Goal: Task Accomplishment & Management: Manage account settings

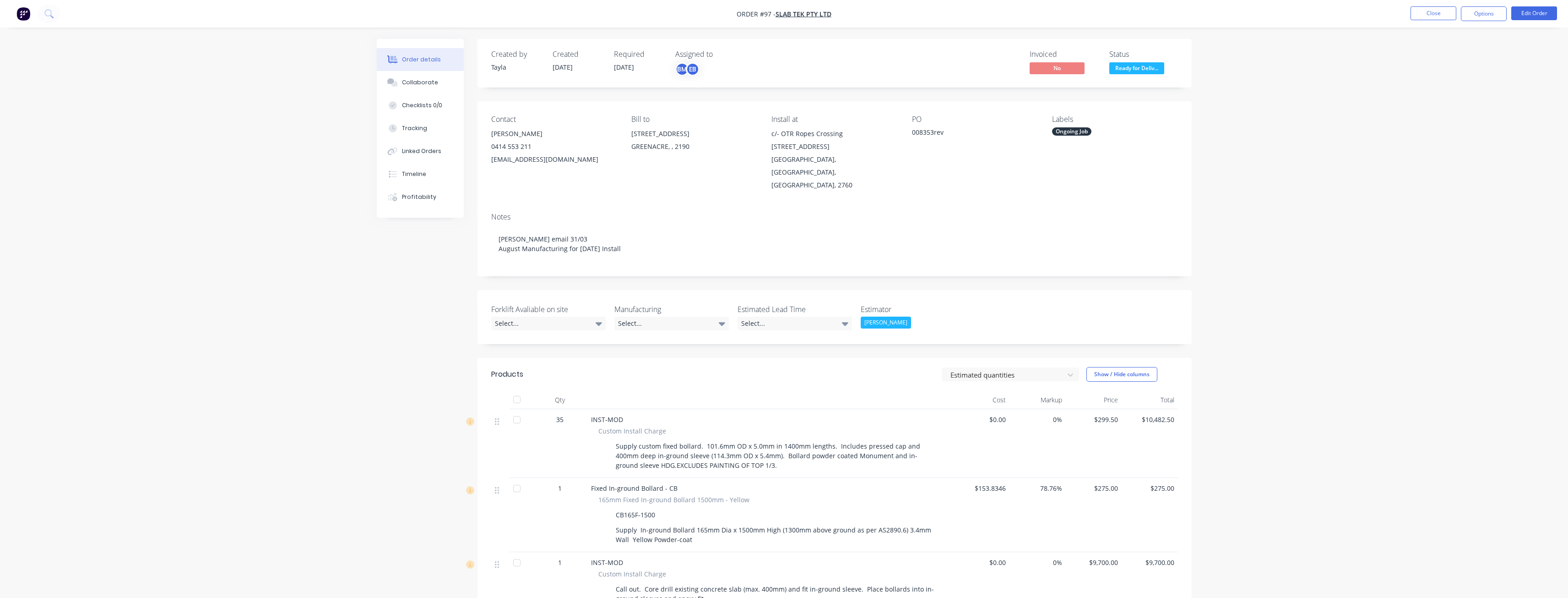
click at [21, 15] on img "button" at bounding box center [23, 13] width 13 height 13
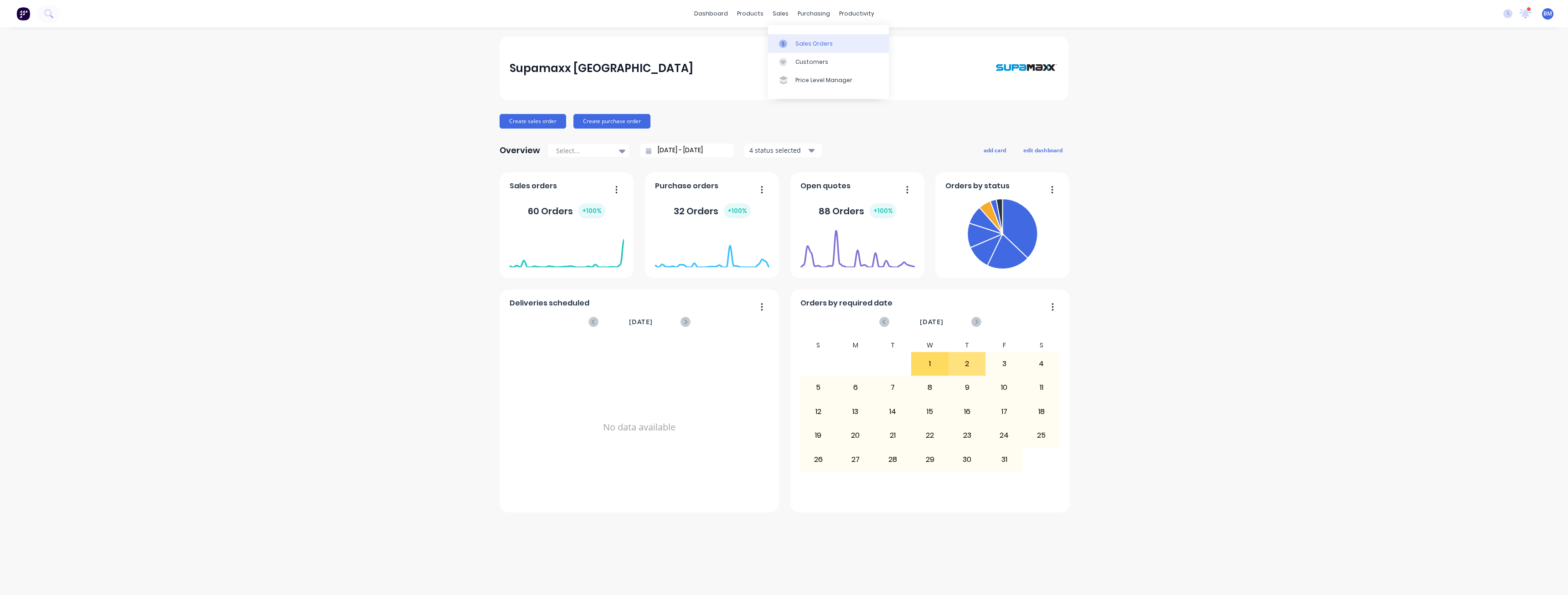
click at [800, 42] on div "Sales Orders" at bounding box center [814, 44] width 37 height 9
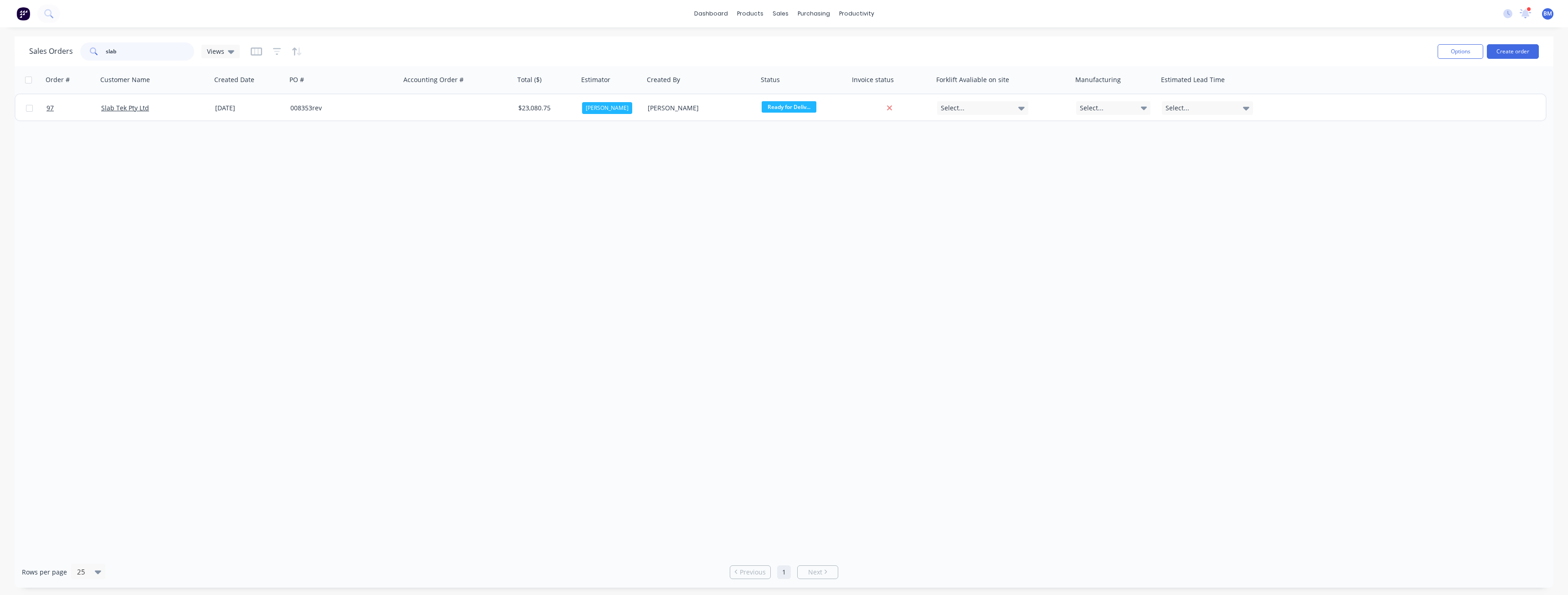
drag, startPoint x: 122, startPoint y: 51, endPoint x: 89, endPoint y: 50, distance: 33.0
click at [89, 50] on div "slab" at bounding box center [137, 51] width 114 height 18
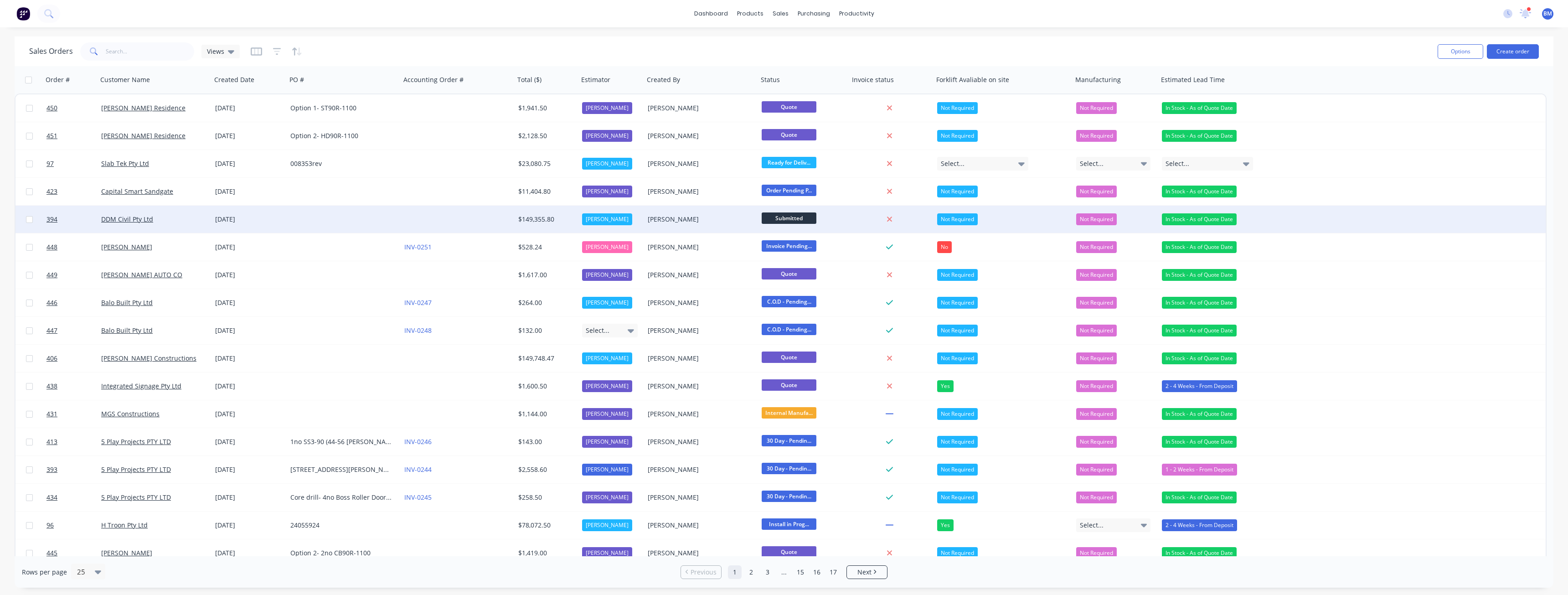
click at [322, 212] on div at bounding box center [344, 219] width 114 height 28
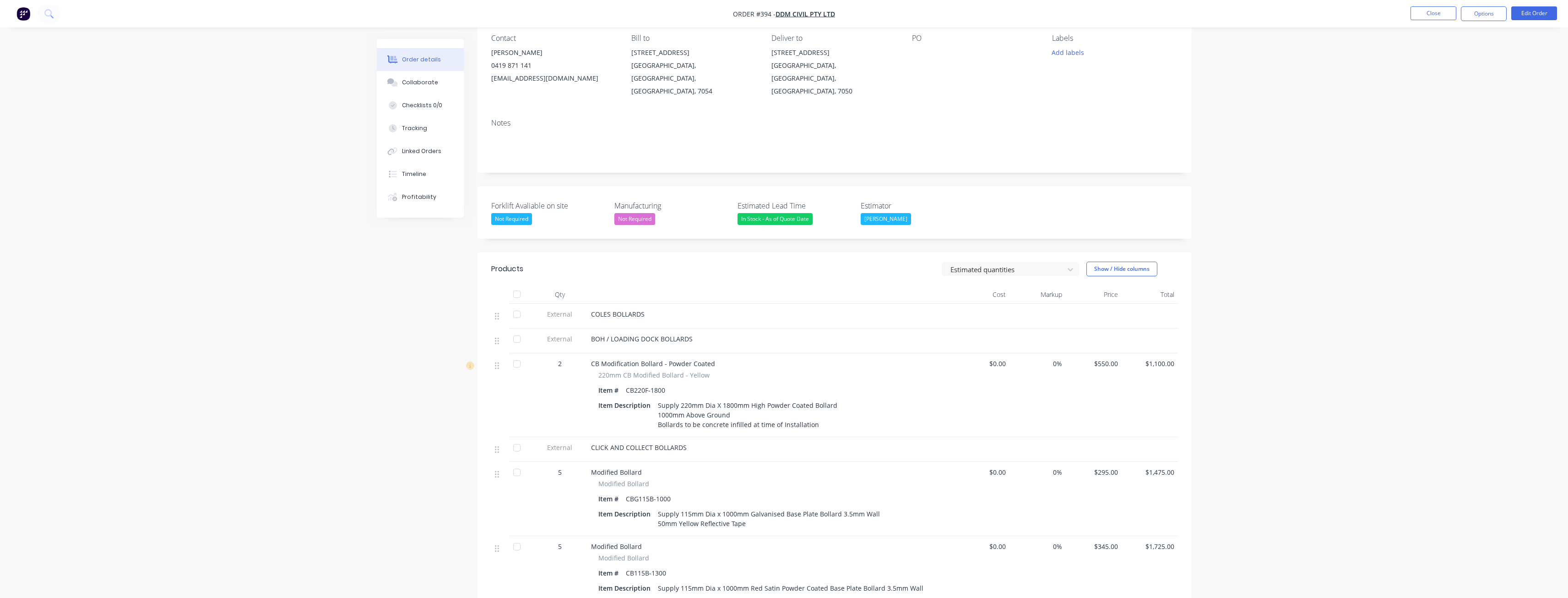
scroll to position [229, 0]
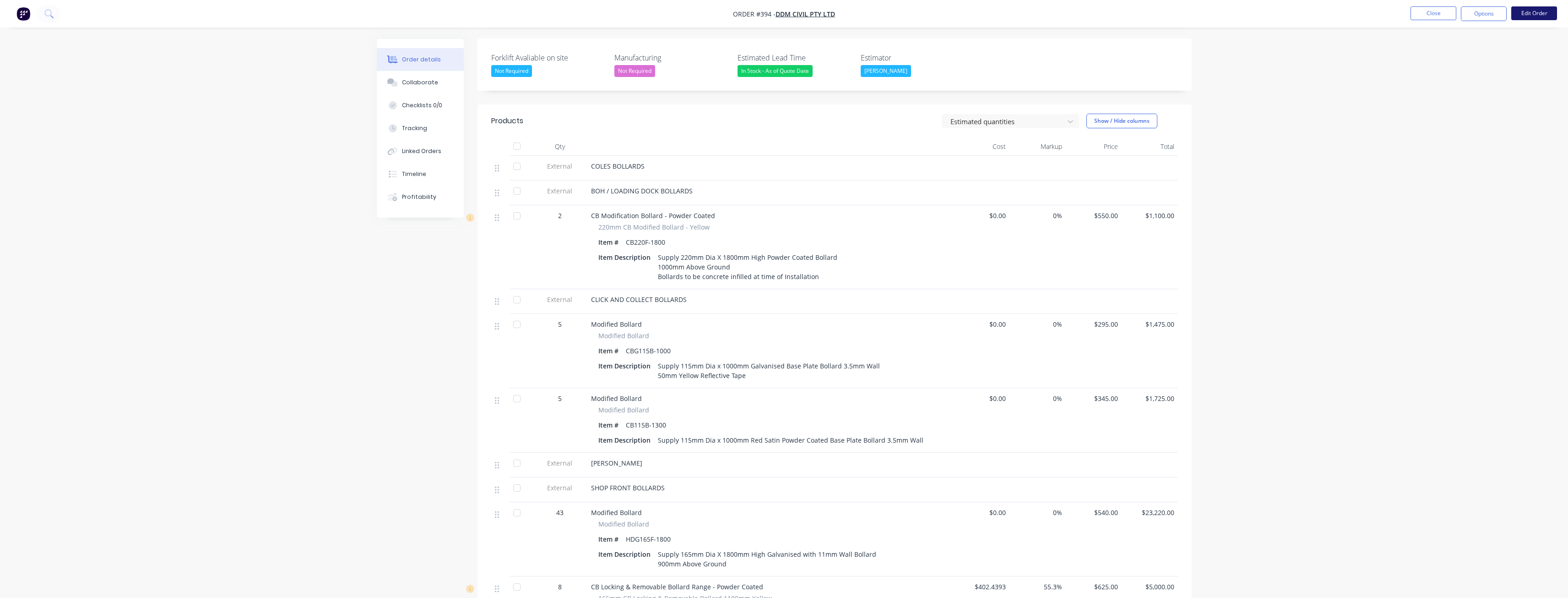
click at [1528, 10] on button "Edit Order" at bounding box center [1534, 13] width 46 height 13
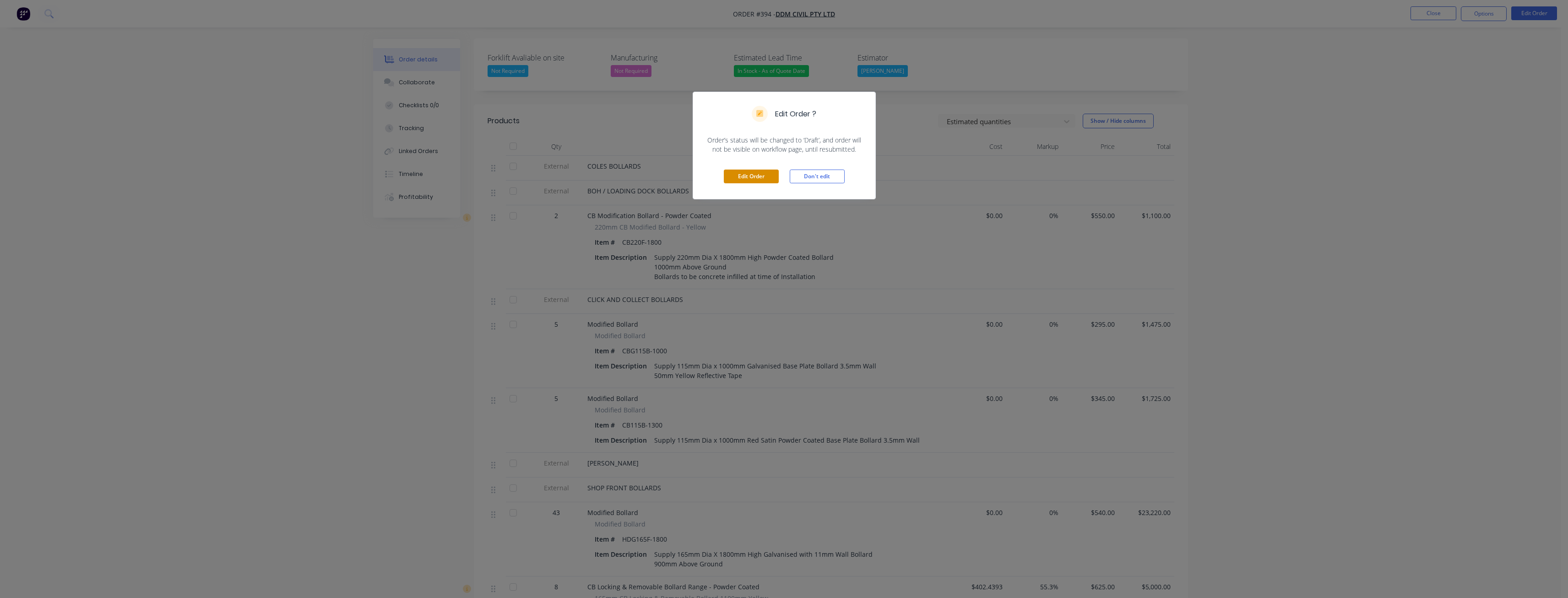
click at [748, 176] on button "Edit Order" at bounding box center [752, 176] width 55 height 13
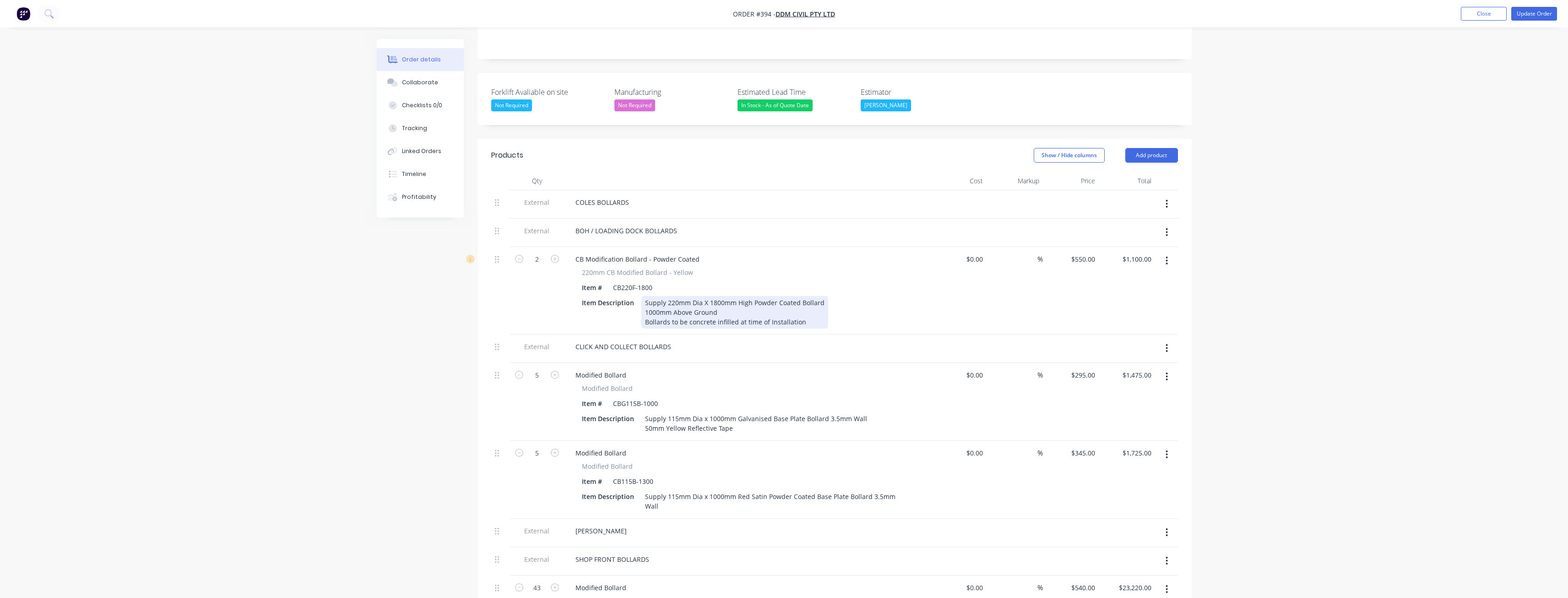
scroll to position [275, 0]
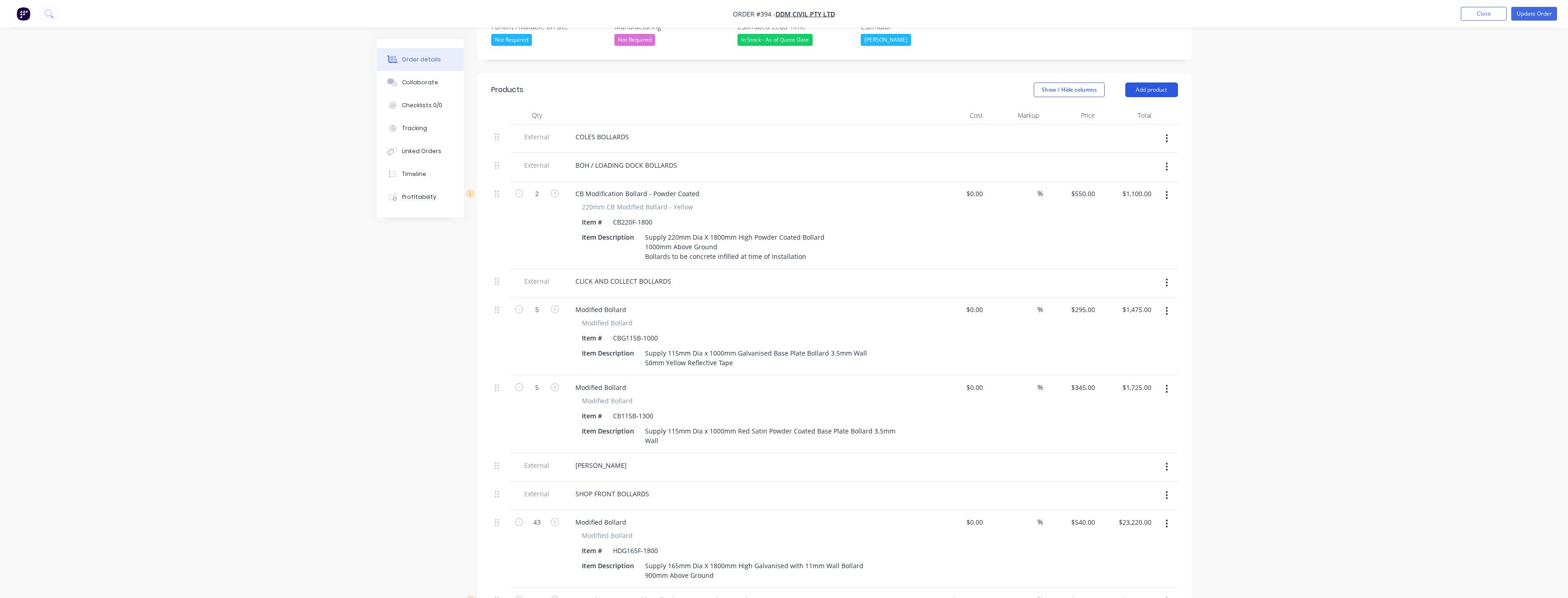
click at [1153, 82] on button "Add product" at bounding box center [1151, 89] width 53 height 14
click at [1121, 234] on div "Notes (External)" at bounding box center [1134, 241] width 71 height 13
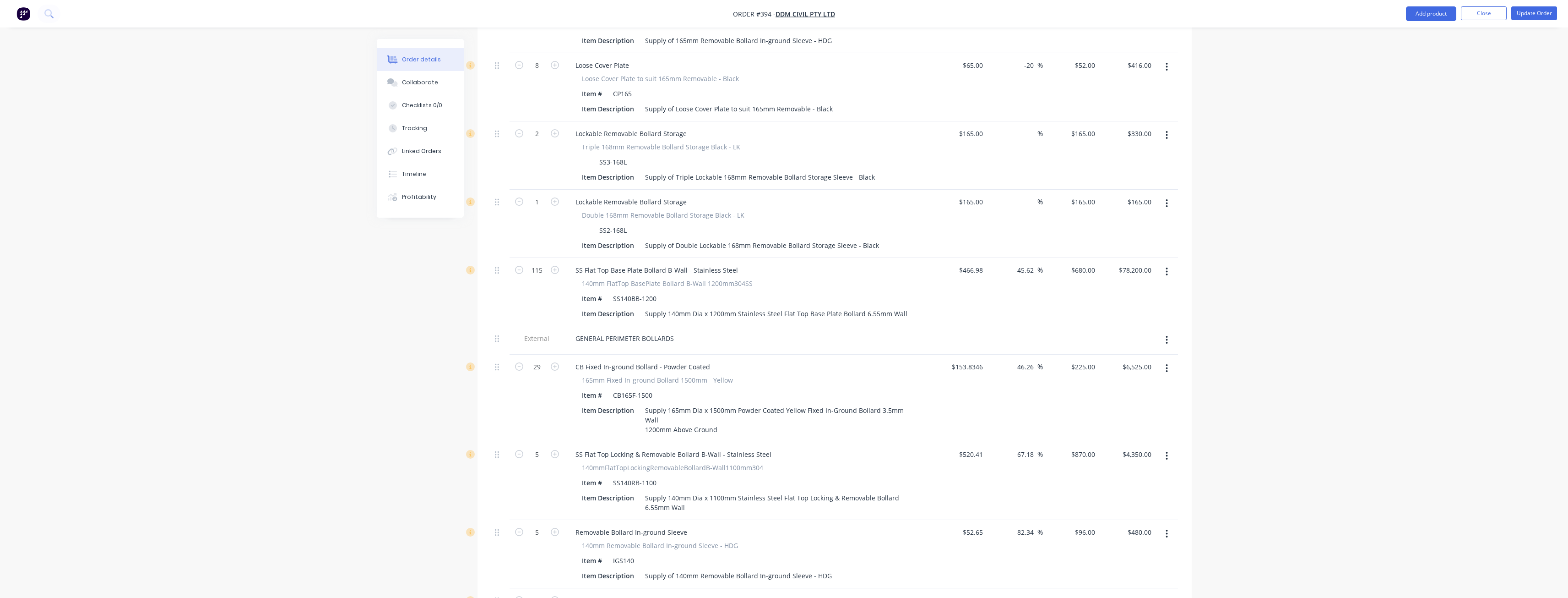
scroll to position [1567, 0]
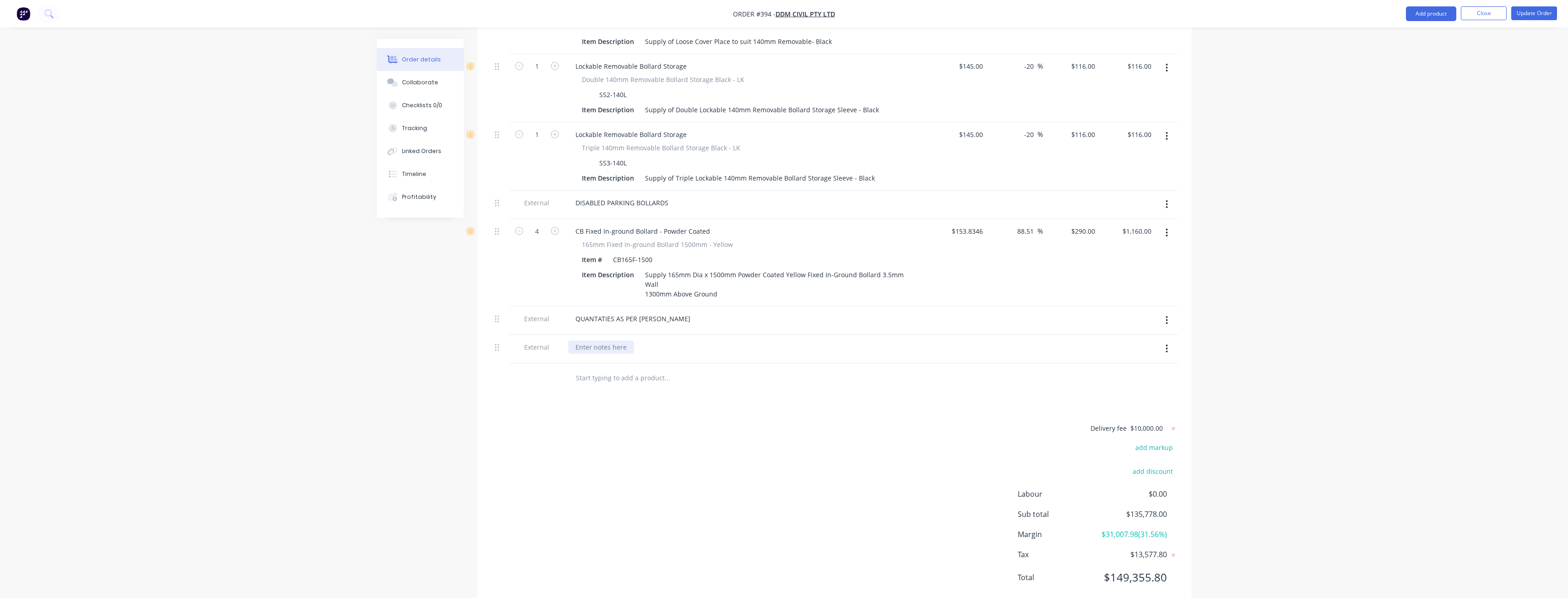
click at [614, 340] on div at bounding box center [601, 347] width 66 height 13
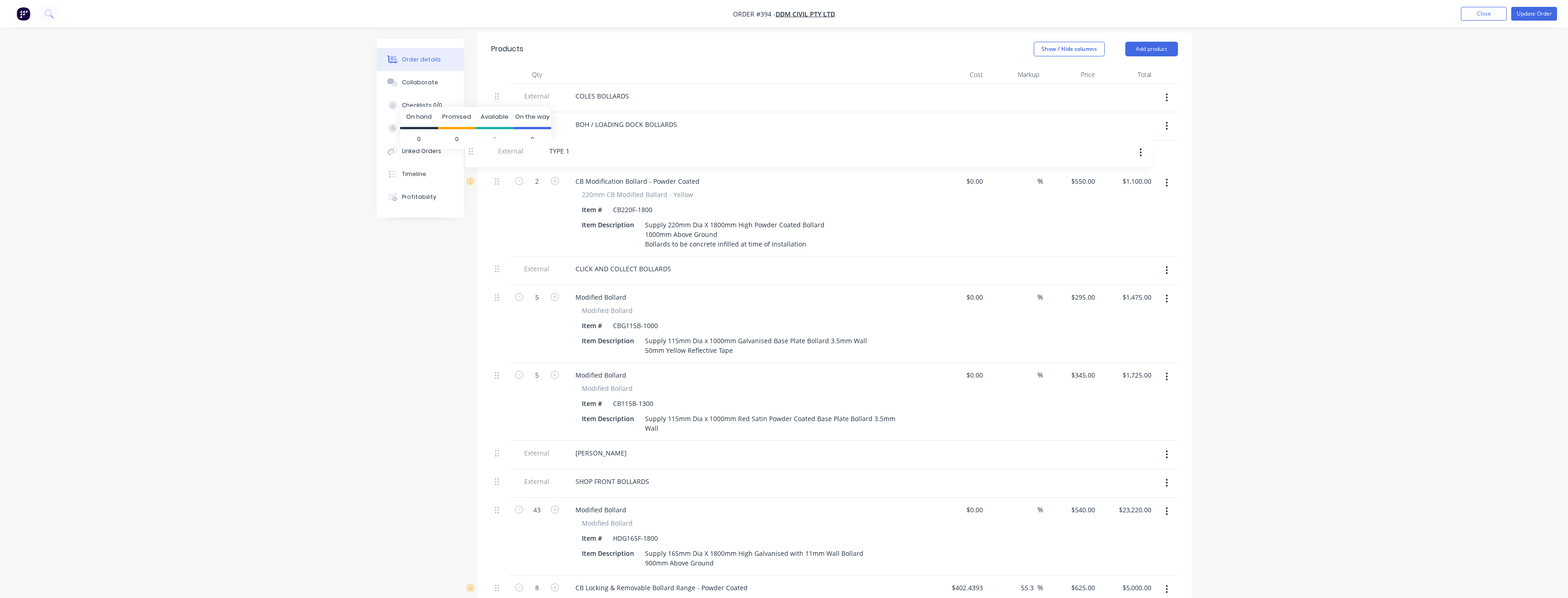
scroll to position [313, 0]
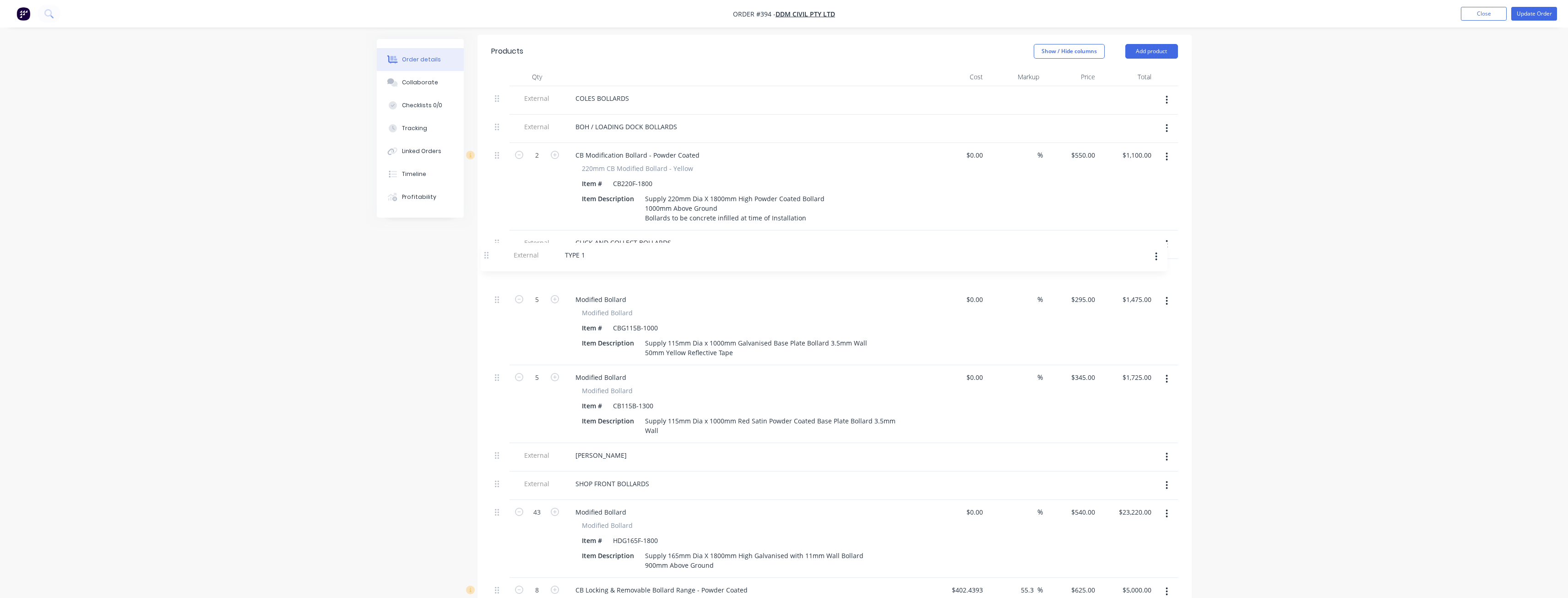
drag, startPoint x: 498, startPoint y: 312, endPoint x: 487, endPoint y: 253, distance: 60.0
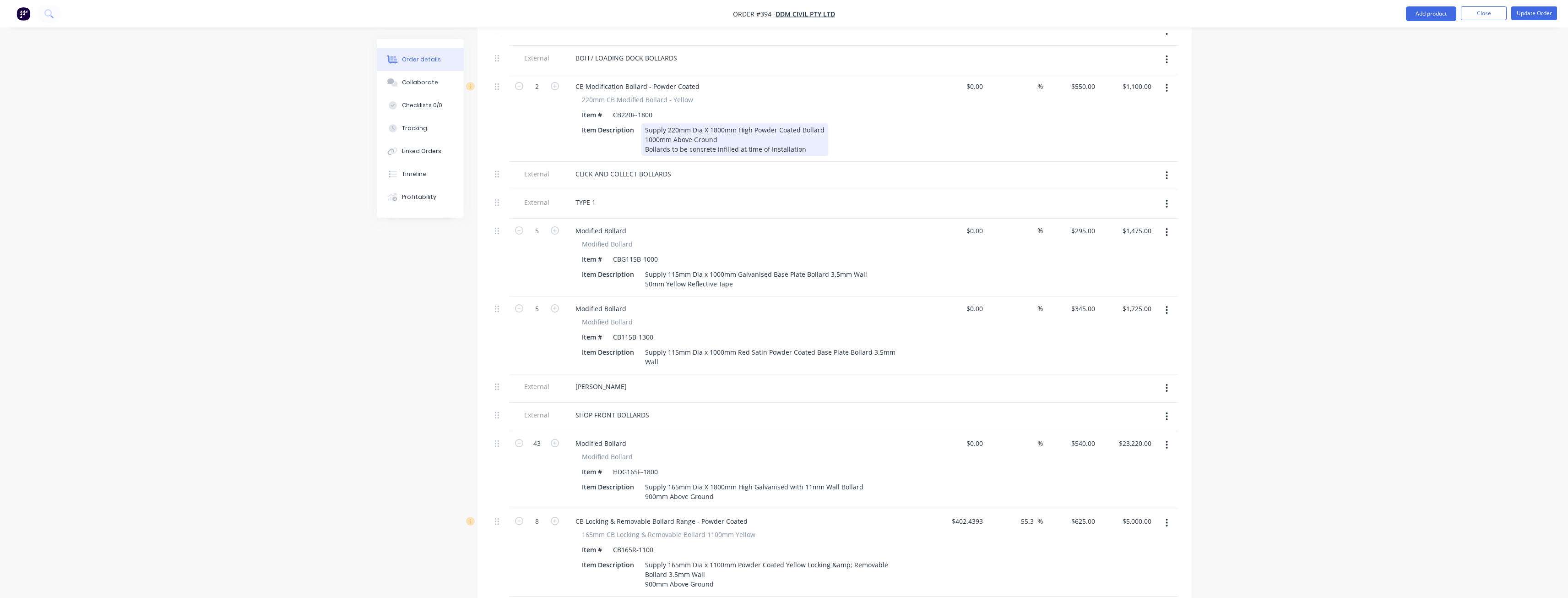
scroll to position [405, 0]
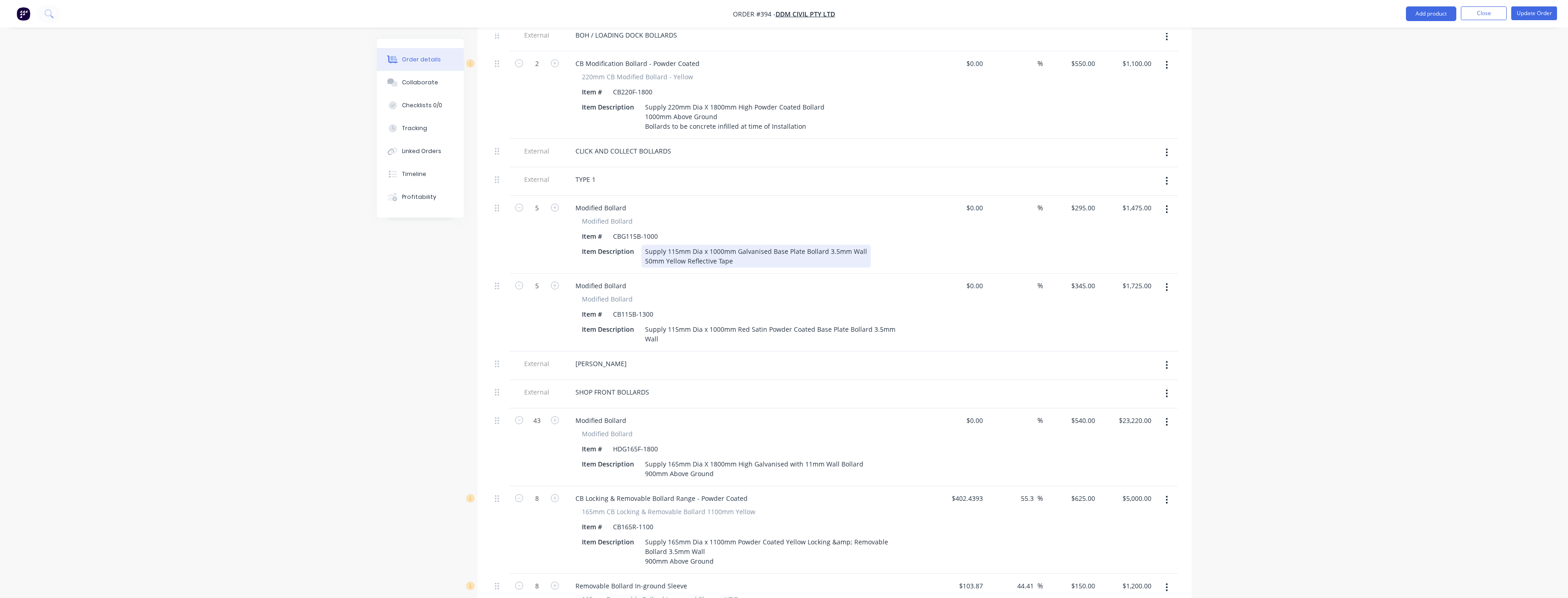
click at [713, 245] on div "Supply 115mm Dia x 1000mm Galvanised Base Plate Bollard 3.5mm Wall 50mm Yellow …" at bounding box center [756, 256] width 229 height 23
click at [730, 279] on div "Modified Bollard" at bounding box center [748, 286] width 359 height 13
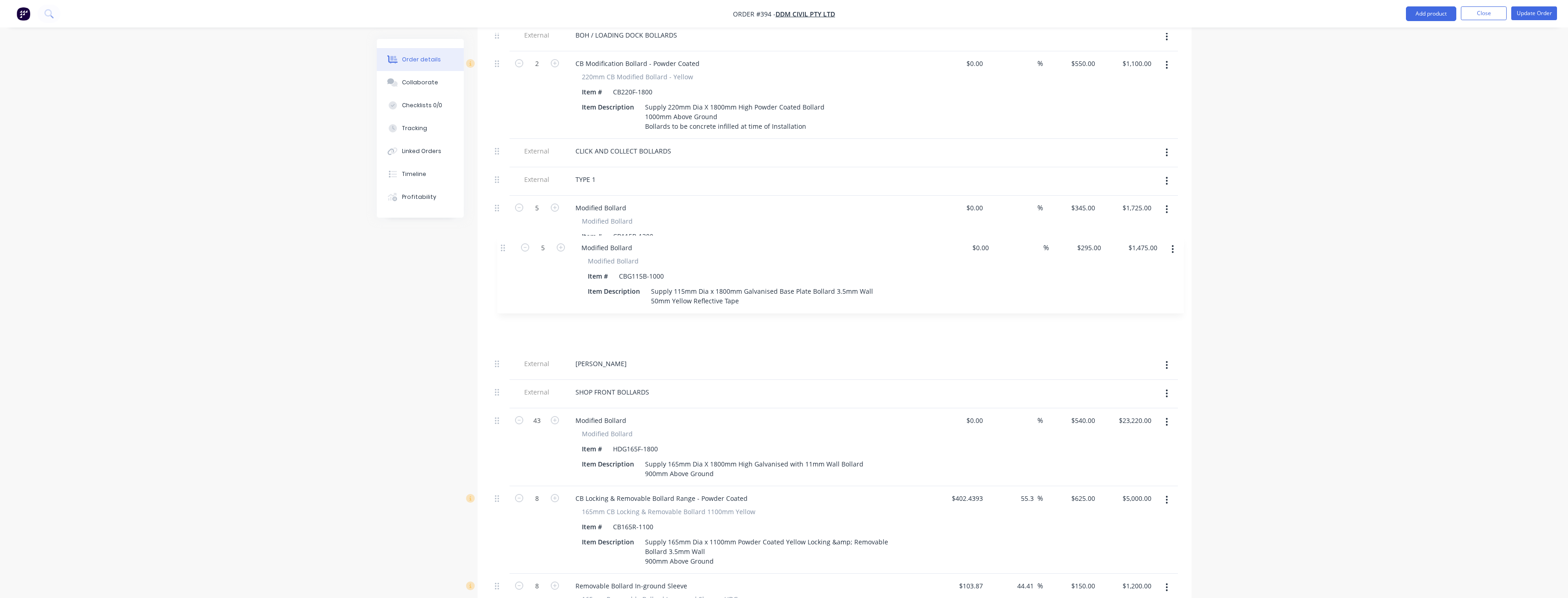
drag, startPoint x: 496, startPoint y: 183, endPoint x: 505, endPoint y: 238, distance: 55.7
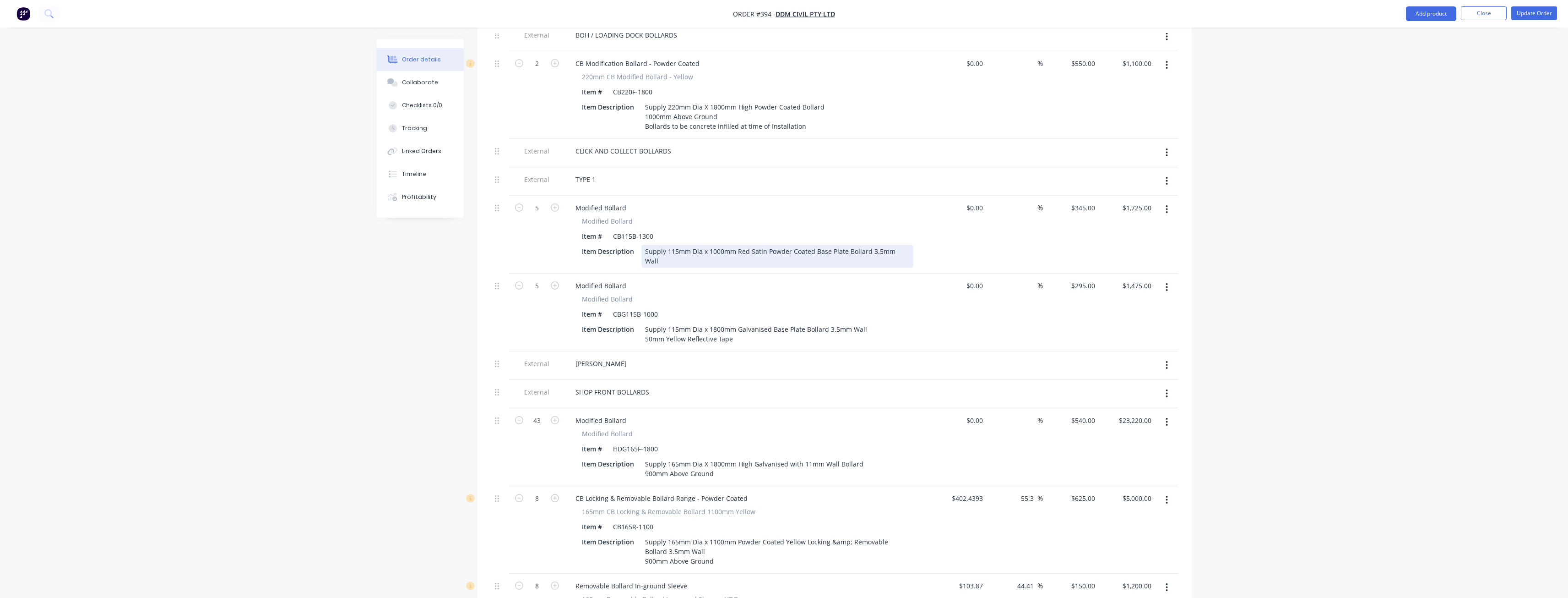
click at [716, 245] on div "Supply 115mm Dia x 1000mm Red Satin Powder Coated Base Plate Bollard 3.5mm Wall" at bounding box center [777, 256] width 272 height 23
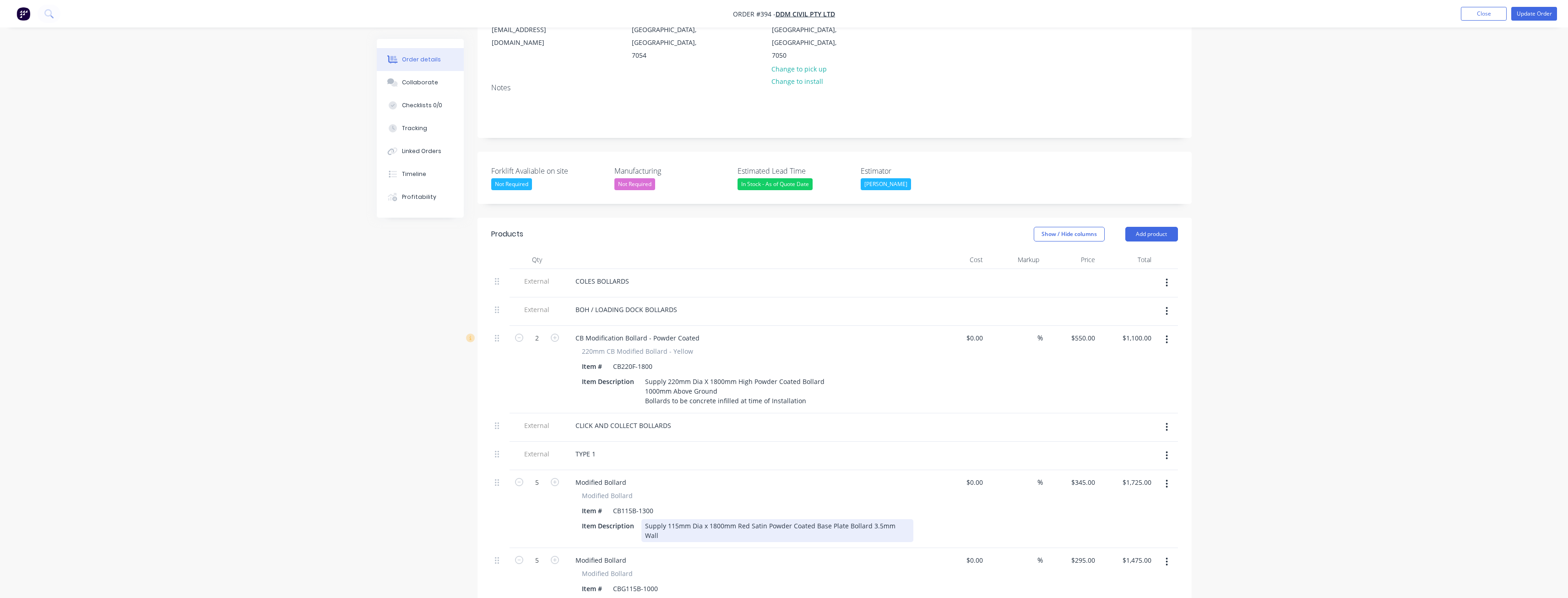
scroll to position [130, 0]
click at [1138, 227] on button "Add product" at bounding box center [1151, 234] width 53 height 14
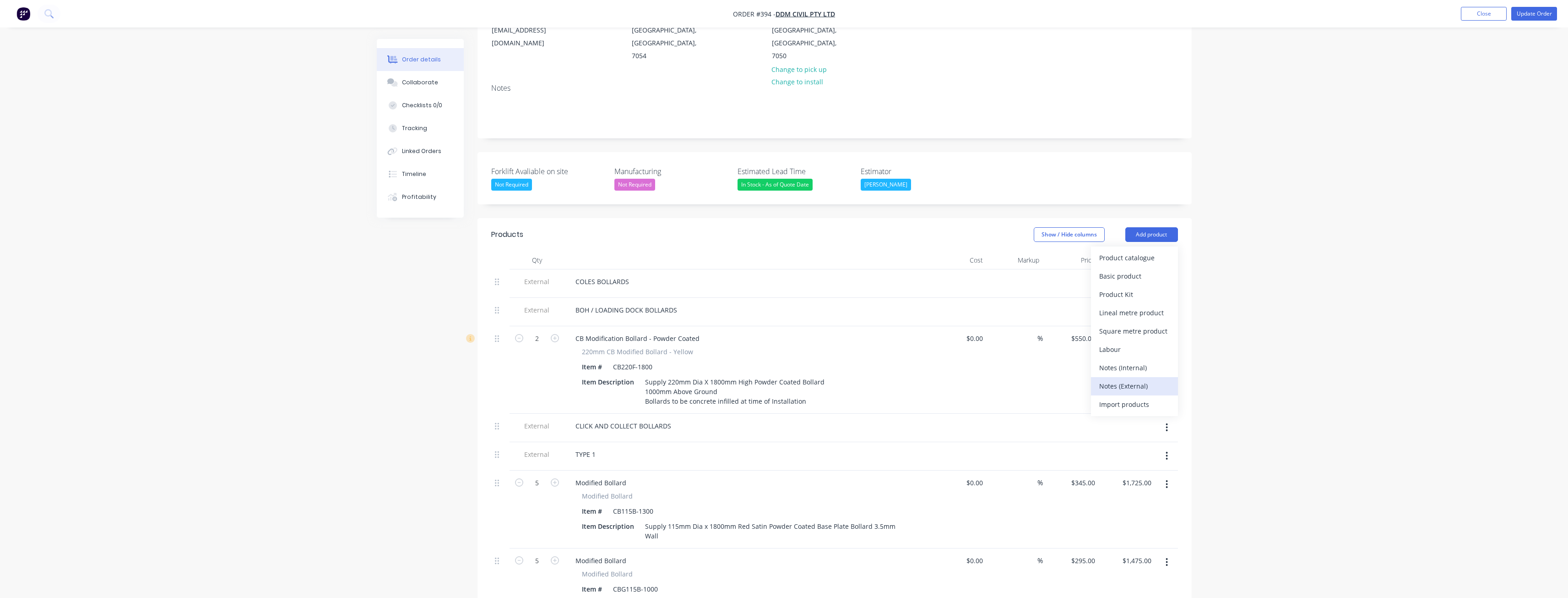
click at [1114, 379] on div "Notes (External)" at bounding box center [1134, 386] width 71 height 13
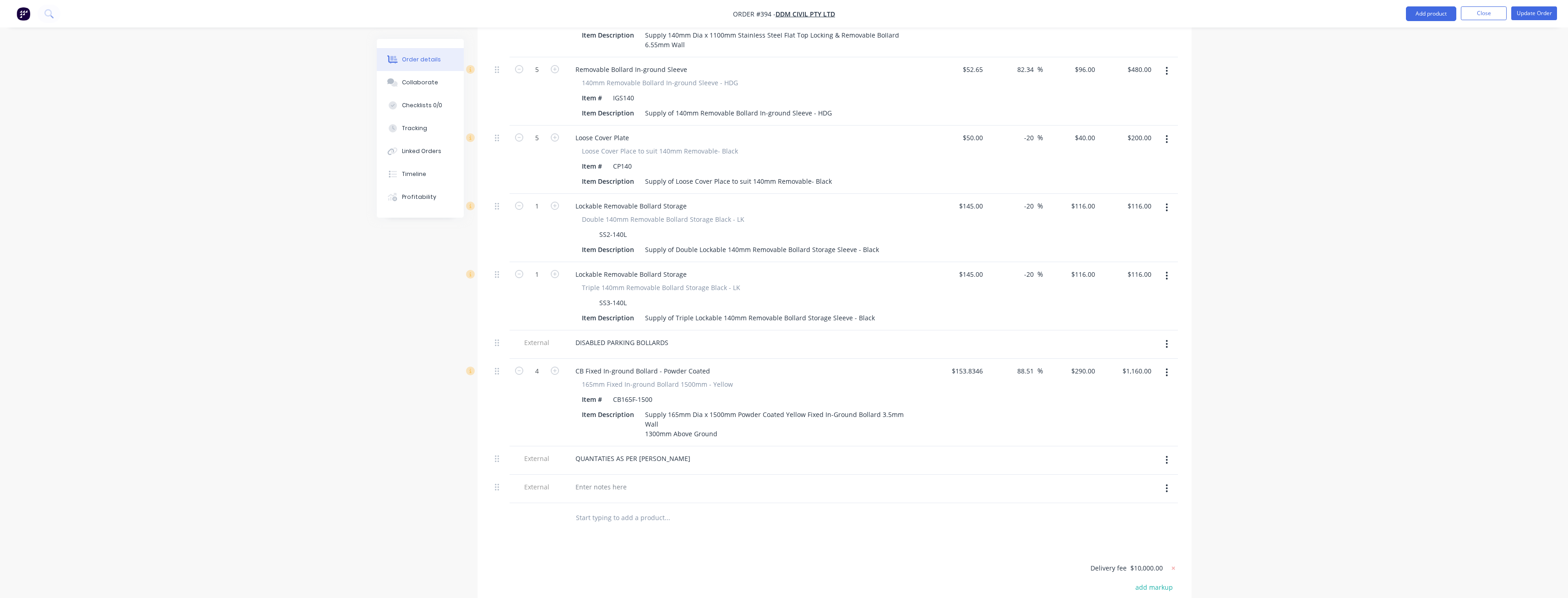
scroll to position [1595, 0]
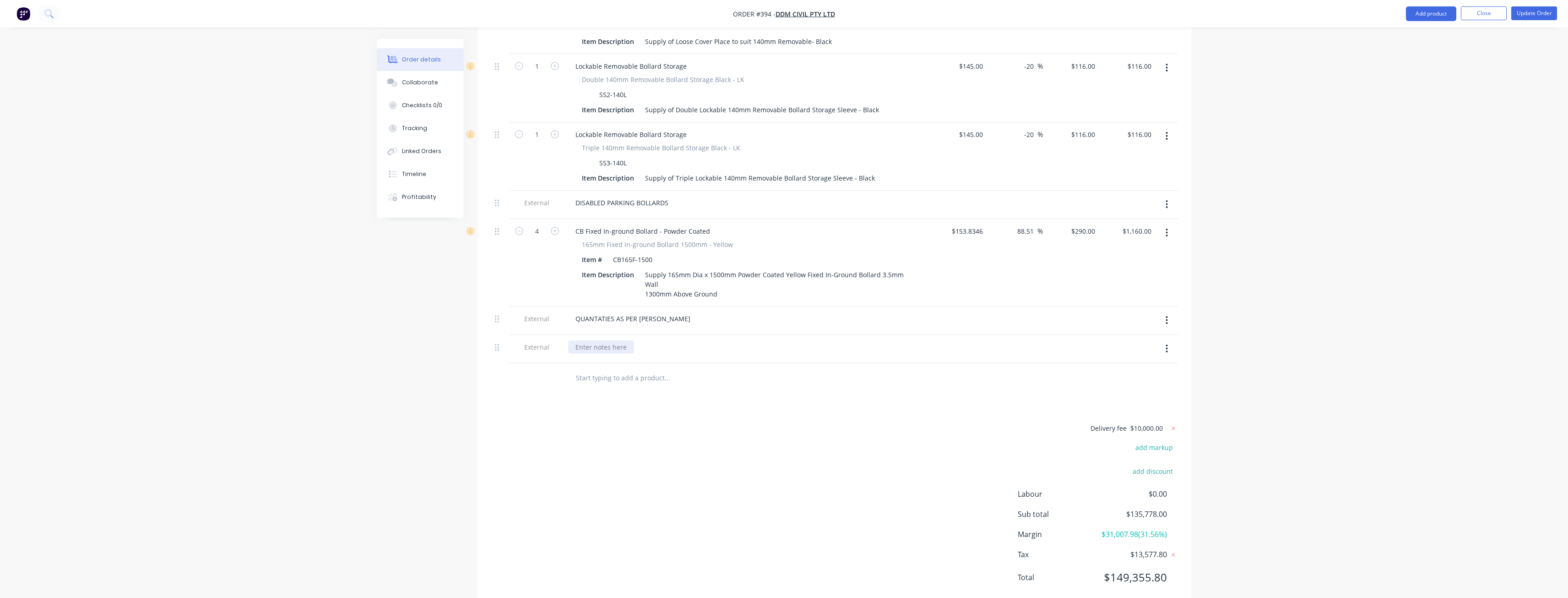
click at [593, 340] on div at bounding box center [601, 347] width 66 height 13
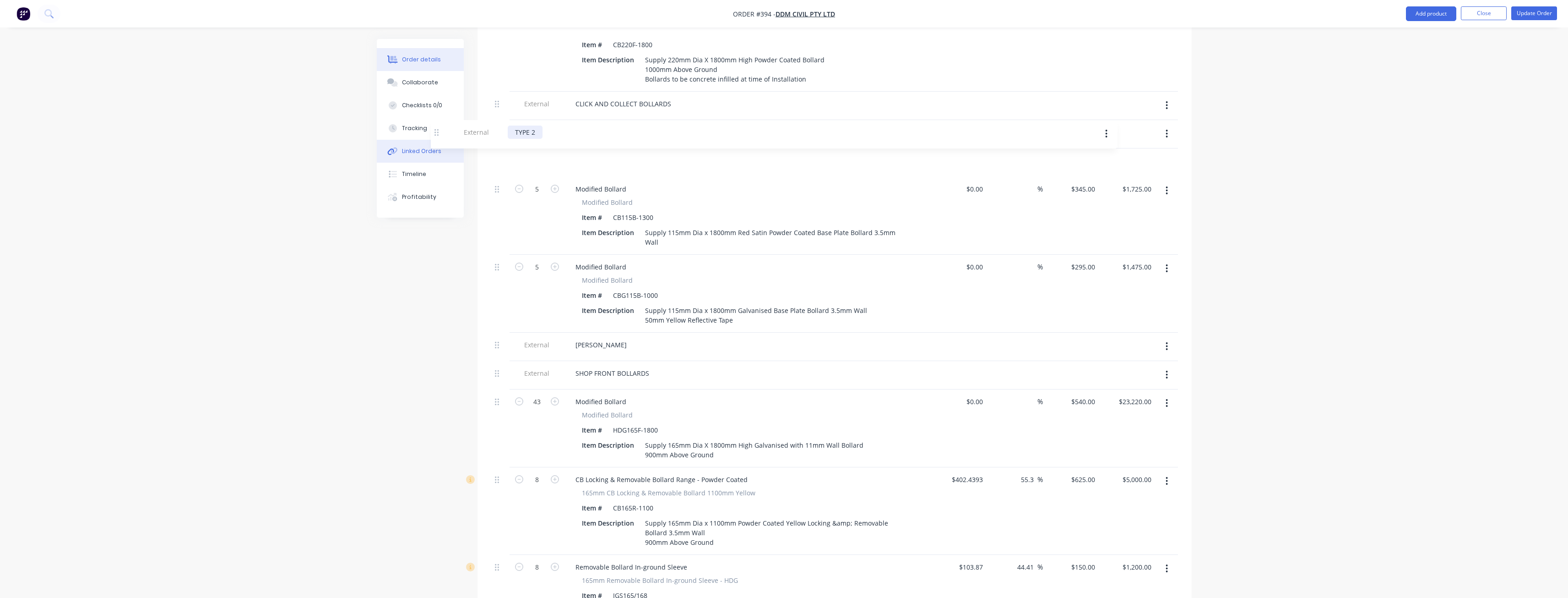
scroll to position [444, 0]
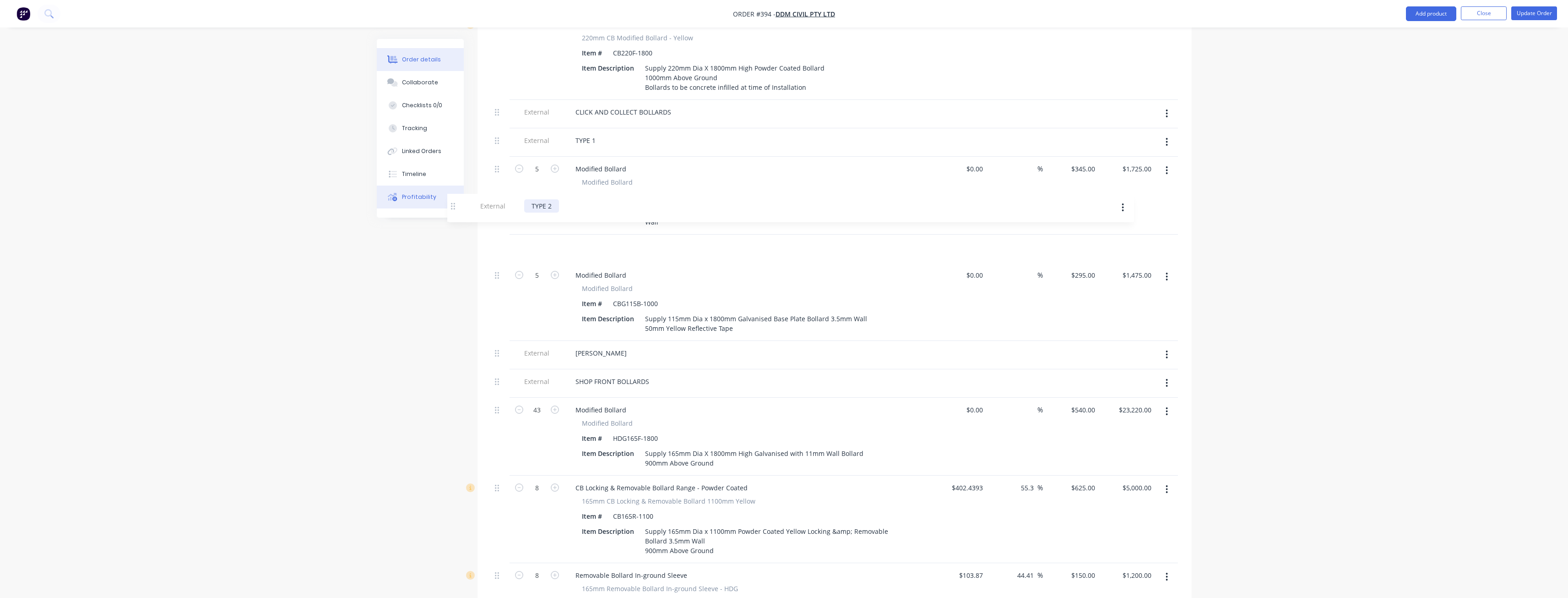
drag, startPoint x: 499, startPoint y: 311, endPoint x: 455, endPoint y: 203, distance: 116.6
drag, startPoint x: 352, startPoint y: 360, endPoint x: 286, endPoint y: 326, distance: 74.2
click at [1080, 162] on div "345 $345.00" at bounding box center [1083, 169] width 32 height 13
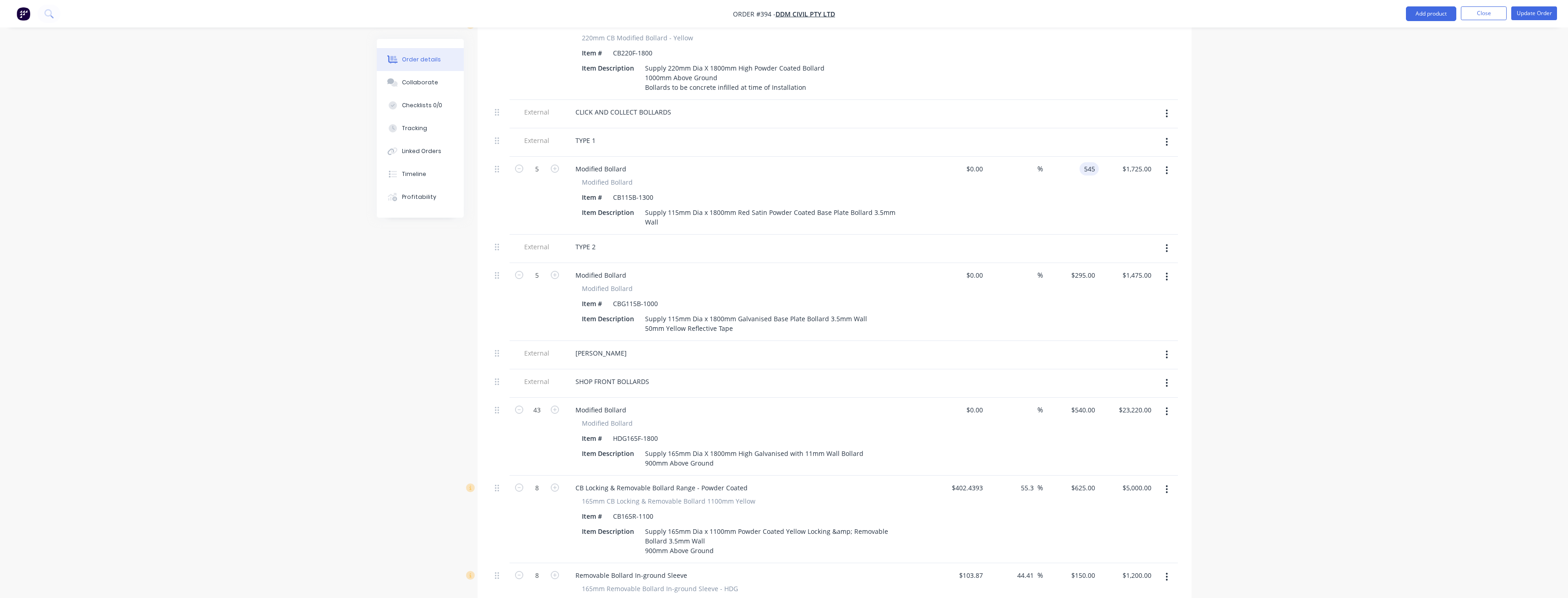
type input "$545.00"
type input "$2,725.00"
click at [946, 173] on div "$0.00 $0.00" at bounding box center [959, 195] width 56 height 77
click at [1078, 263] on div "295 $295.00" at bounding box center [1070, 301] width 56 height 77
type input "$495.00"
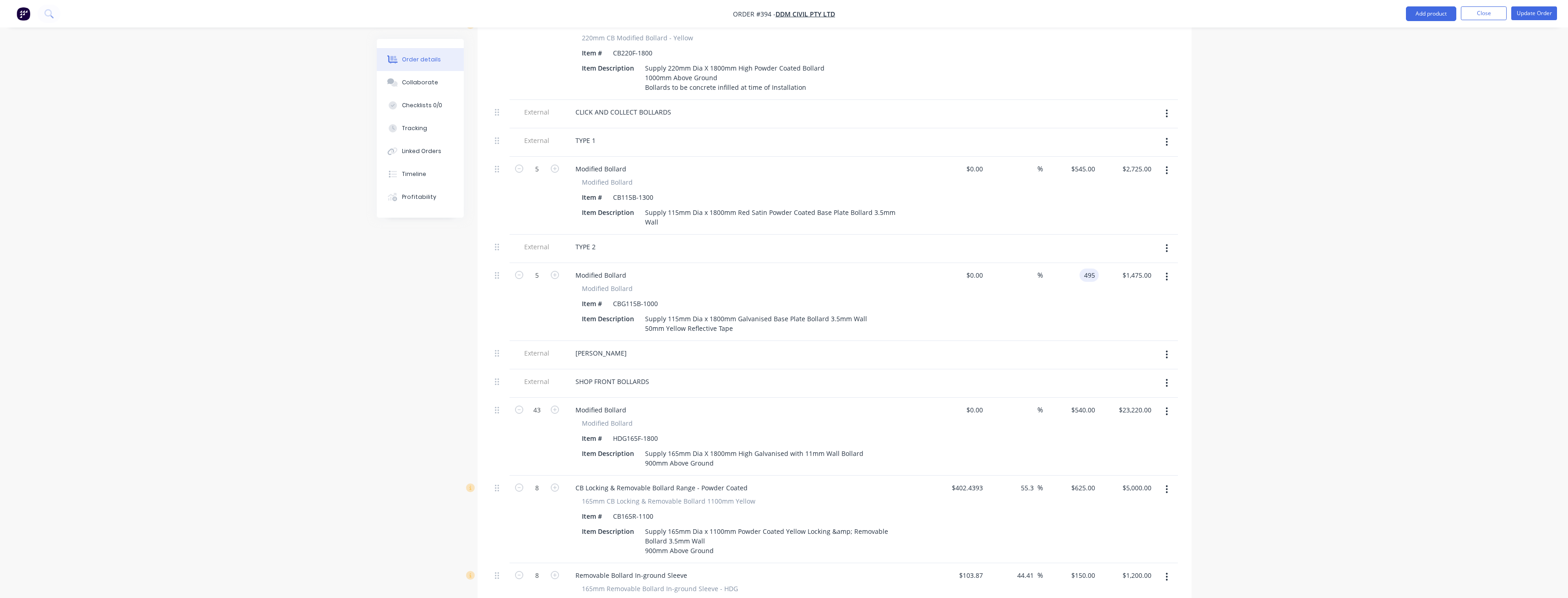
type input "$2,475.00"
click at [937, 288] on div "$0.00 $0.00" at bounding box center [959, 301] width 56 height 77
click at [905, 205] on div "Supply 115mm Dia x 1800mm Red Satin Powder Coated Base Plate Bollard 3.5mm Wall" at bounding box center [777, 217] width 272 height 23
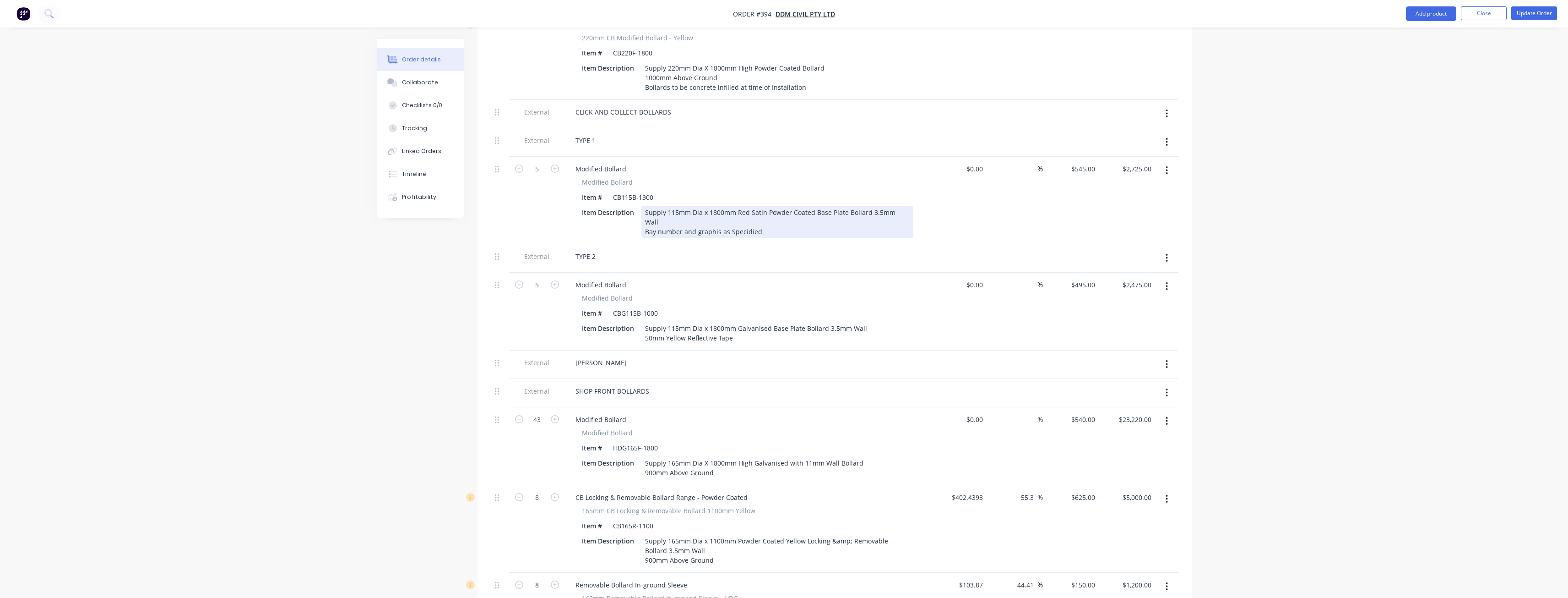
drag, startPoint x: 905, startPoint y: 188, endPoint x: 747, endPoint y: 196, distance: 158.2
click at [747, 205] on div "Supply 115mm Dia x 1800mm Red Satin Powder Coated Base Plate Bollard 3.5mm Wall…" at bounding box center [777, 222] width 272 height 32
click at [699, 205] on div "Supply 115mm Dia x 1800mm Red Satin Powder Coated Base Plate Bollard 3.5mm Wall…" at bounding box center [777, 222] width 272 height 32
click at [659, 205] on div "Supply 115mm Dia x 1800mm Red Satin Powder Coated Base Plate Bollard 3.5mm Wall…" at bounding box center [777, 222] width 272 height 32
click at [717, 205] on div "Supply 115mm Dia x 1800mm Red Satin Powder Coated Base Plate Bollard 3.5mm Wall…" at bounding box center [777, 222] width 272 height 32
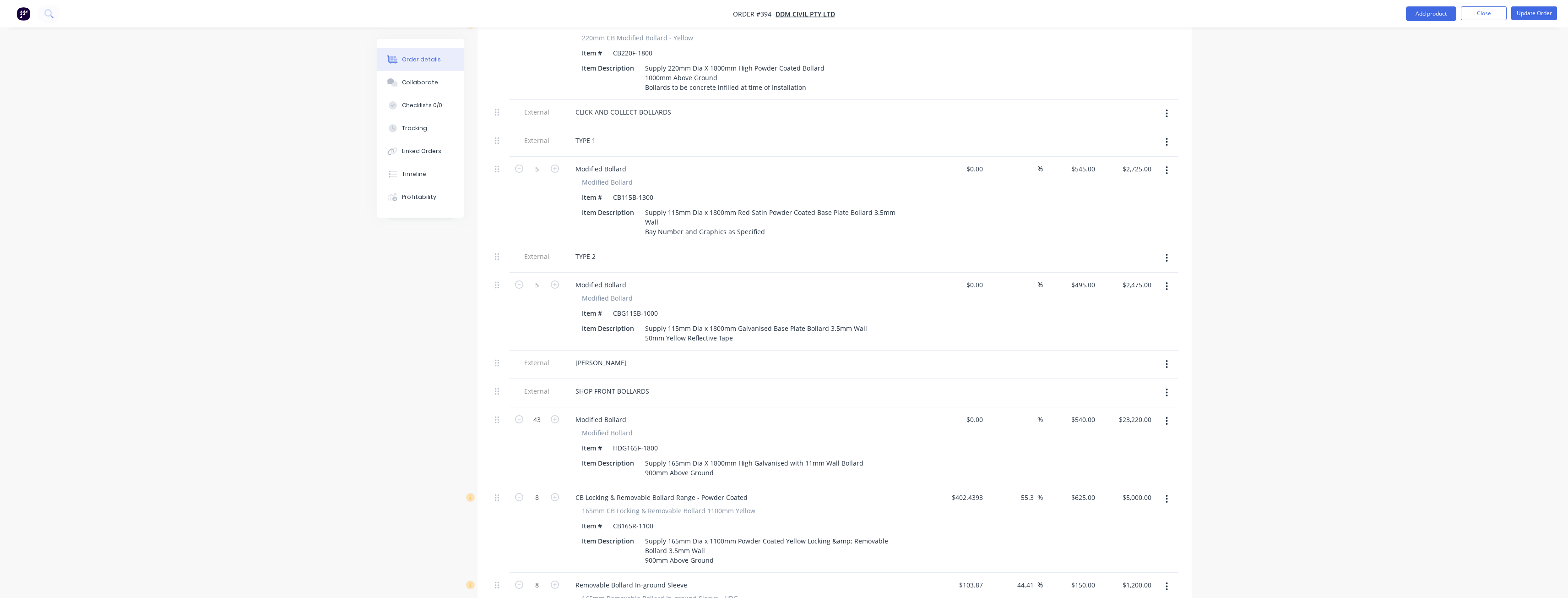
click at [744, 249] on div "TYPE 2" at bounding box center [748, 256] width 359 height 13
click at [646, 190] on div "CB115B-1300" at bounding box center [633, 197] width 48 height 13
click at [653, 307] on div "CBG115B-1000" at bounding box center [635, 313] width 53 height 13
click at [778, 355] on div "DAN MURPHY'S" at bounding box center [748, 362] width 359 height 13
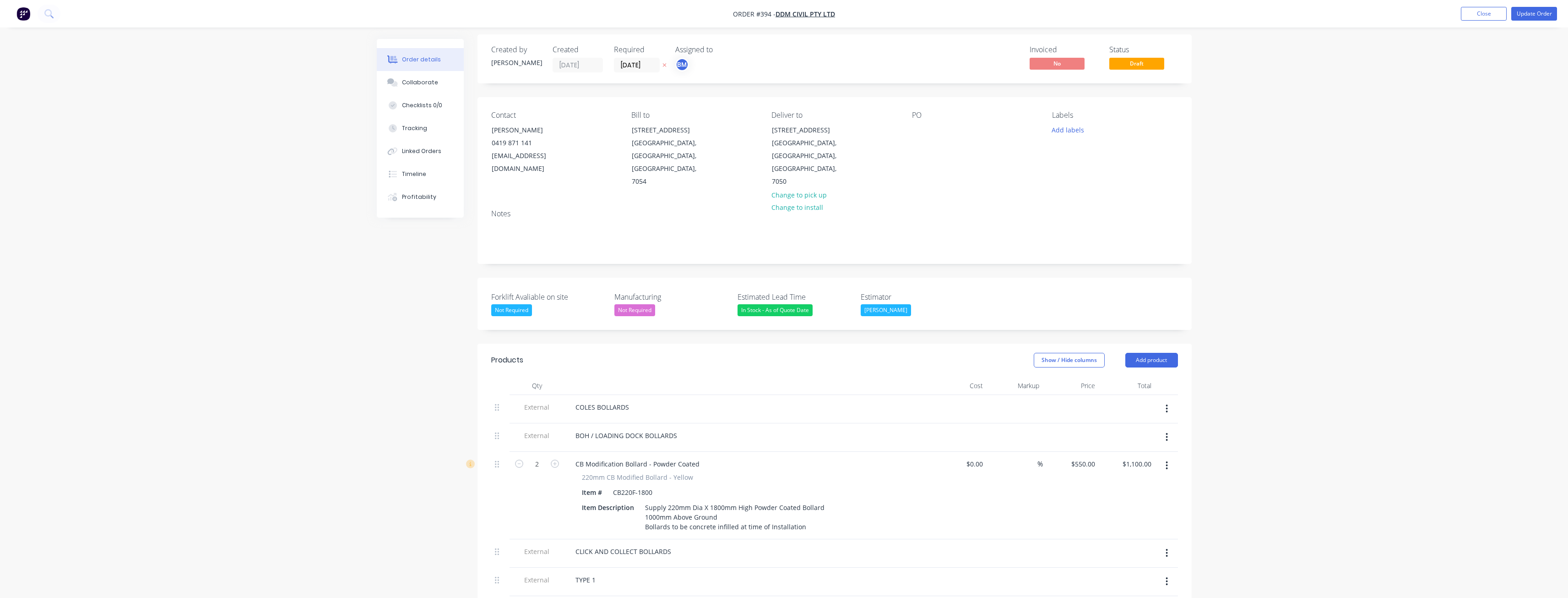
scroll to position [0, 0]
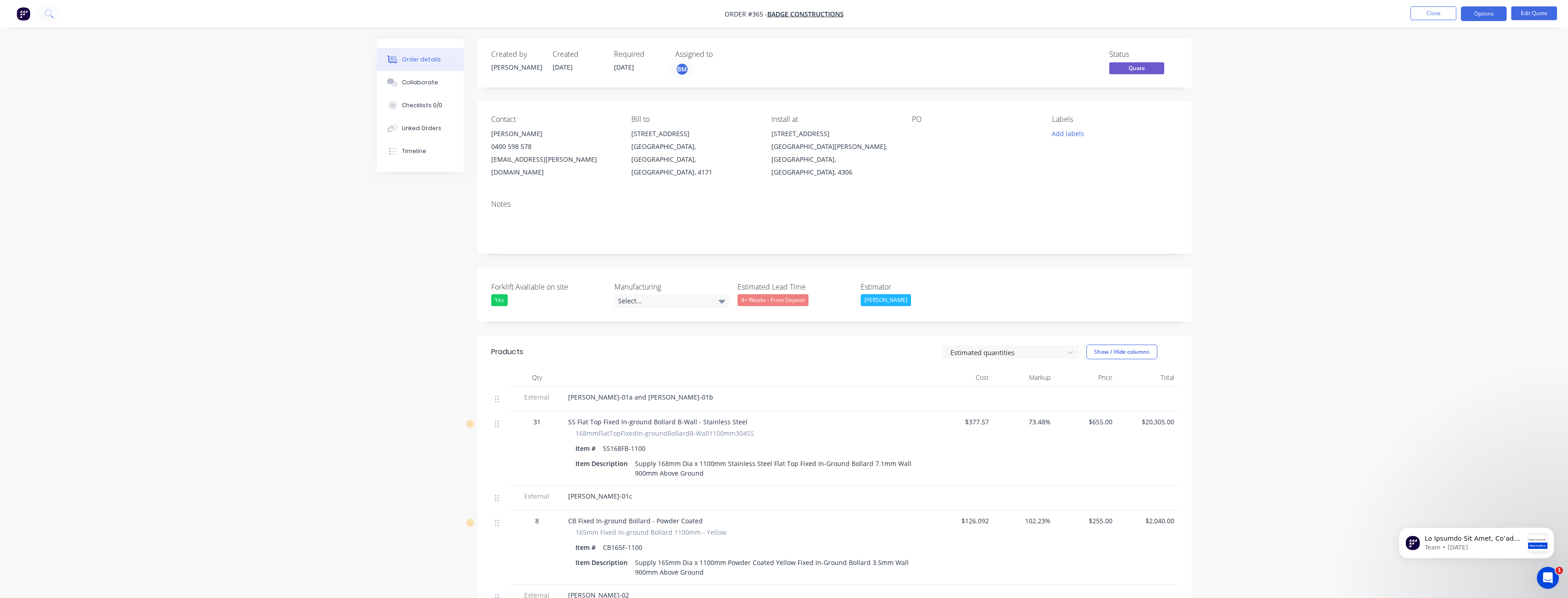
click at [23, 11] on img "button" at bounding box center [23, 13] width 13 height 13
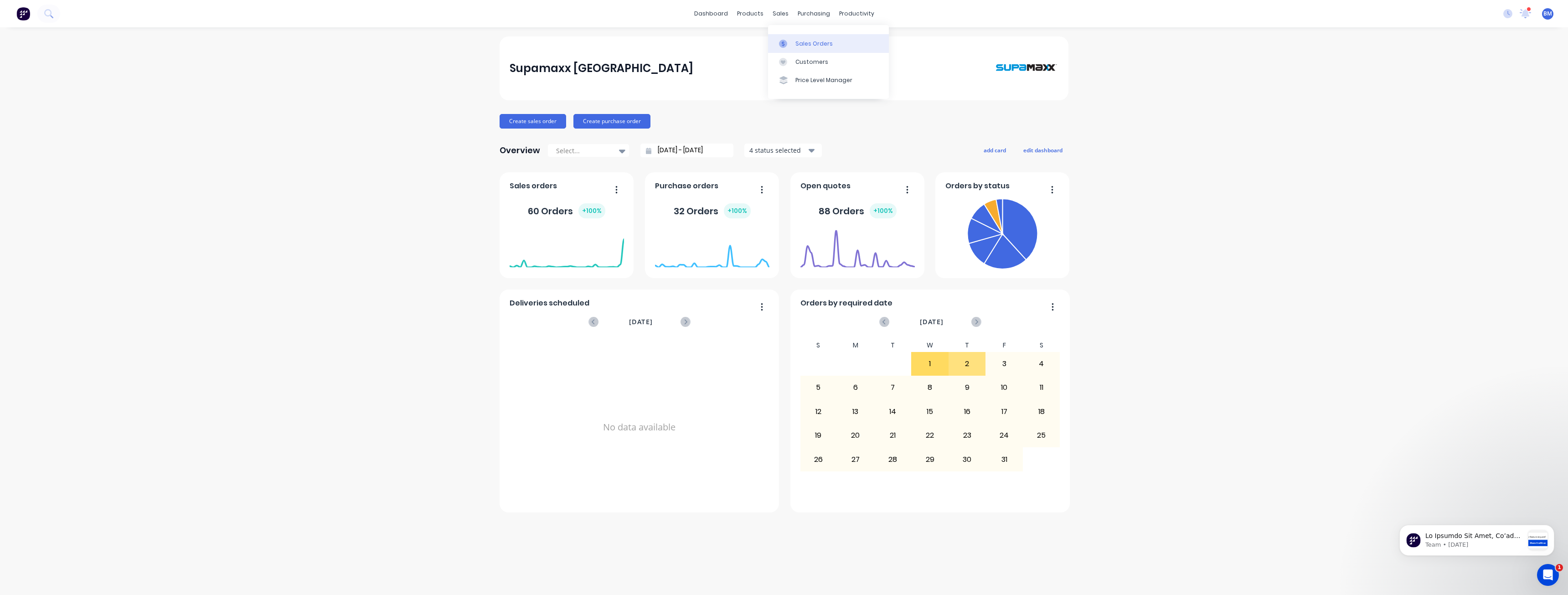
click at [798, 43] on div "Sales Orders" at bounding box center [814, 44] width 37 height 9
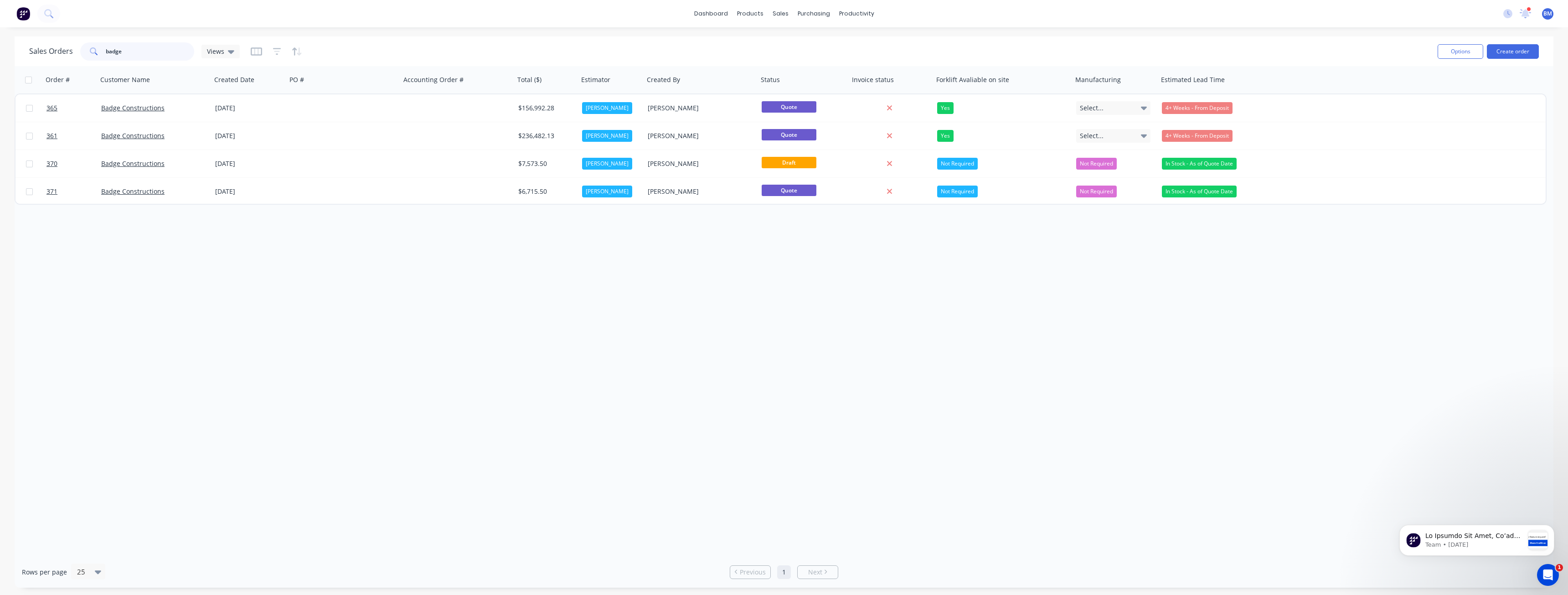
drag, startPoint x: 128, startPoint y: 49, endPoint x: 51, endPoint y: 57, distance: 77.4
click at [51, 57] on div "Sales Orders badge Views" at bounding box center [134, 51] width 210 height 18
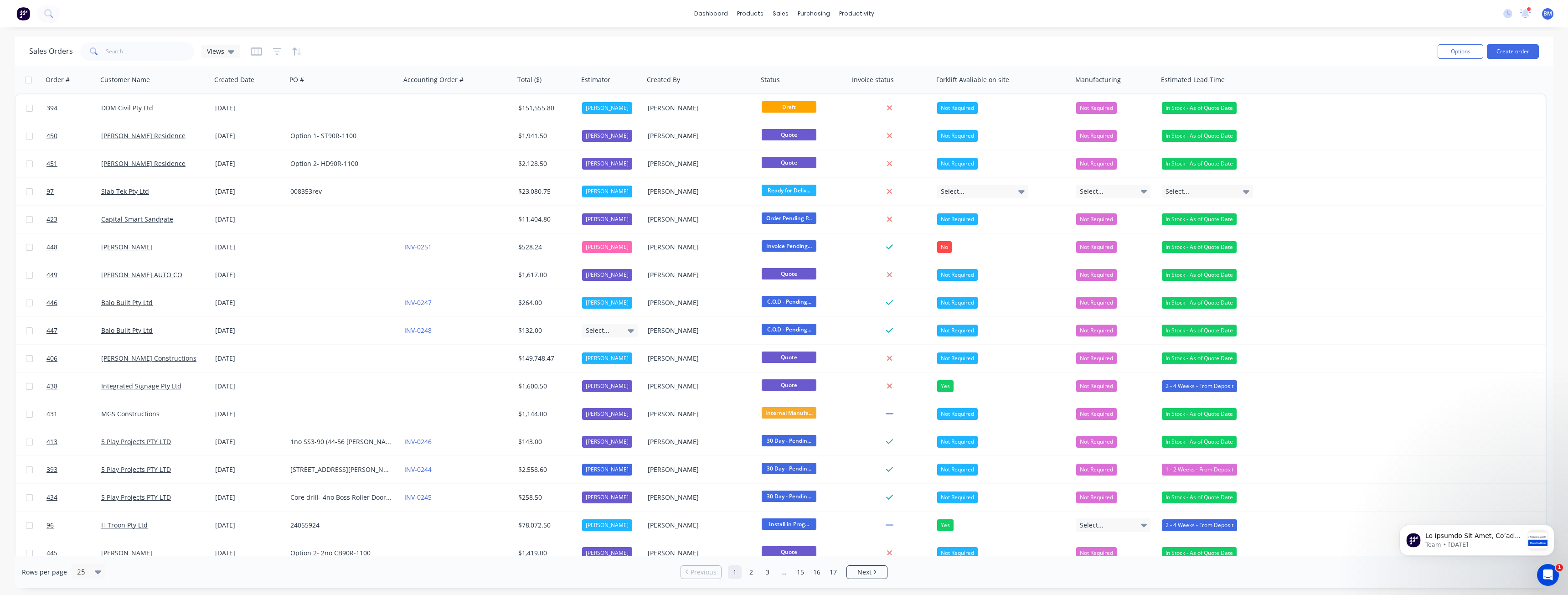
click at [505, 41] on div "Sales Orders Views" at bounding box center [730, 50] width 1402 height 22
click at [768, 42] on div "Product Catalogue" at bounding box center [790, 44] width 56 height 9
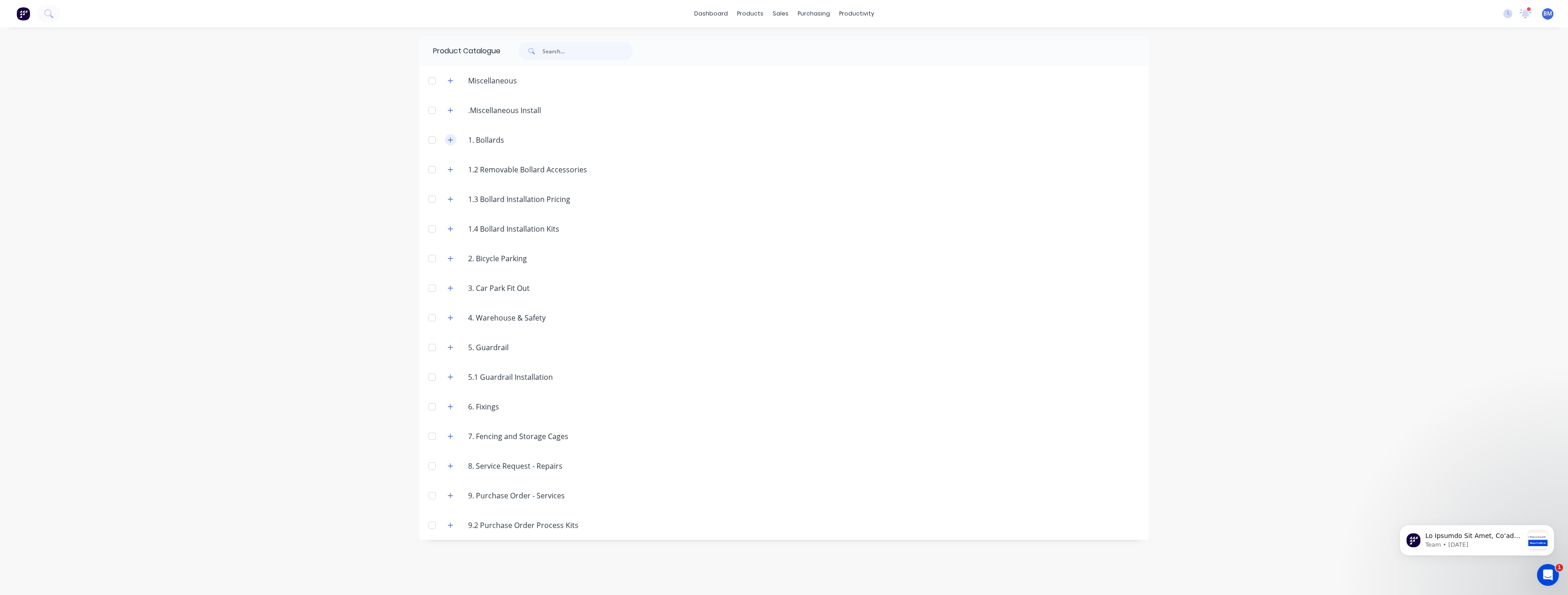
click at [448, 139] on icon "button" at bounding box center [451, 140] width 6 height 7
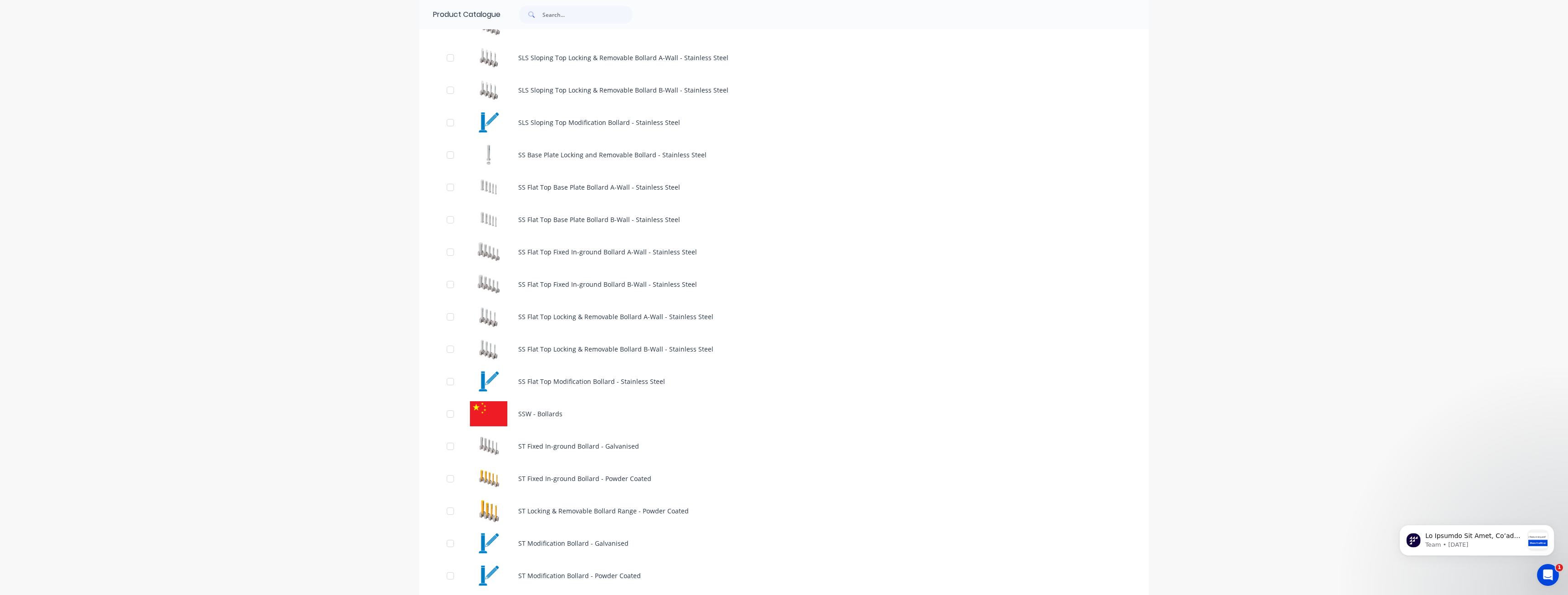
scroll to position [729, 0]
click at [251, 236] on div "dashboard products sales purchasing productivity dashboard products Product Cat…" at bounding box center [784, 298] width 1568 height 595
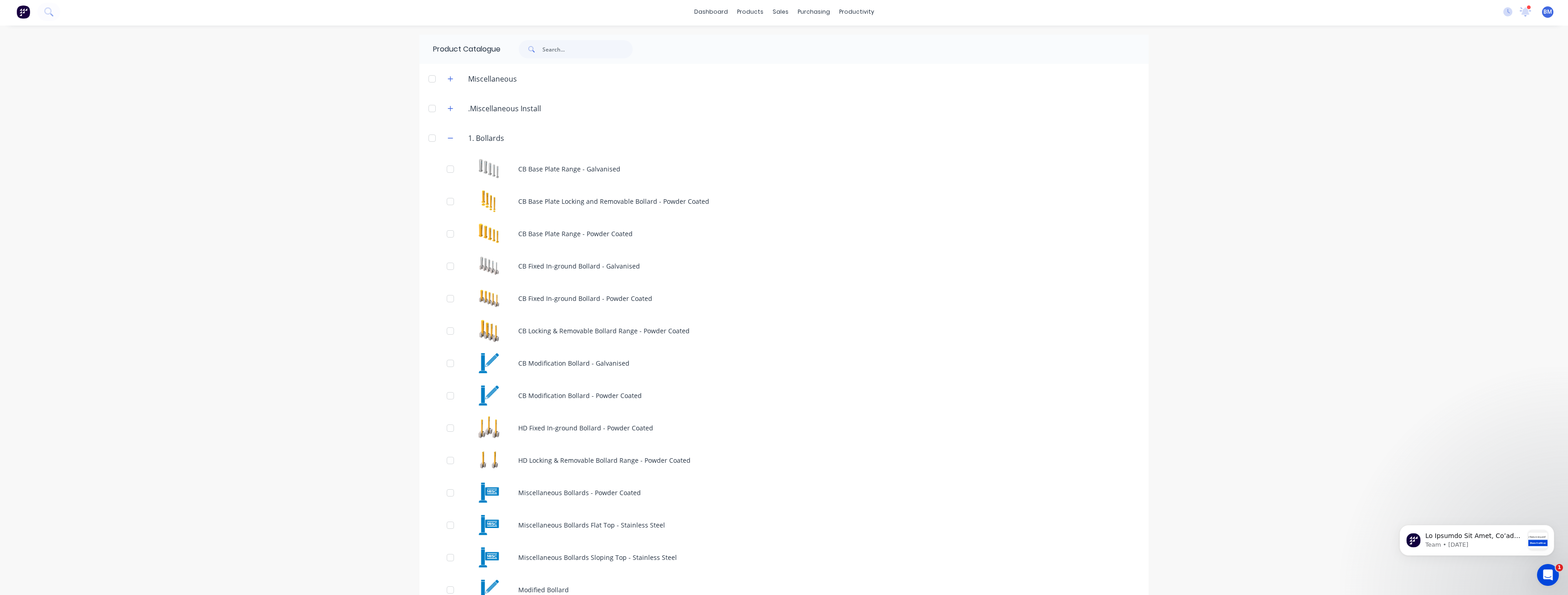
scroll to position [0, 0]
click at [450, 138] on icon "button" at bounding box center [451, 140] width 6 height 7
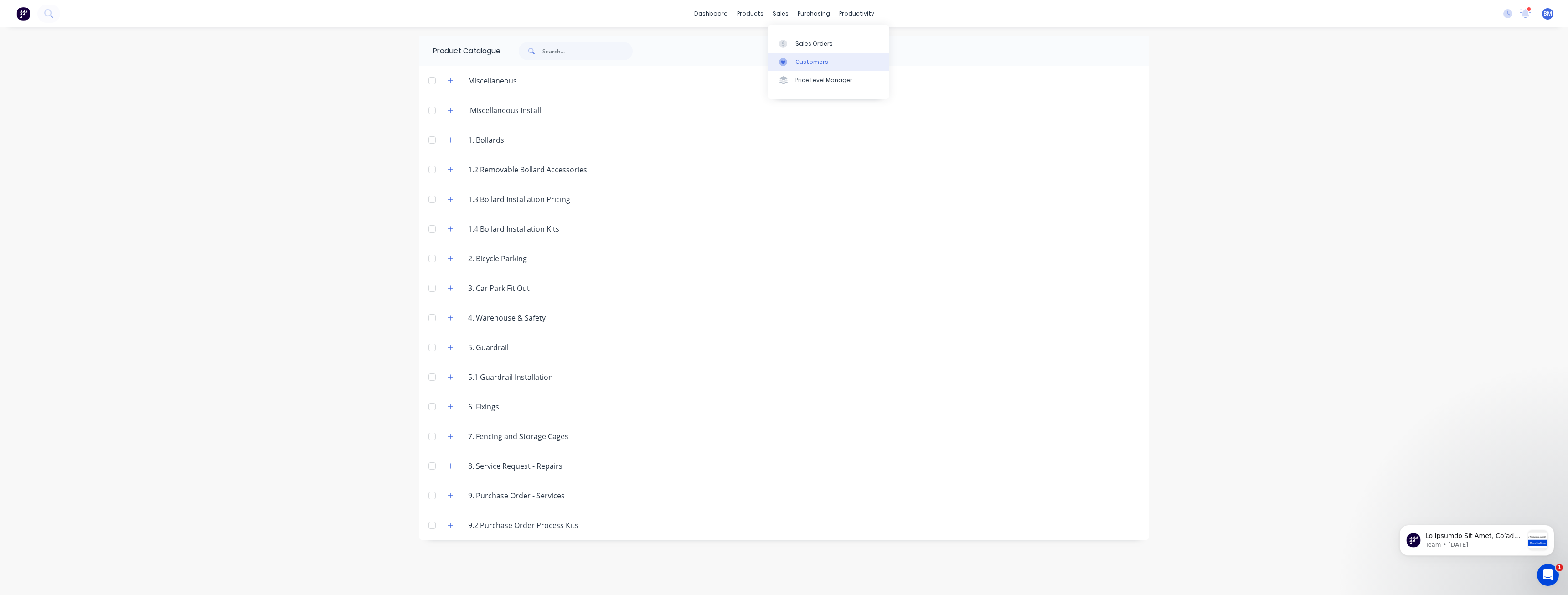
click at [804, 61] on div "Customers" at bounding box center [812, 62] width 33 height 9
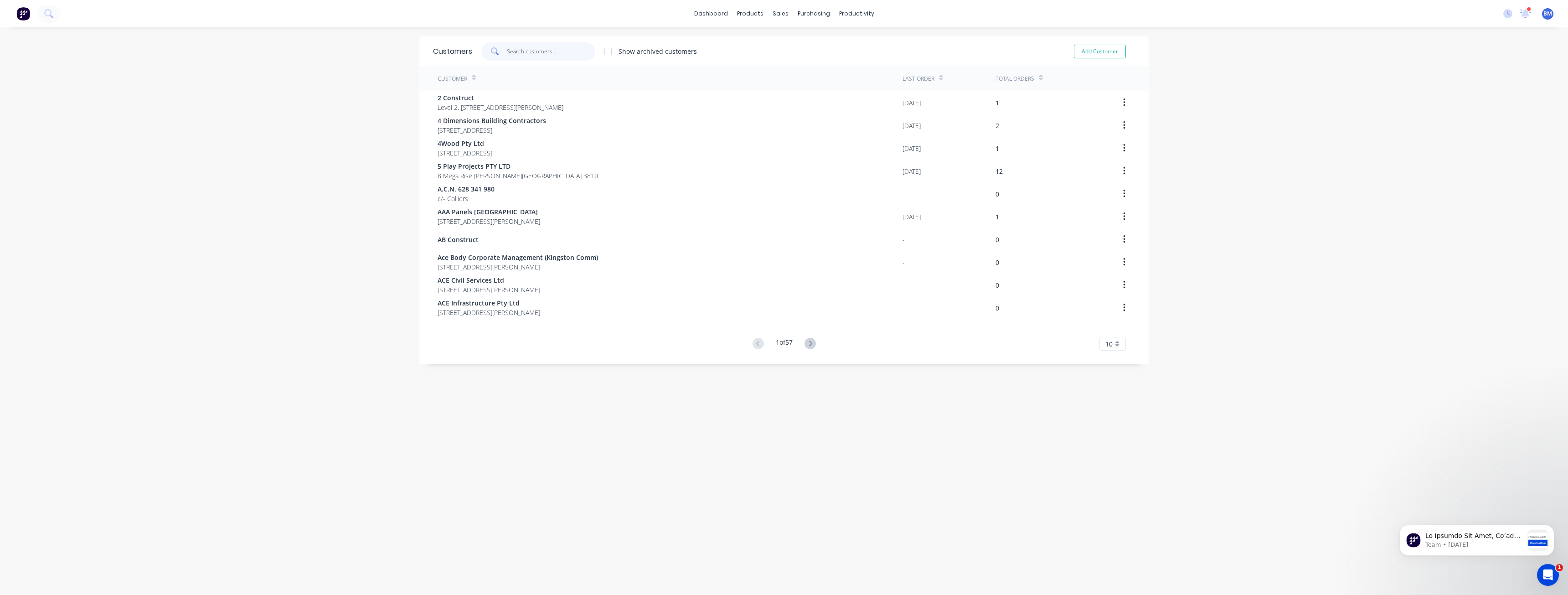
click at [524, 50] on input "text" at bounding box center [551, 51] width 88 height 18
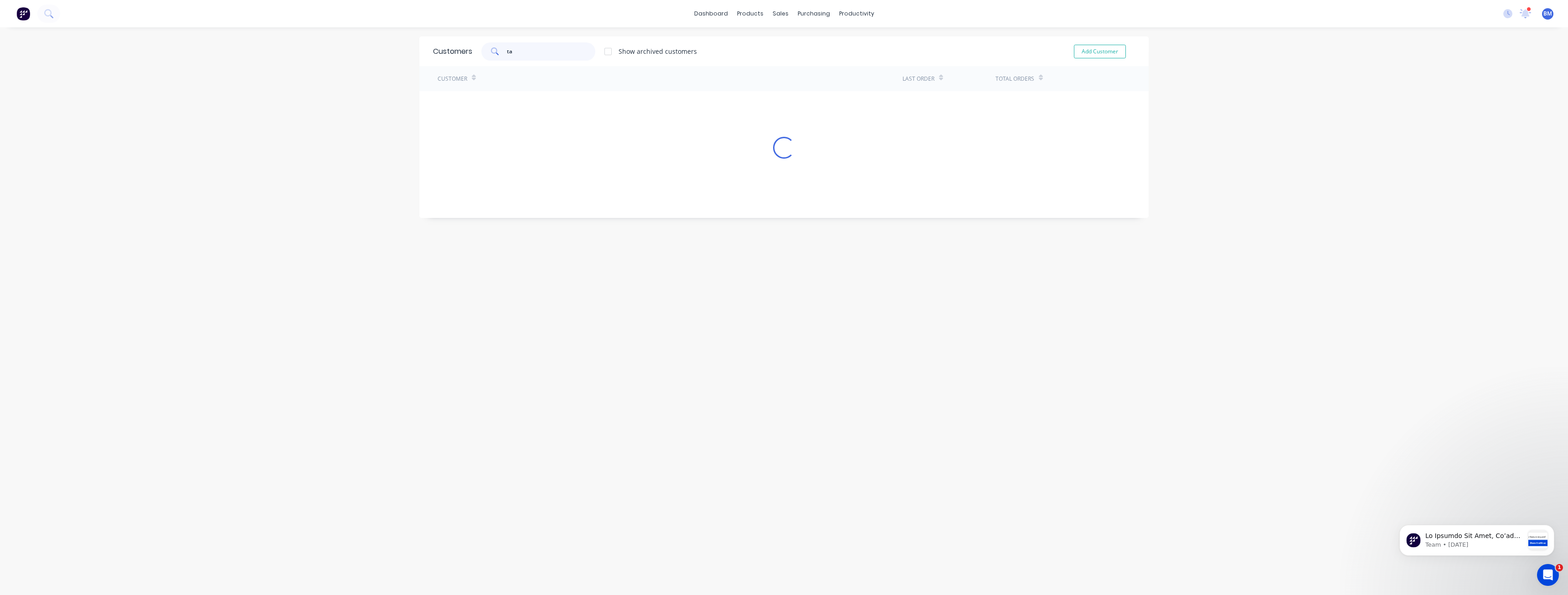
type input "t"
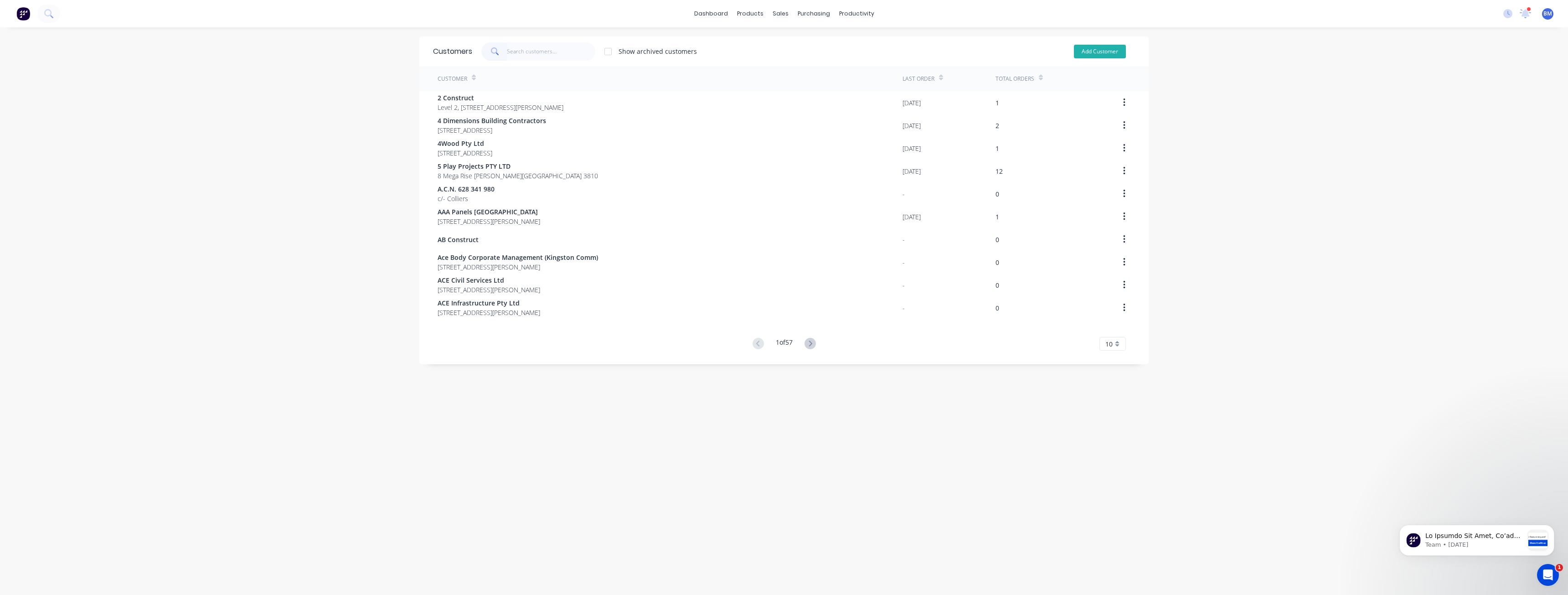
click at [1102, 49] on button "Add Customer" at bounding box center [1099, 51] width 52 height 13
select select "AU"
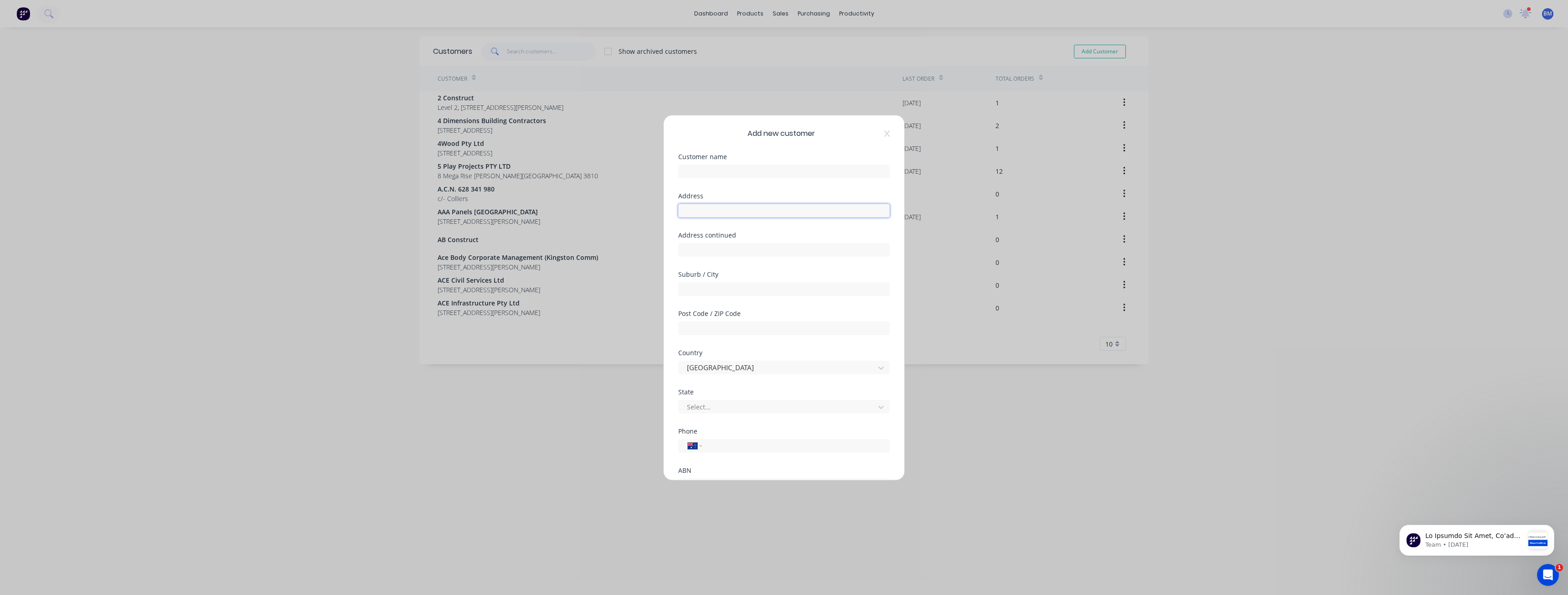
click at [714, 209] on input "text" at bounding box center [784, 210] width 211 height 13
paste input "[STREET_ADDRESS][PERSON_NAME]"
drag, startPoint x: 742, startPoint y: 211, endPoint x: 768, endPoint y: 210, distance: 26.0
click at [768, 210] on input "[STREET_ADDRESS][PERSON_NAME]" at bounding box center [784, 210] width 211 height 13
type input "[STREET_ADDRESS][PERSON_NAME]"
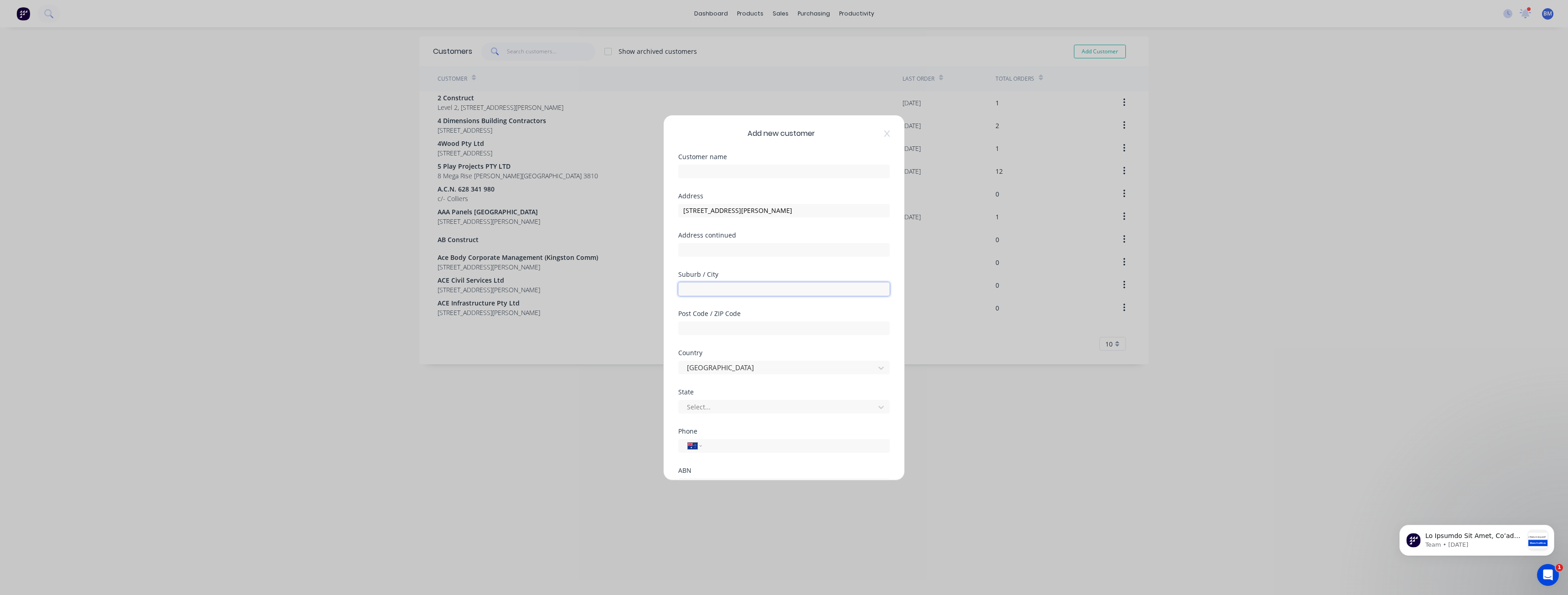
click at [687, 292] on input "text" at bounding box center [784, 289] width 211 height 13
paste input "ORMEAU"
type input "ORMEAU"
click at [794, 189] on div "Customer name" at bounding box center [784, 173] width 211 height 39
click at [696, 331] on input "text" at bounding box center [784, 328] width 211 height 13
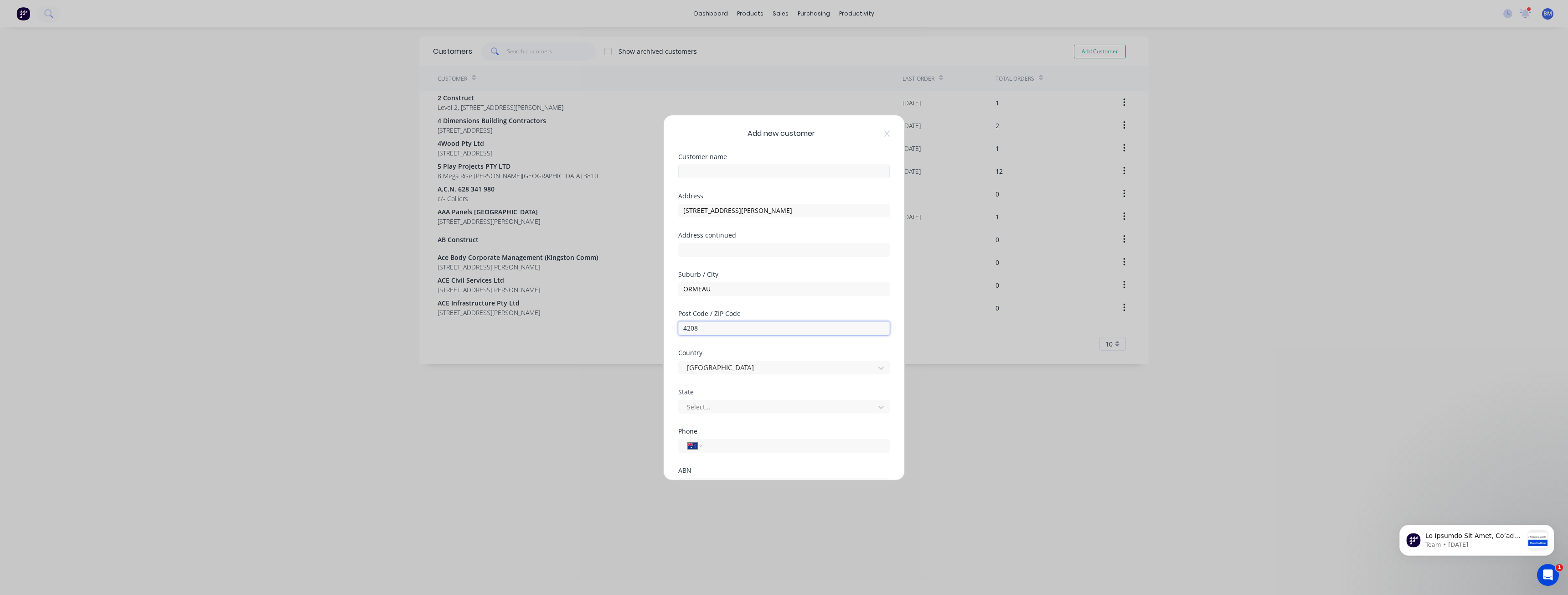
type input "4208"
click at [705, 174] on input "text" at bounding box center [784, 171] width 211 height 13
type input "Tactile Systems"
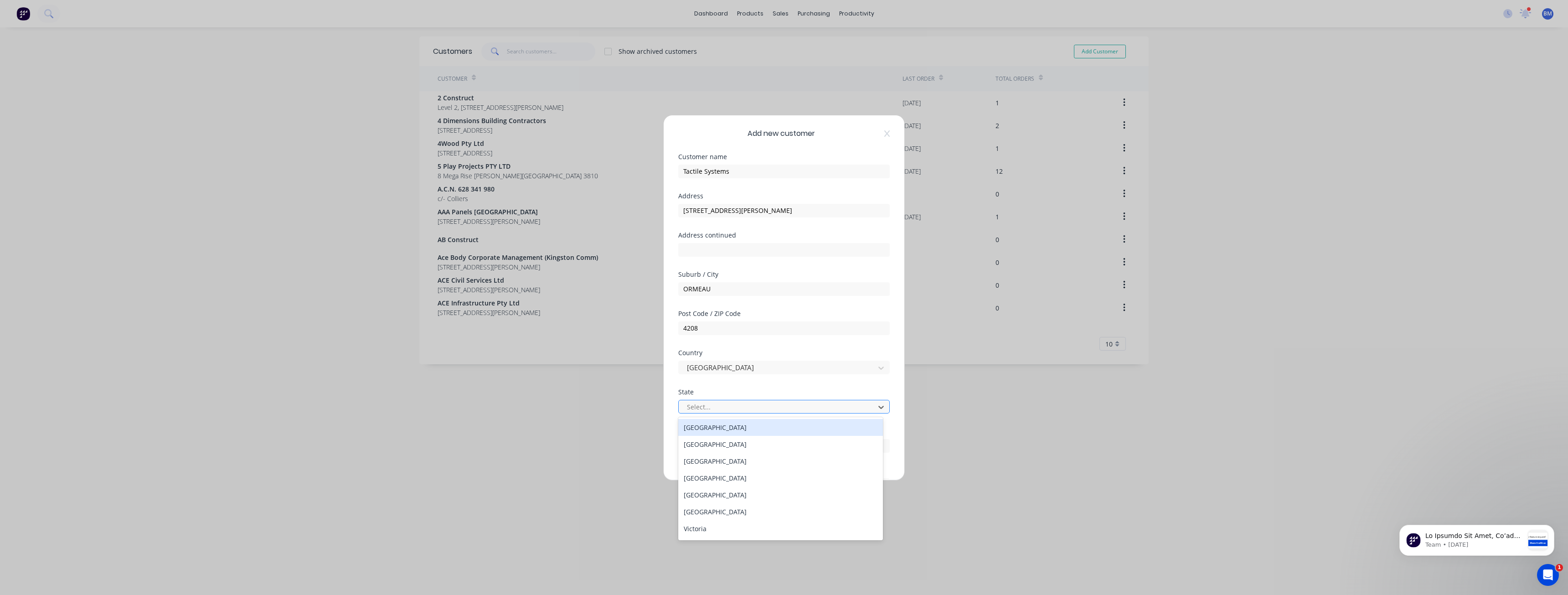
click at [743, 406] on div at bounding box center [778, 407] width 184 height 11
click at [712, 476] on div "[GEOGRAPHIC_DATA]" at bounding box center [780, 478] width 204 height 17
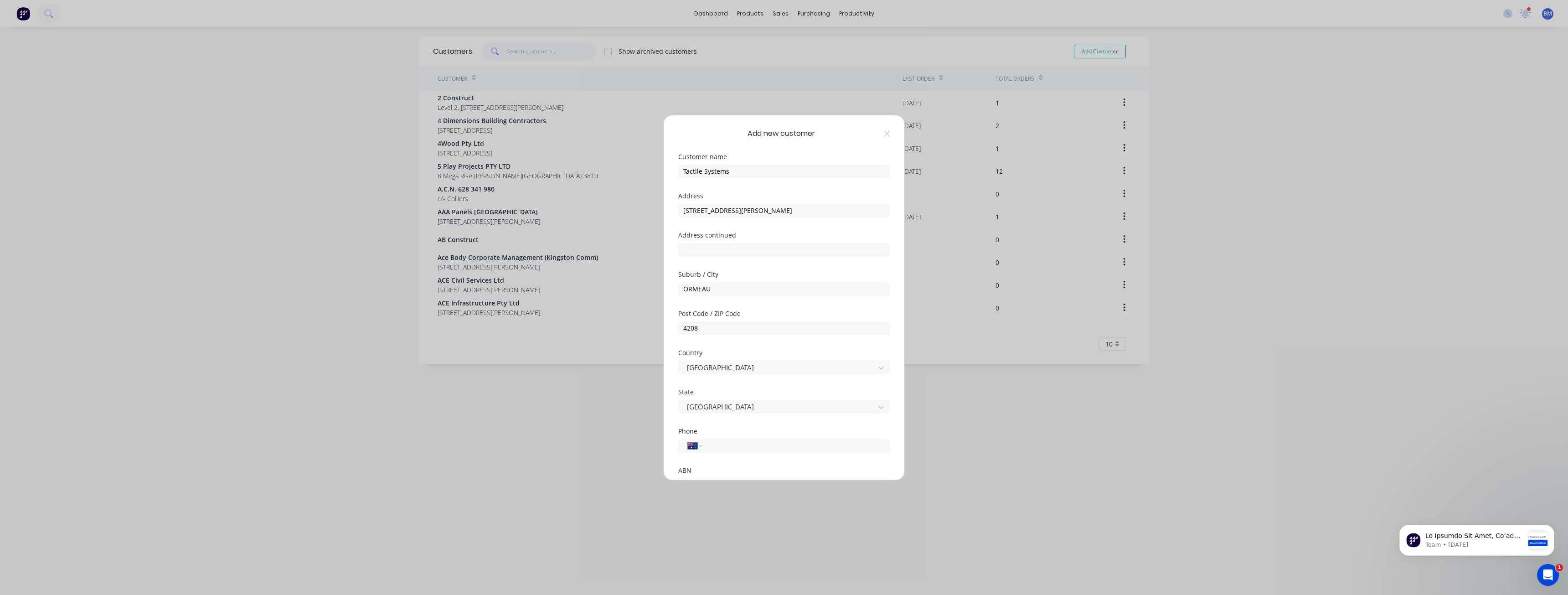
click at [734, 379] on div "Country [GEOGRAPHIC_DATA]" at bounding box center [784, 369] width 211 height 39
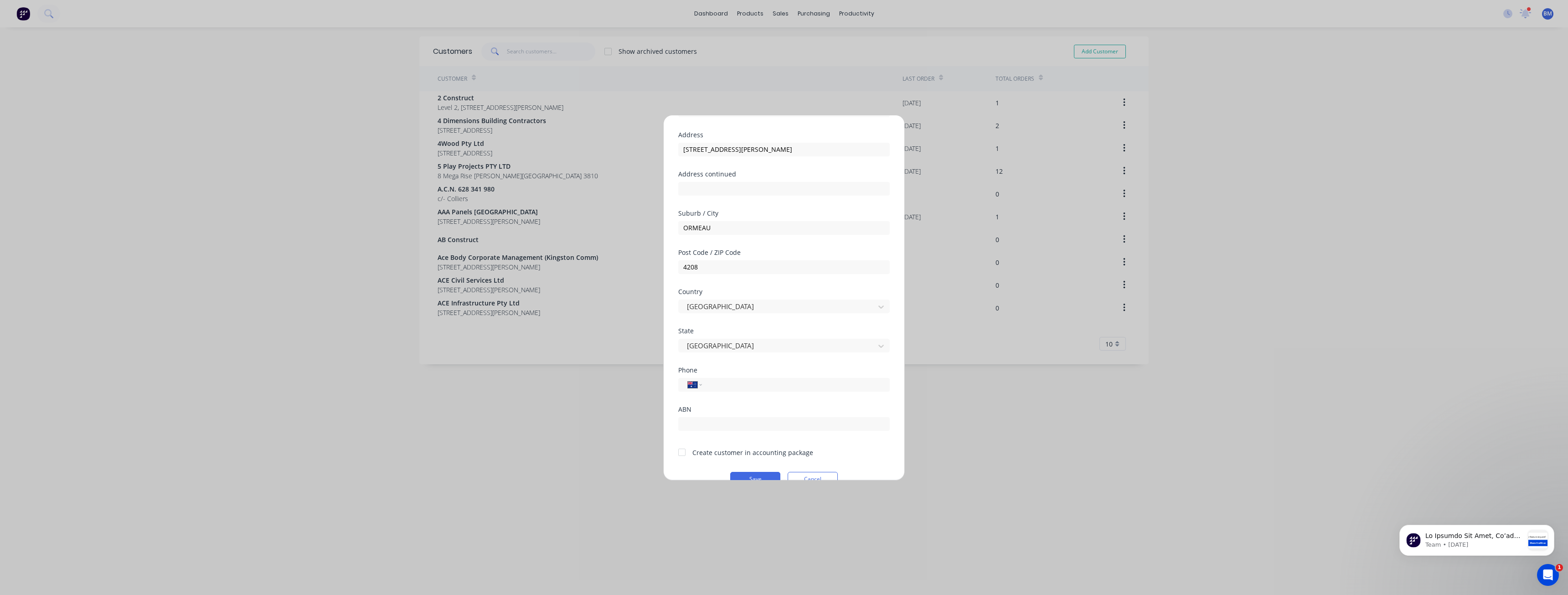
scroll to position [80, 0]
click at [680, 427] on div at bounding box center [682, 432] width 18 height 18
drag, startPoint x: 731, startPoint y: 359, endPoint x: 717, endPoint y: 365, distance: 15.2
click at [717, 365] on input "tel" at bounding box center [794, 365] width 172 height 10
paste input "[PHONE_NUMBER]"
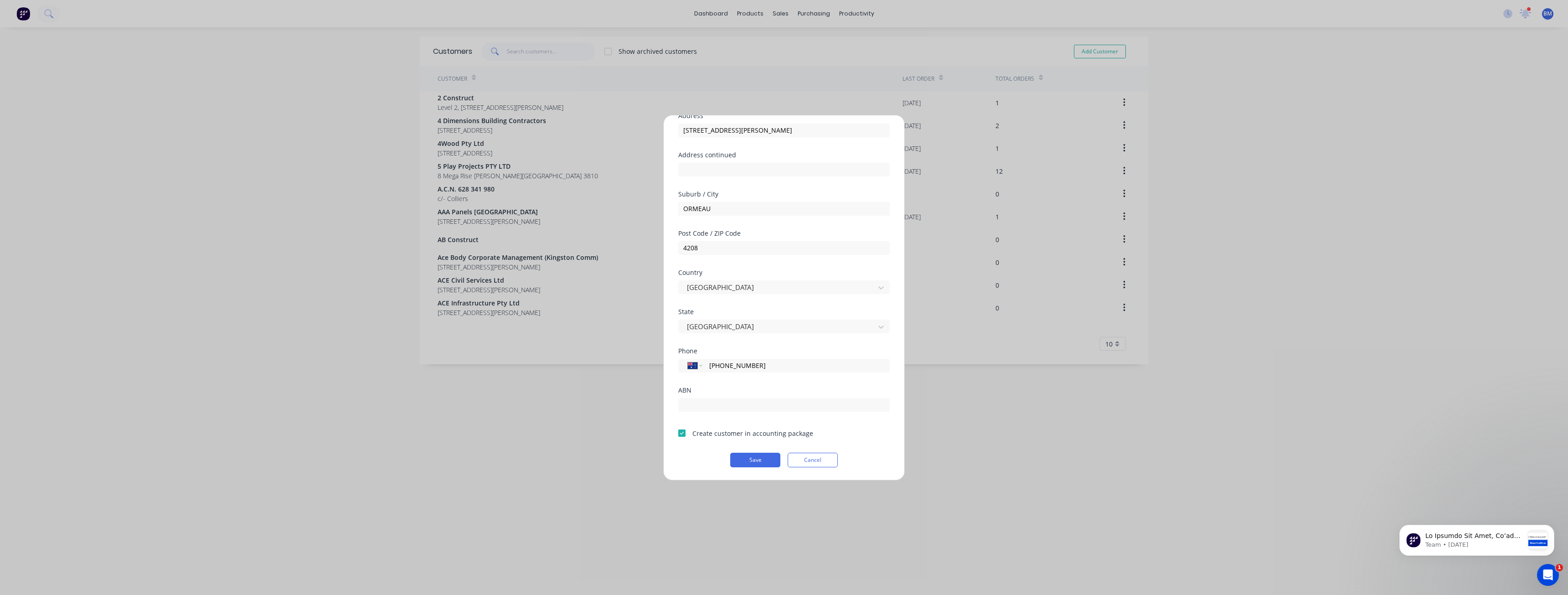
type input "[PHONE_NUMBER]"
click at [731, 344] on div "State [GEOGRAPHIC_DATA]" at bounding box center [784, 328] width 211 height 39
paste input "69 105 405 785"
type input "69 105 405 785"
click at [596, 336] on div "Add new customer Customer name Tactile Systems Address [STREET_ADDRESS][PERSON_…" at bounding box center [784, 298] width 1568 height 595
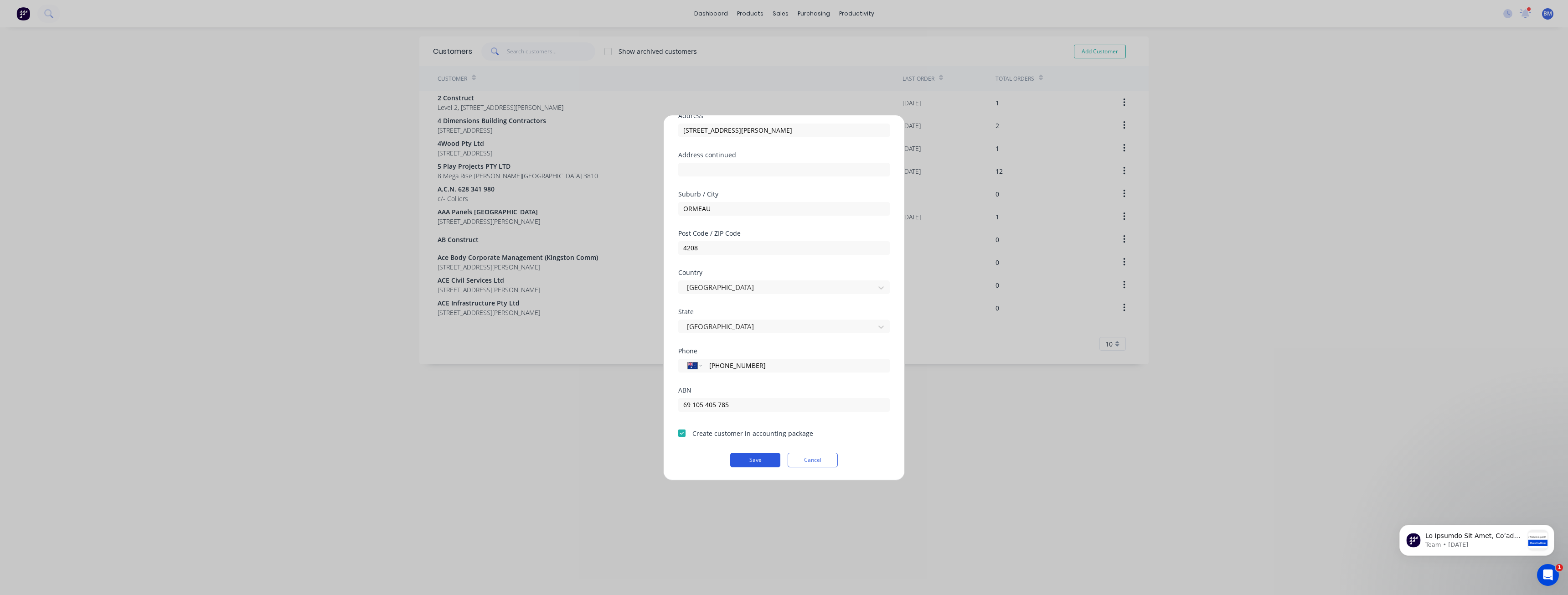
click at [753, 456] on button "Save" at bounding box center [755, 459] width 50 height 14
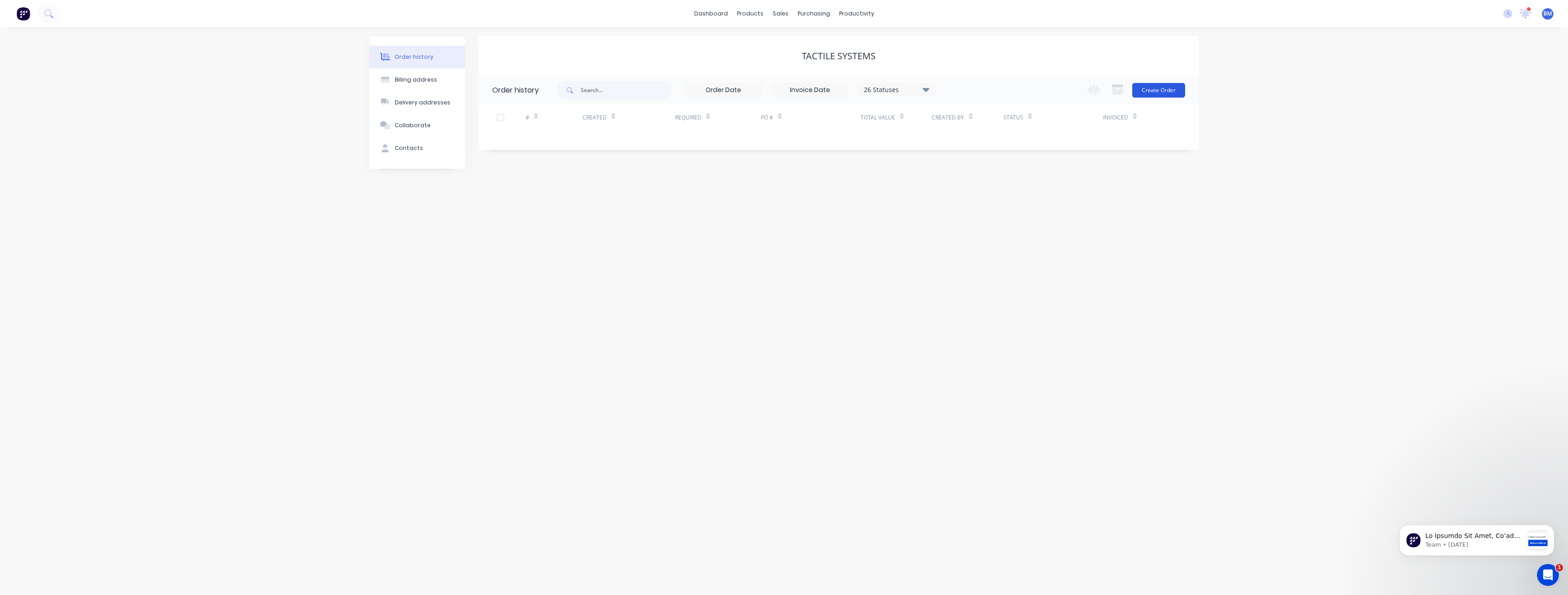
click at [1152, 86] on button "Create Order" at bounding box center [1159, 89] width 53 height 14
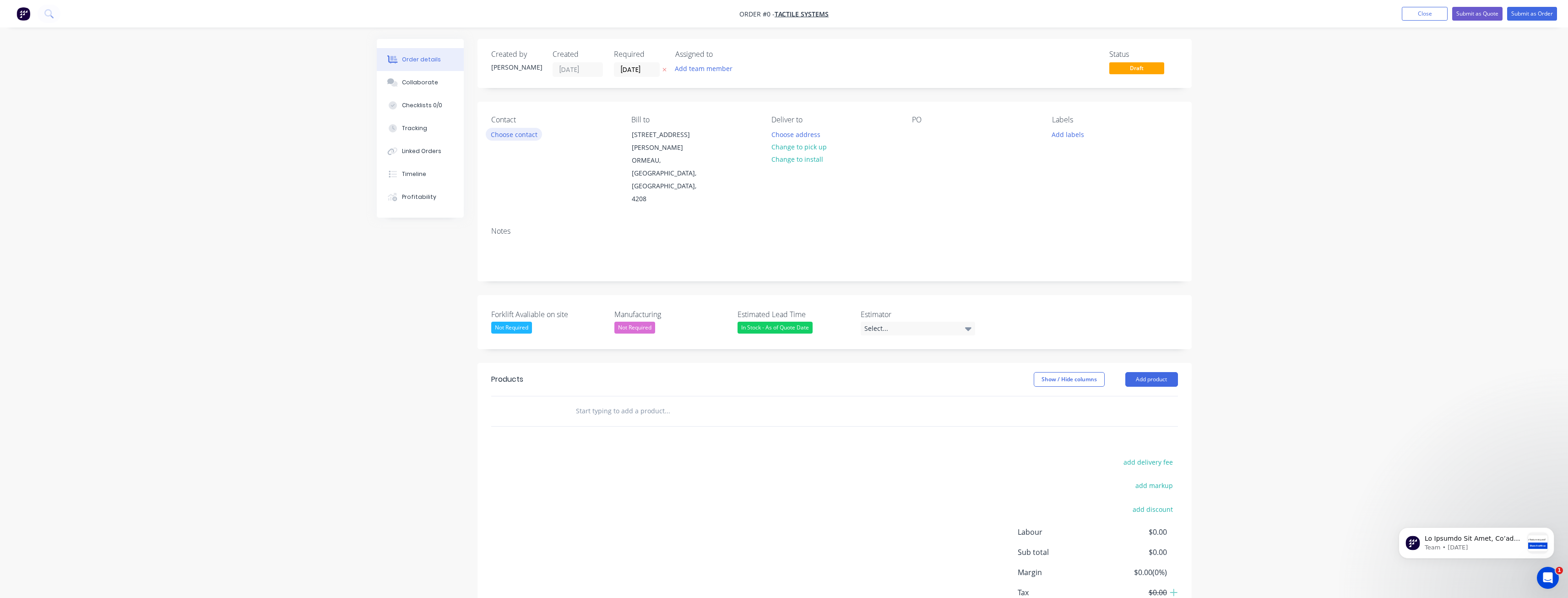
click at [508, 132] on button "Choose contact" at bounding box center [514, 134] width 56 height 12
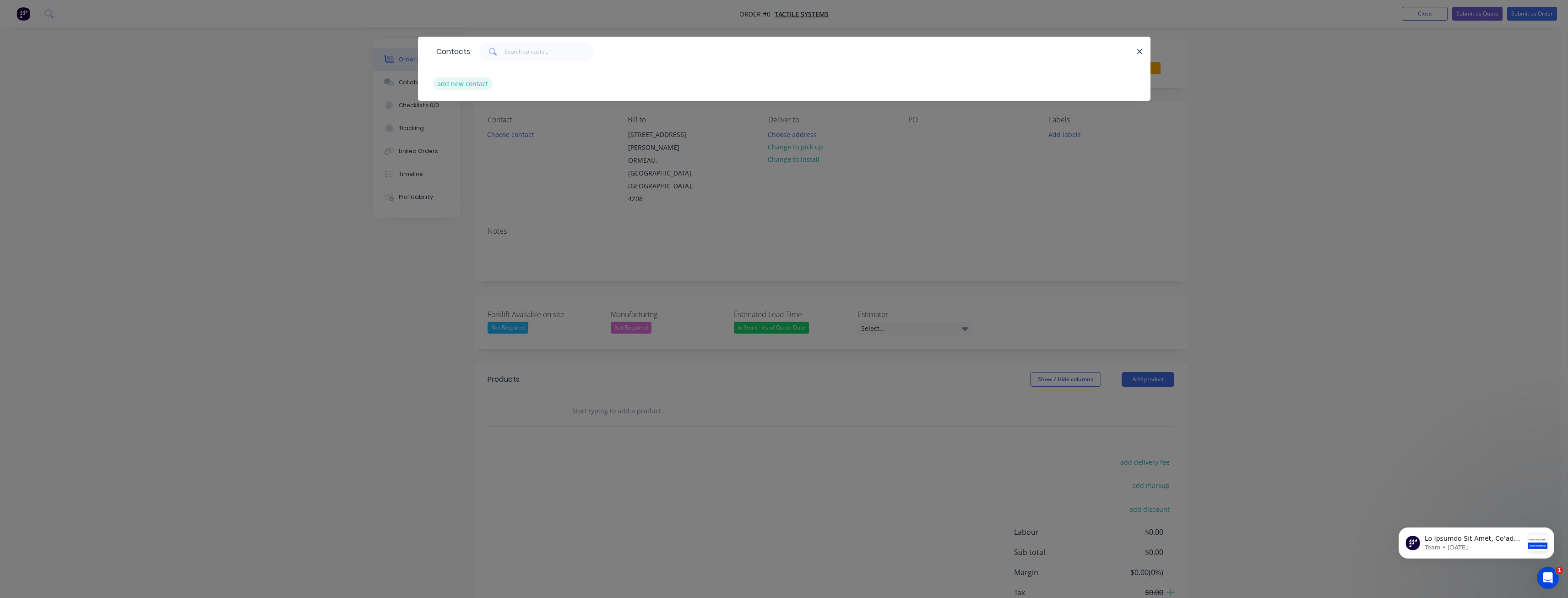
click at [447, 87] on button "add new contact" at bounding box center [462, 83] width 60 height 12
select select "AU"
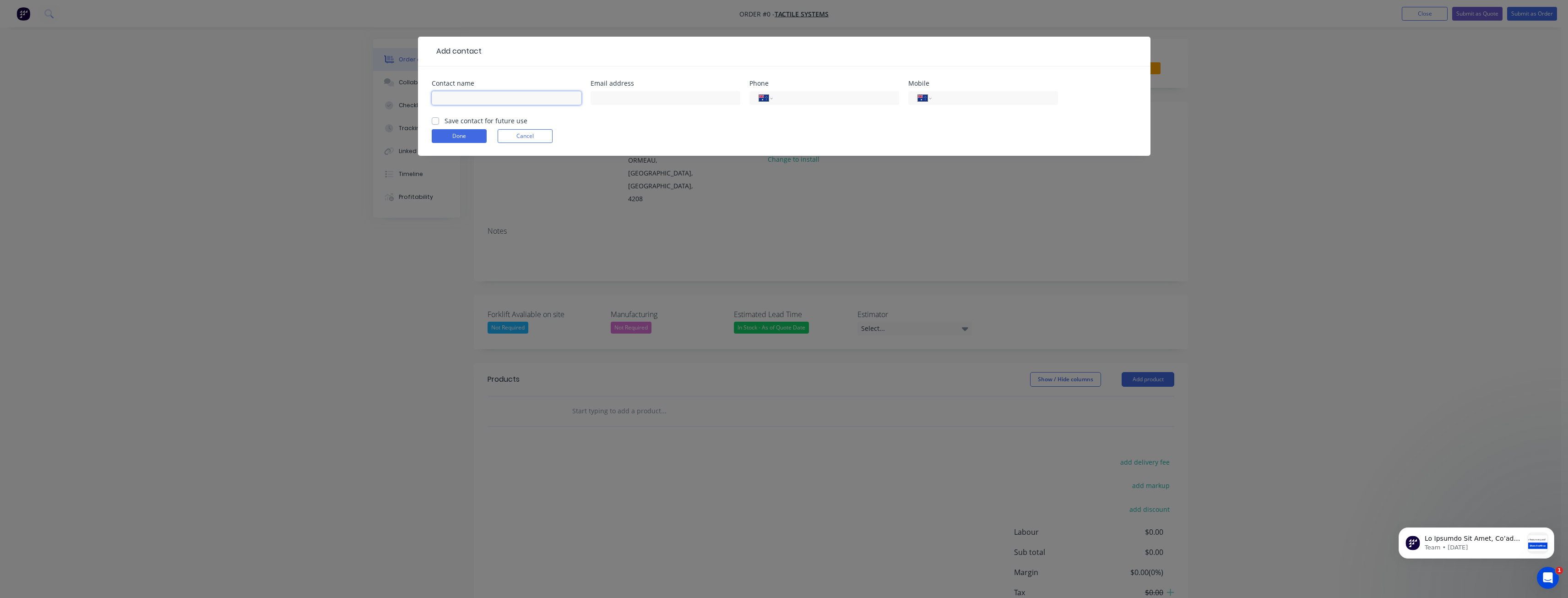
click at [452, 96] on input "text" at bounding box center [506, 97] width 150 height 13
type input "[PERSON_NAME]"
click at [637, 96] on input "text" at bounding box center [665, 97] width 150 height 13
paste input "[PERSON_NAME]"
type input "[PERSON_NAME]"
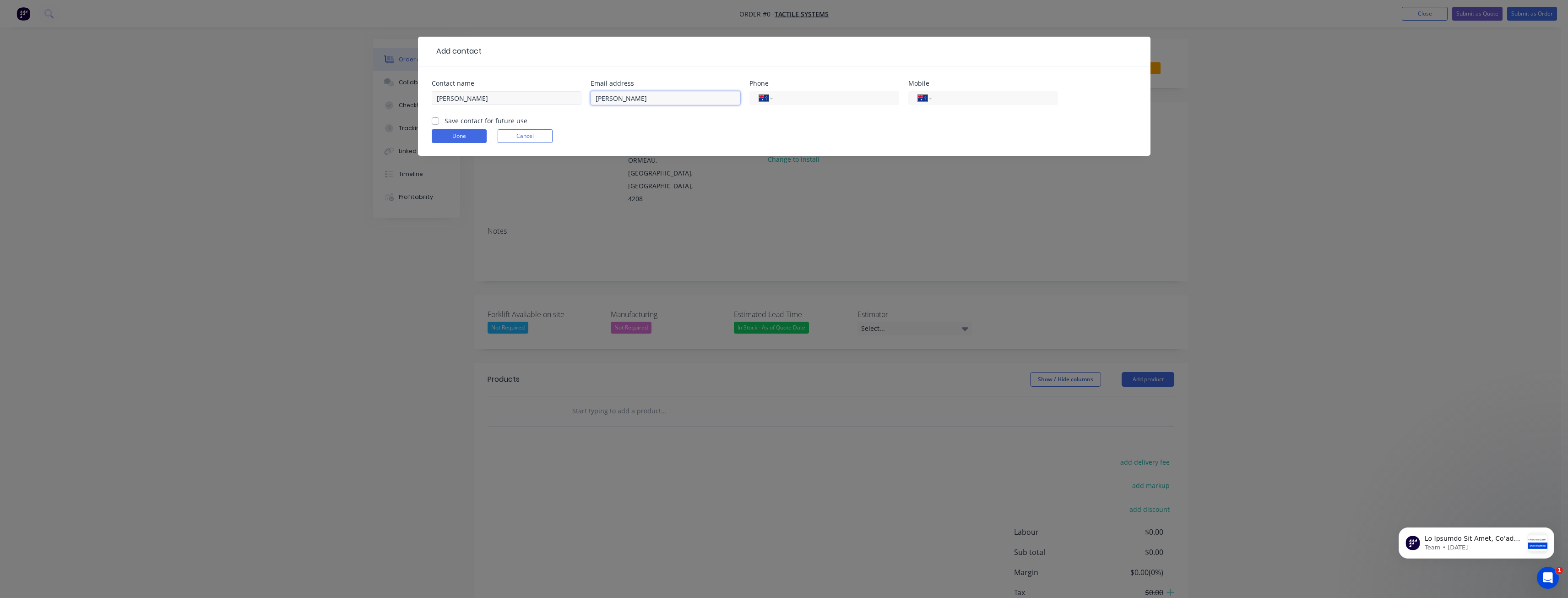
drag, startPoint x: 646, startPoint y: 96, endPoint x: 449, endPoint y: 102, distance: 197.1
click at [449, 102] on div "Contact name [PERSON_NAME] Email address [PERSON_NAME] Phone International [GEO…" at bounding box center [784, 97] width 705 height 35
paste input "[EMAIL_ADDRESS][DOMAIN_NAME]"
type input "[EMAIL_ADDRESS][DOMAIN_NAME]"
click at [645, 126] on form "Contact name [PERSON_NAME] Email address [EMAIL_ADDRESS][DOMAIN_NAME] Phone Int…" at bounding box center [784, 117] width 705 height 75
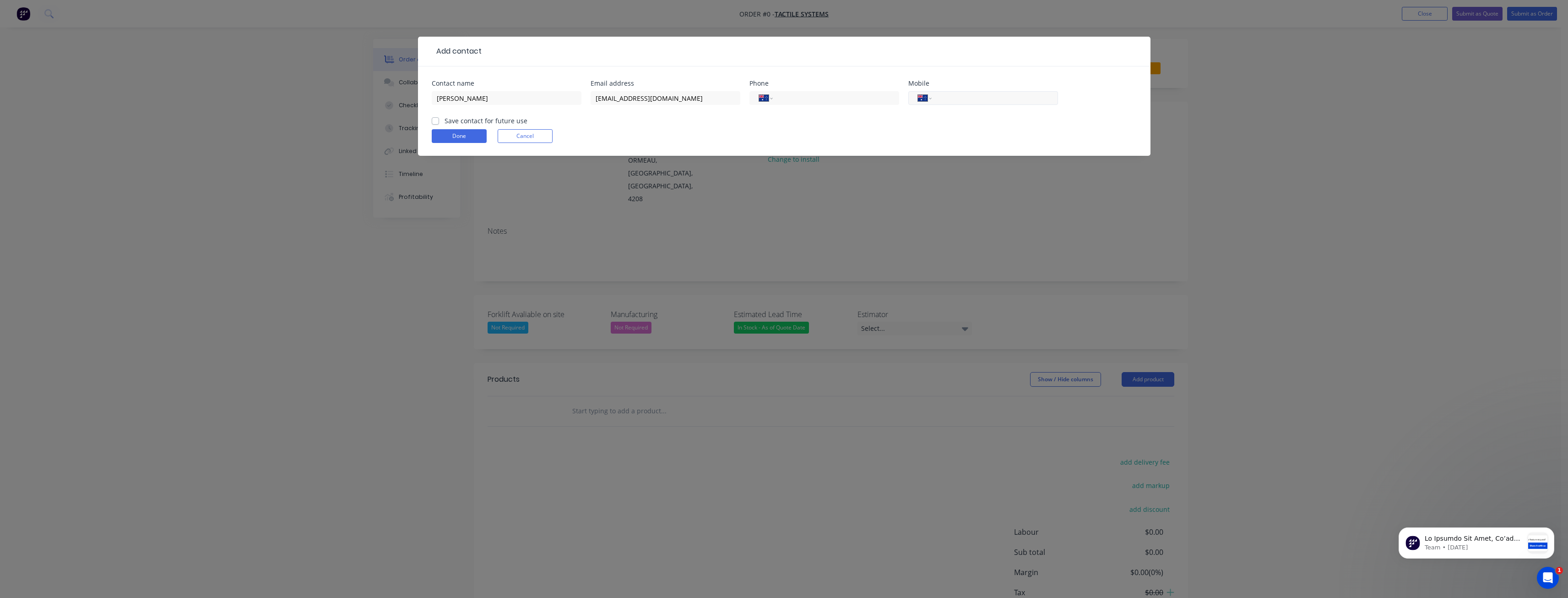
click at [970, 98] on input "tel" at bounding box center [992, 97] width 110 height 11
click at [444, 119] on label "Save contact for future use" at bounding box center [485, 120] width 83 height 10
click at [434, 119] on input "Save contact for future use" at bounding box center [435, 119] width 8 height 9
checkbox input "true"
click at [941, 100] on input "tel" at bounding box center [992, 97] width 110 height 11
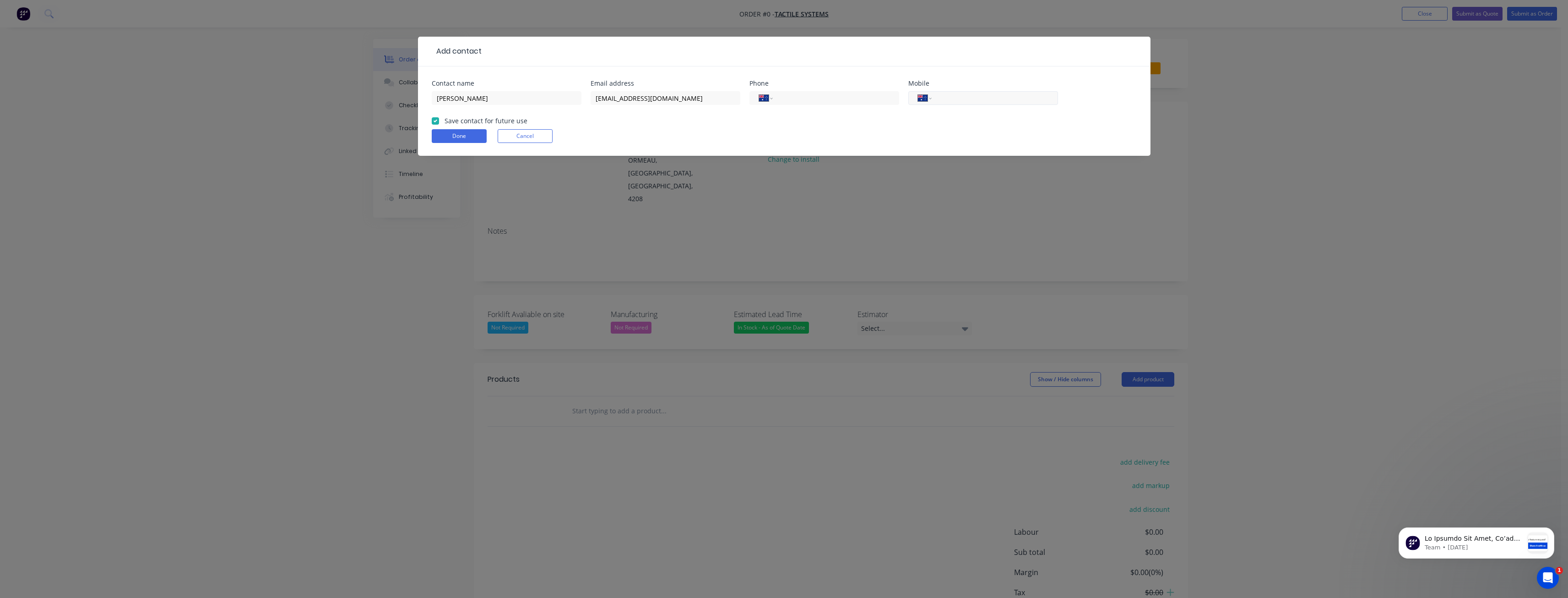
paste input "0492 945 177"
type input "0492 945 177"
click at [931, 126] on form "Contact name [PERSON_NAME] Email address [EMAIL_ADDRESS][DOMAIN_NAME] Phone Int…" at bounding box center [784, 117] width 705 height 75
click at [451, 132] on button "Done" at bounding box center [459, 136] width 55 height 13
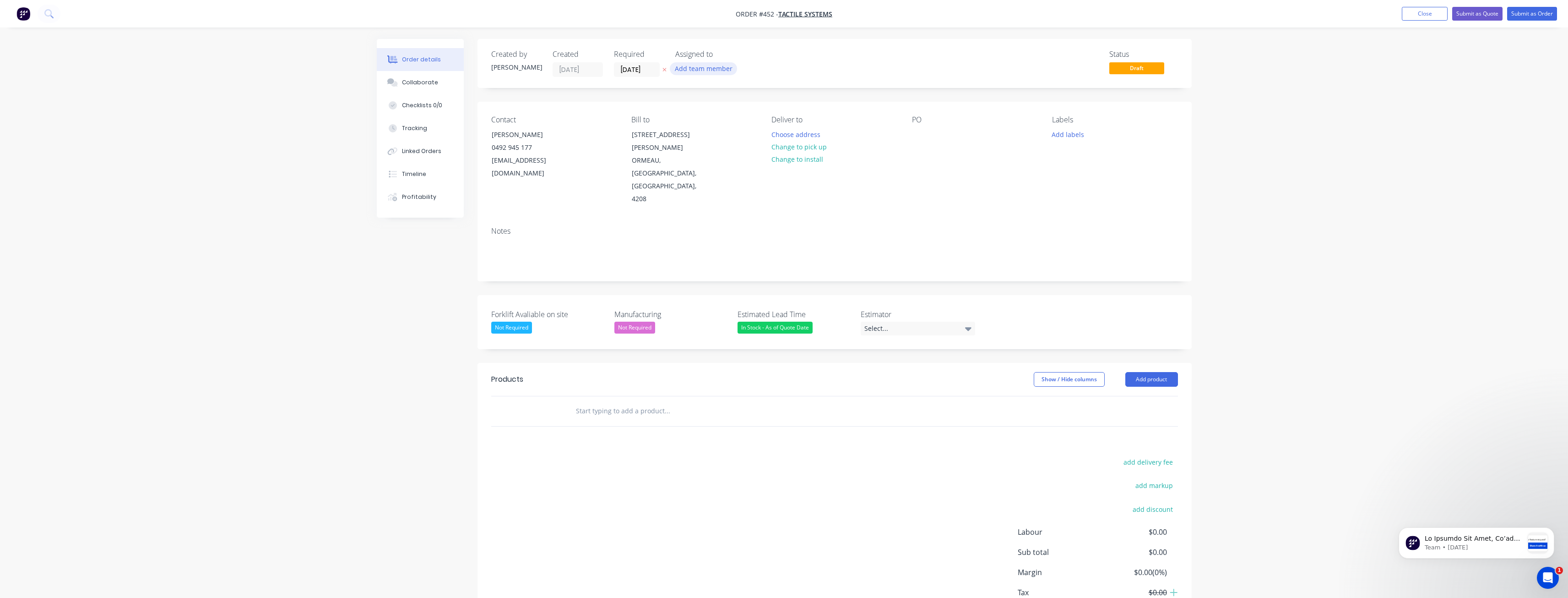
click at [703, 67] on button "Add team member" at bounding box center [703, 68] width 67 height 12
click at [690, 117] on div at bounding box center [689, 119] width 18 height 18
click at [902, 322] on div "Select..." at bounding box center [918, 329] width 115 height 13
click at [876, 324] on div "[PERSON_NAME]" at bounding box center [892, 328] width 51 height 11
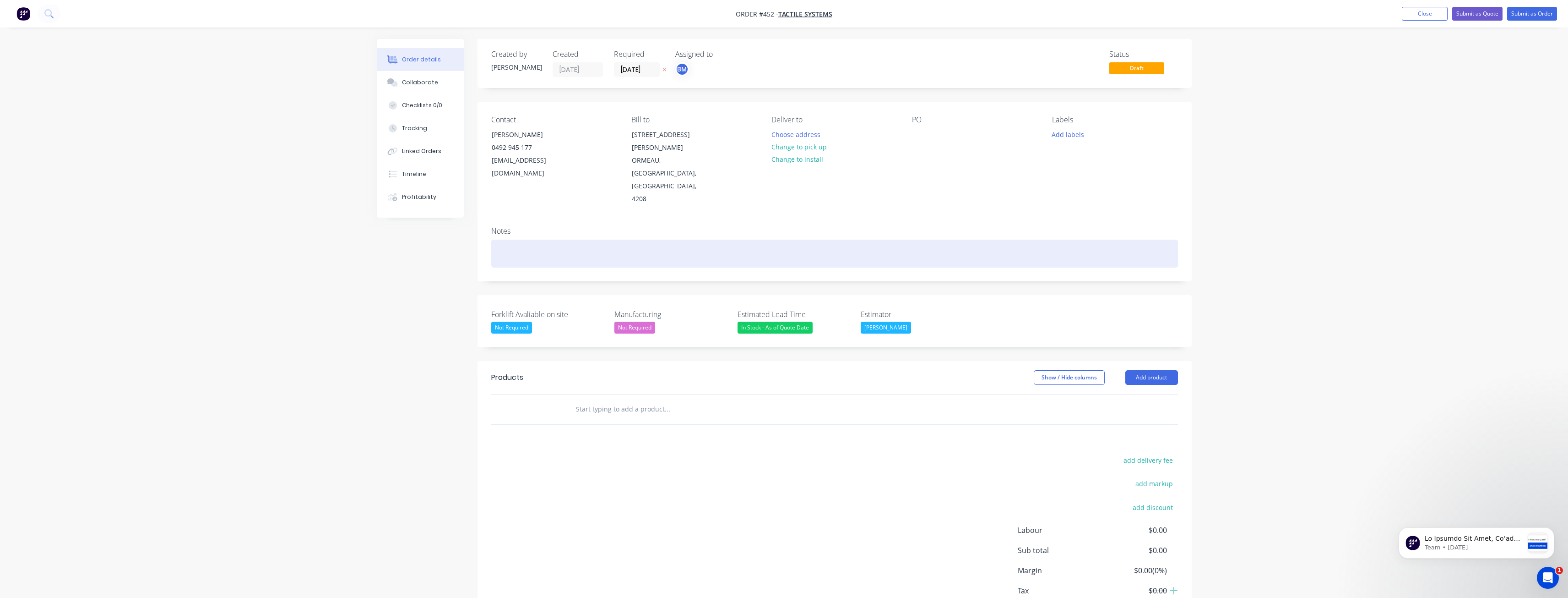
click at [802, 240] on div at bounding box center [834, 253] width 687 height 28
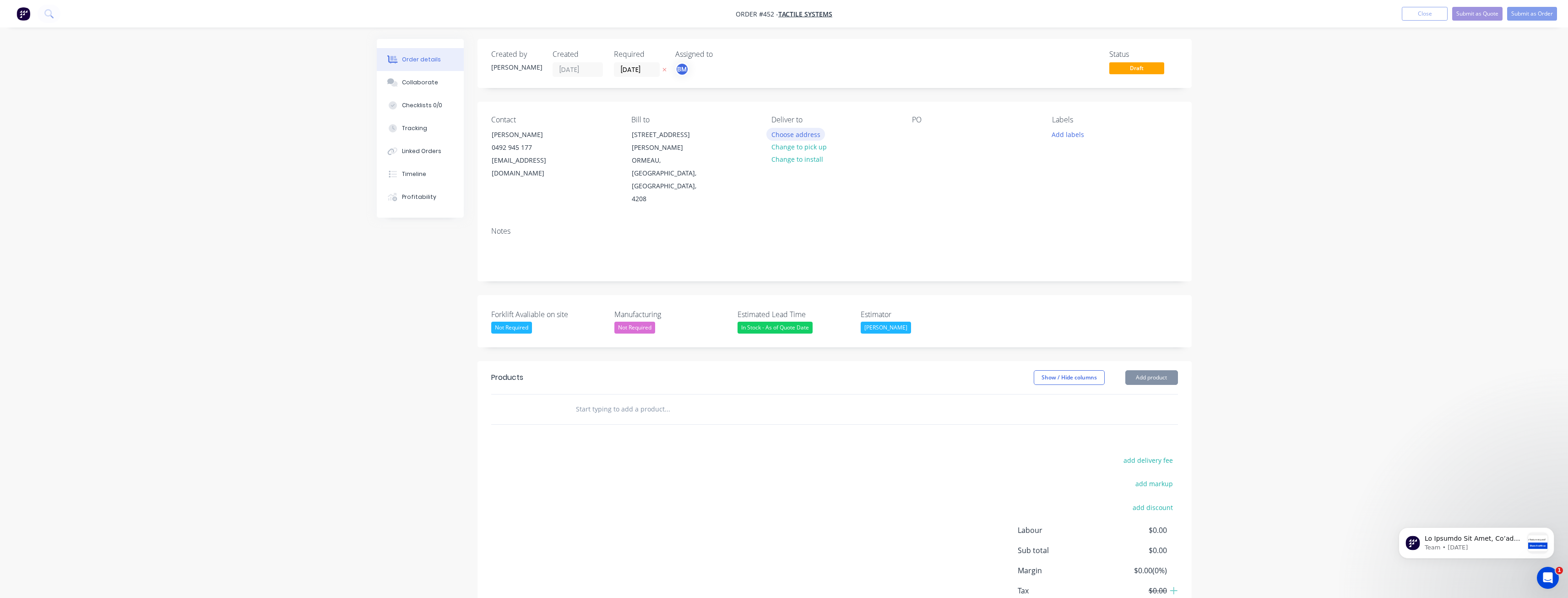
click at [790, 133] on button "Choose address" at bounding box center [795, 134] width 58 height 12
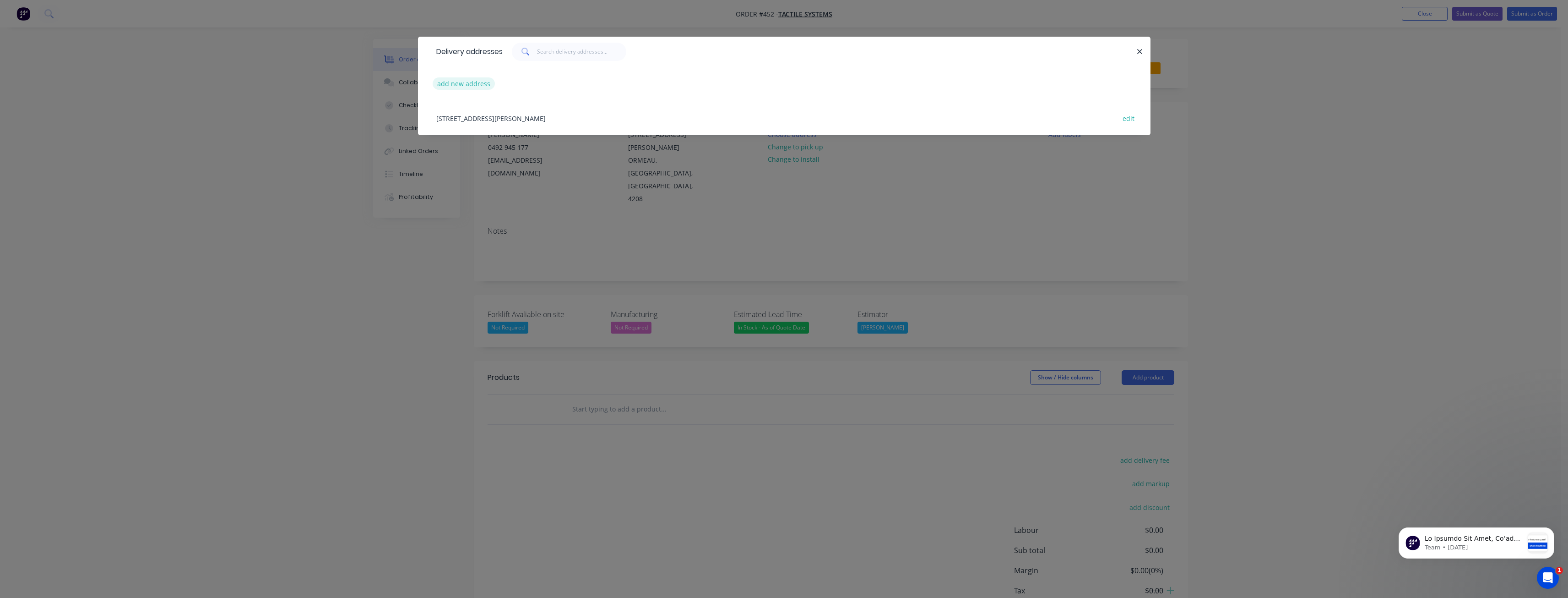
click at [469, 78] on button "add new address" at bounding box center [464, 83] width 63 height 12
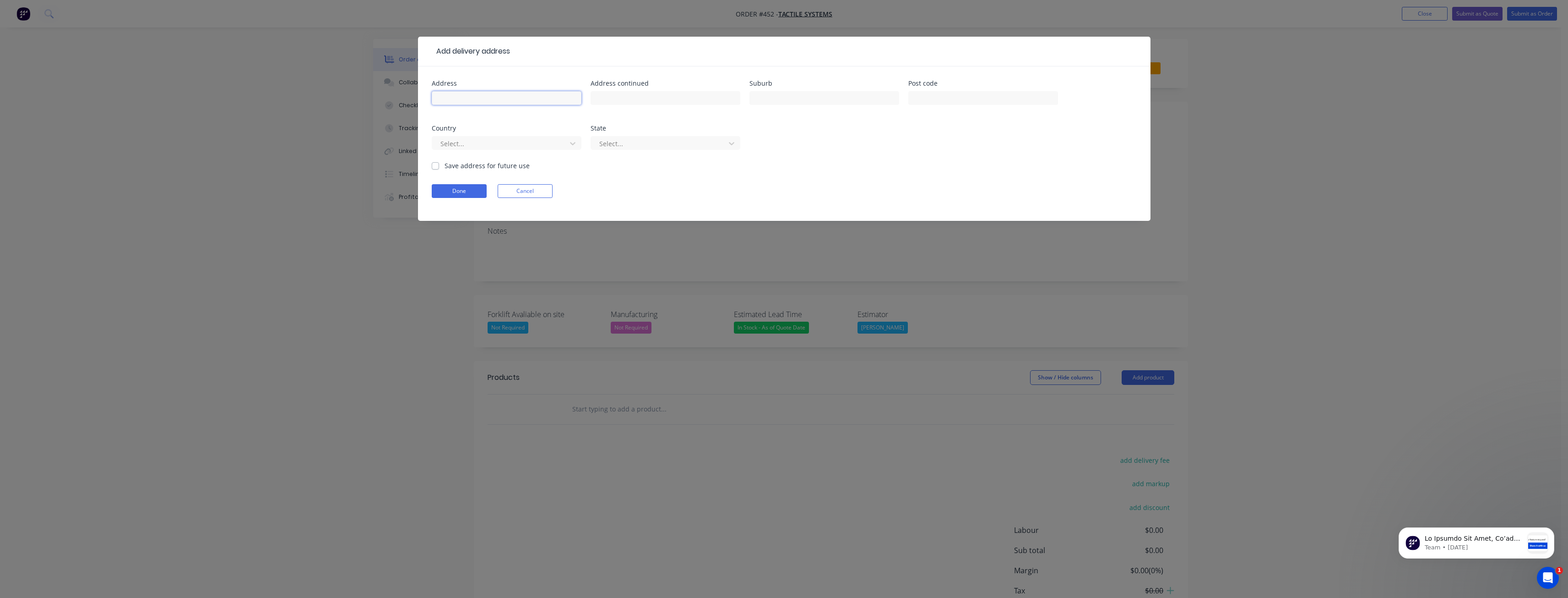
click at [460, 94] on input "text" at bounding box center [506, 97] width 150 height 13
paste input "[GEOGRAPHIC_DATA]"
type input "[GEOGRAPHIC_DATA]"
click at [776, 104] on input "text" at bounding box center [824, 97] width 150 height 13
paste input "[GEOGRAPHIC_DATA]"
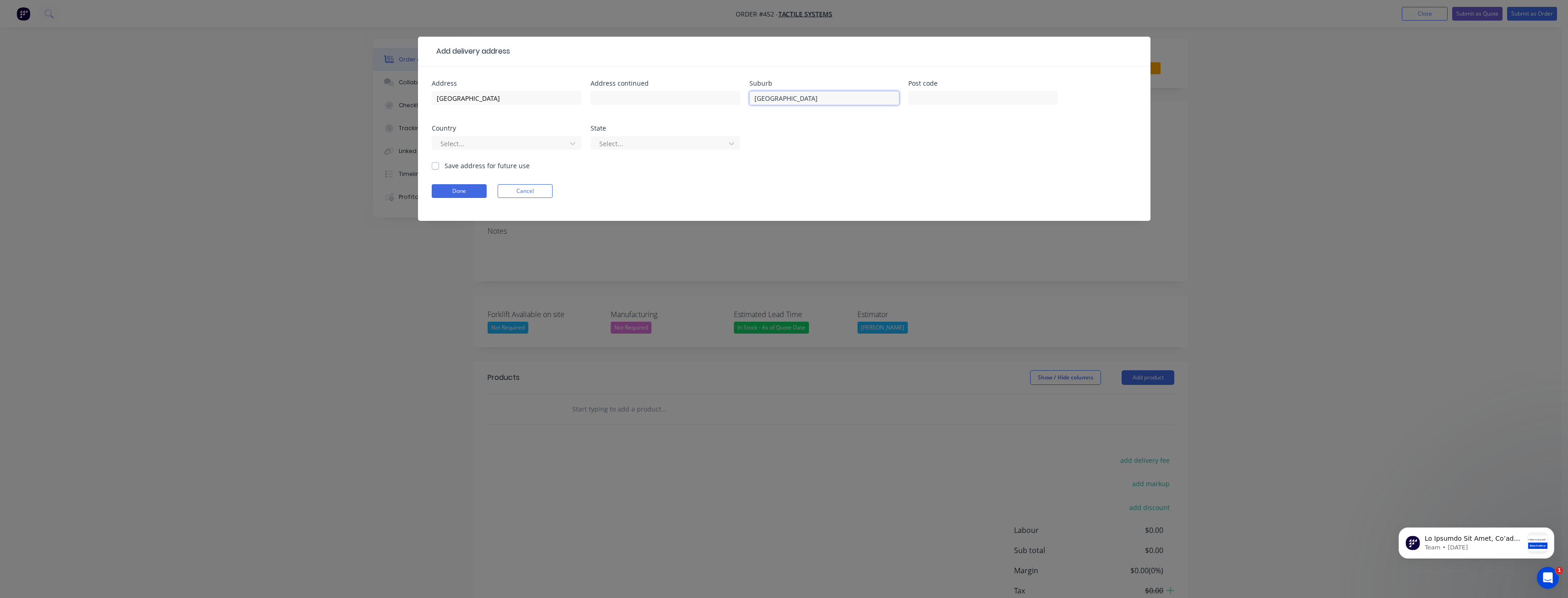
type input "[GEOGRAPHIC_DATA]"
click at [792, 137] on div "Address [GEOGRAPHIC_DATA] Address continued Suburb [GEOGRAPHIC_DATA] Post code …" at bounding box center [784, 120] width 705 height 80
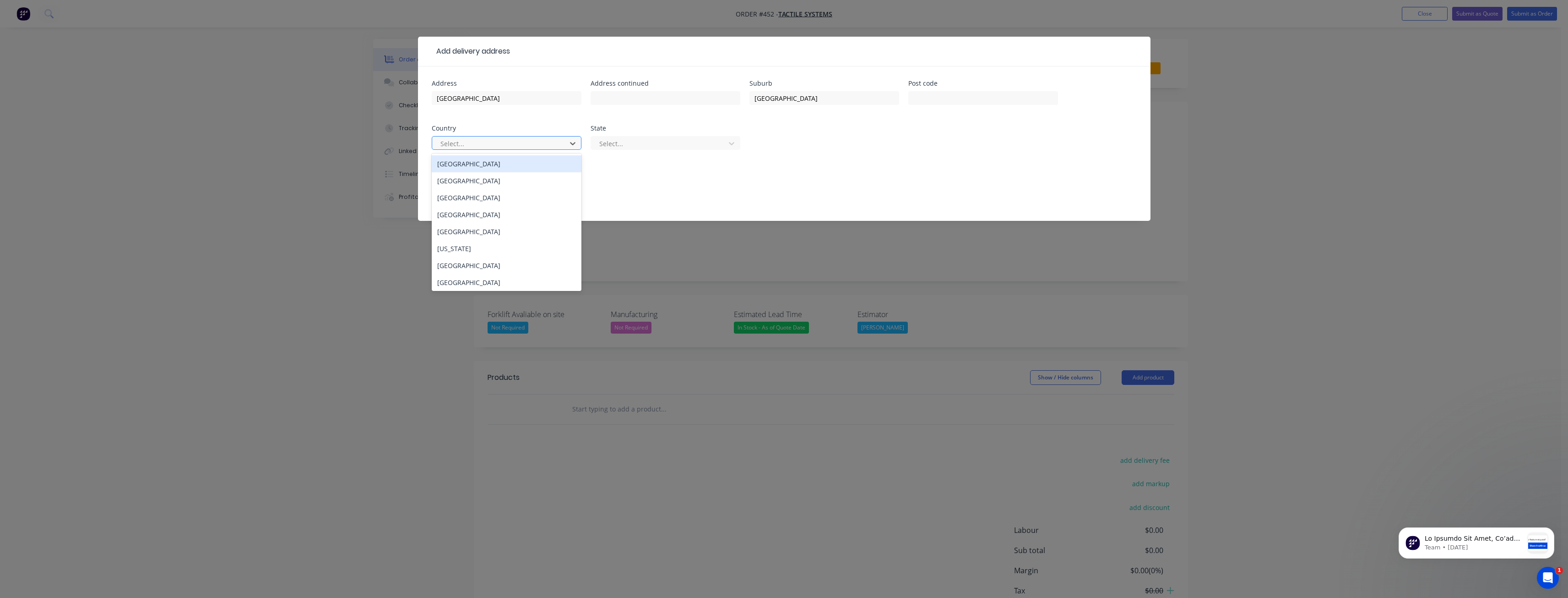
click at [449, 139] on div at bounding box center [500, 143] width 122 height 11
drag, startPoint x: 447, startPoint y: 163, endPoint x: 466, endPoint y: 151, distance: 22.5
click at [448, 161] on div "[GEOGRAPHIC_DATA]" at bounding box center [506, 164] width 150 height 17
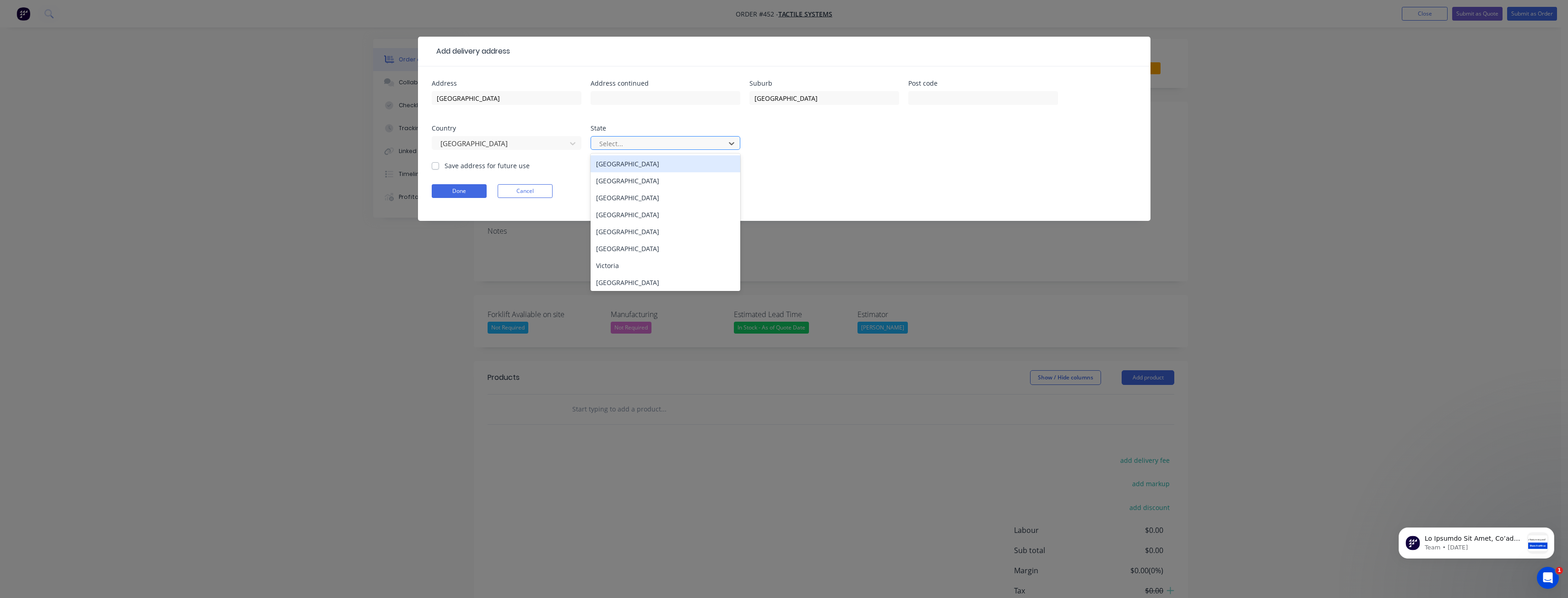
click at [642, 144] on div at bounding box center [660, 143] width 122 height 11
click at [609, 215] on div "[GEOGRAPHIC_DATA]" at bounding box center [665, 215] width 150 height 17
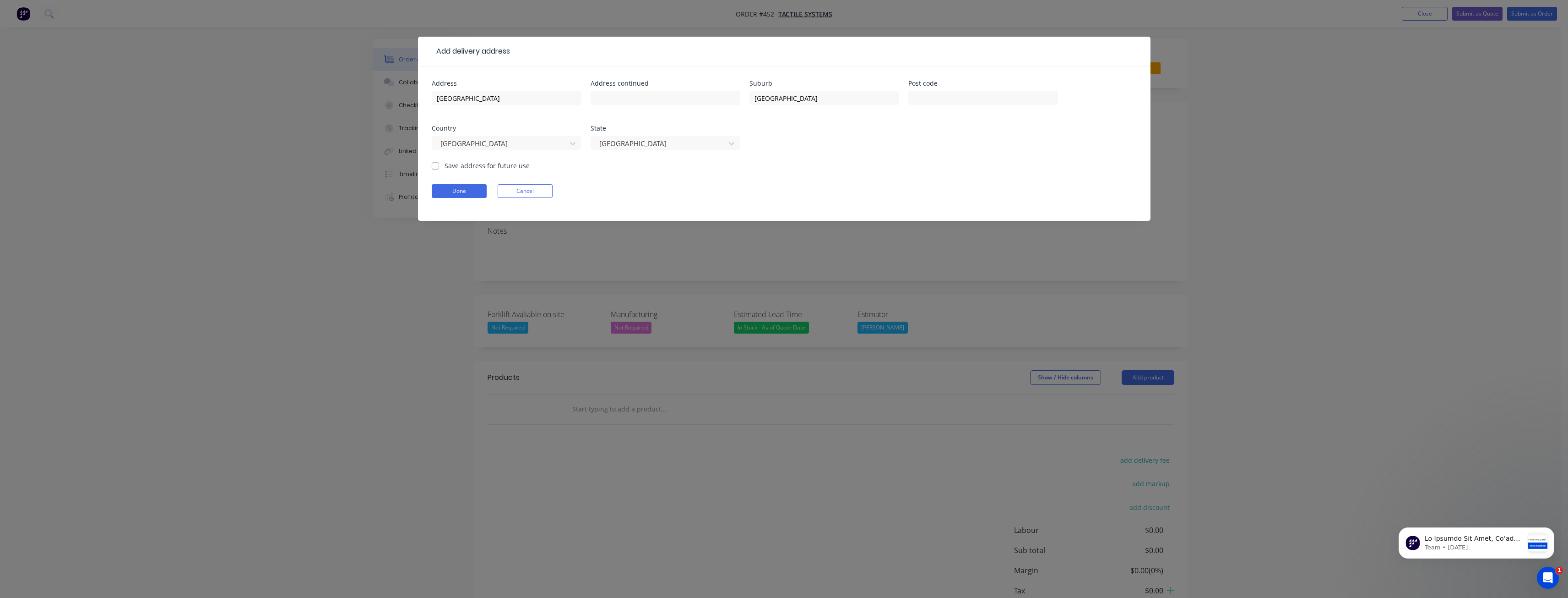
click at [608, 170] on form "Address [GEOGRAPHIC_DATA] Address continued Suburb [GEOGRAPHIC_DATA] Post code …" at bounding box center [784, 150] width 705 height 140
click at [444, 162] on label "Save address for future use" at bounding box center [486, 165] width 85 height 10
click at [434, 162] on input "Save address for future use" at bounding box center [435, 164] width 8 height 9
checkbox input "true"
click at [457, 188] on button "Done" at bounding box center [459, 191] width 55 height 13
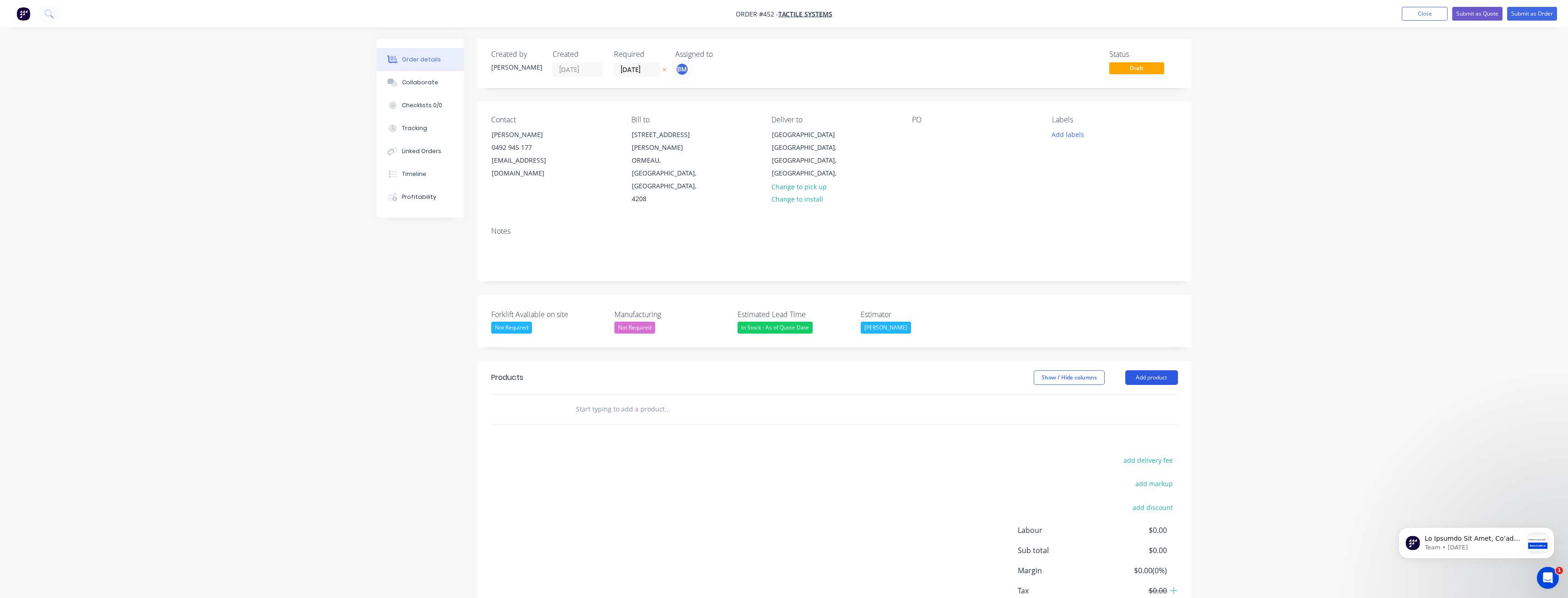
click at [1147, 370] on button "Add product" at bounding box center [1151, 376] width 53 height 14
click at [1116, 394] on div "Product catalogue" at bounding box center [1134, 400] width 71 height 13
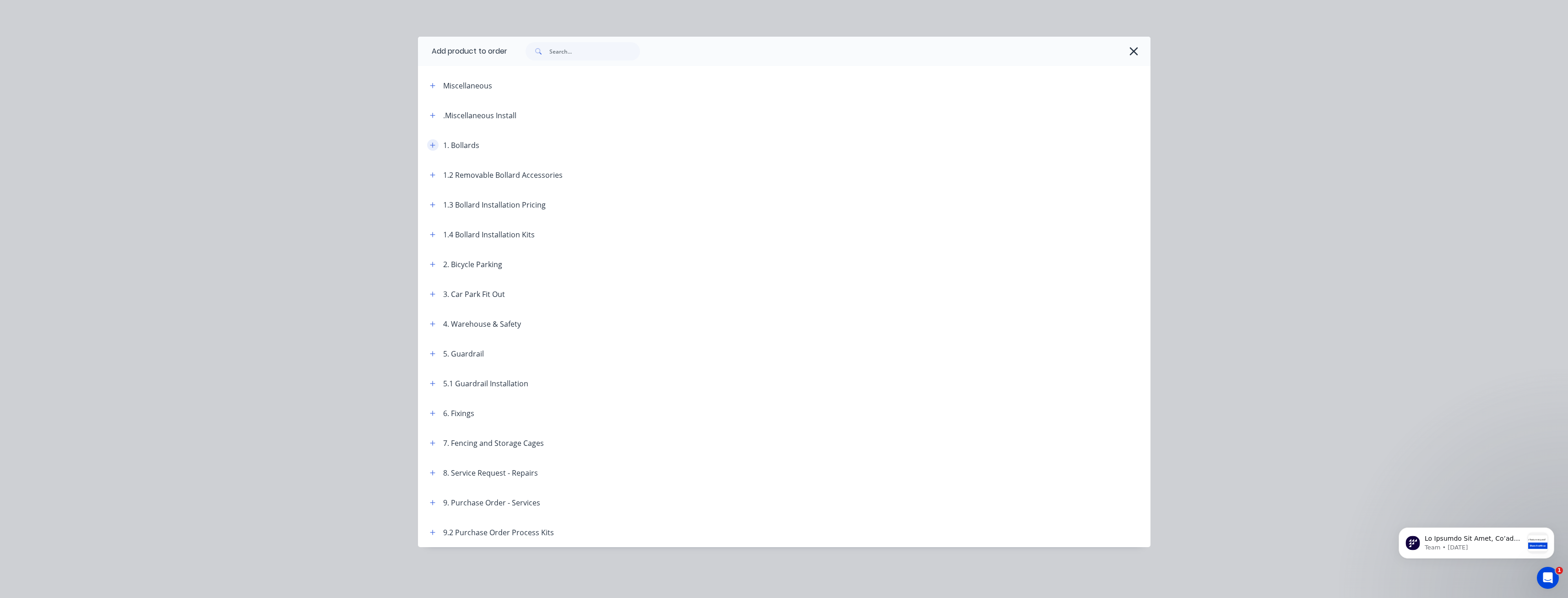
click at [432, 144] on icon "button" at bounding box center [433, 145] width 6 height 7
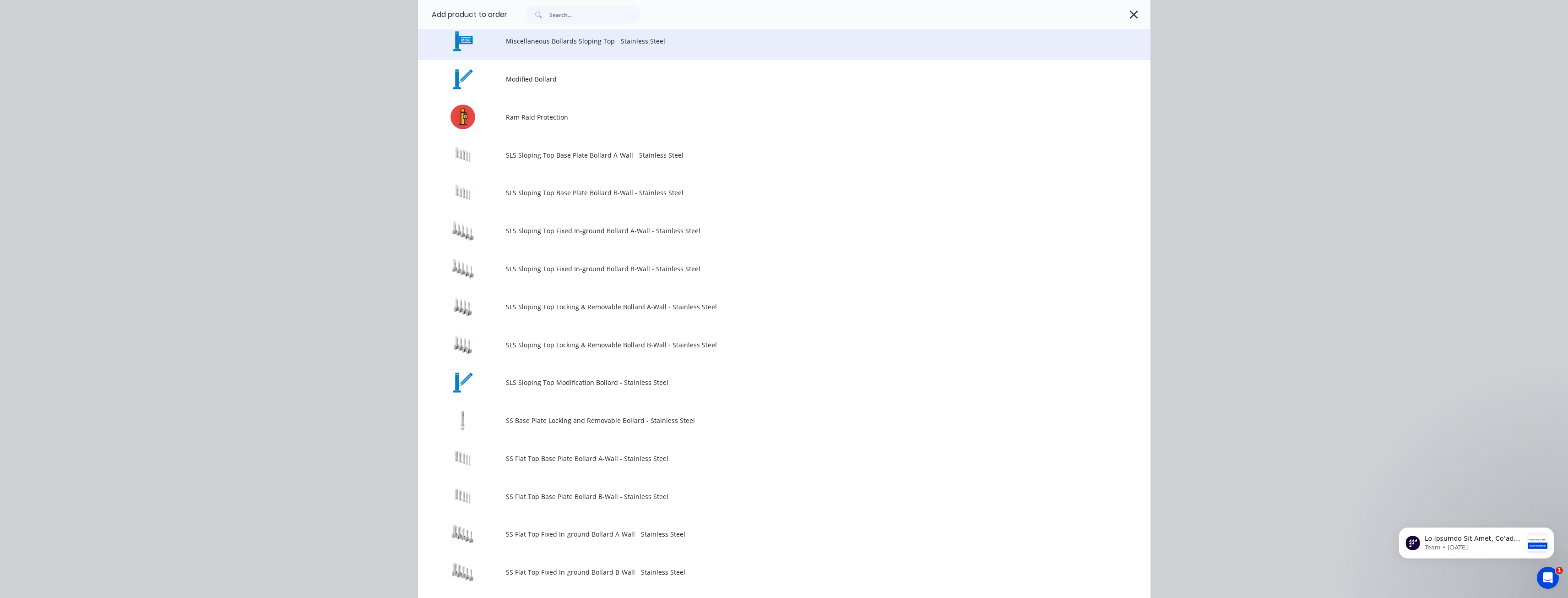
scroll to position [595, 0]
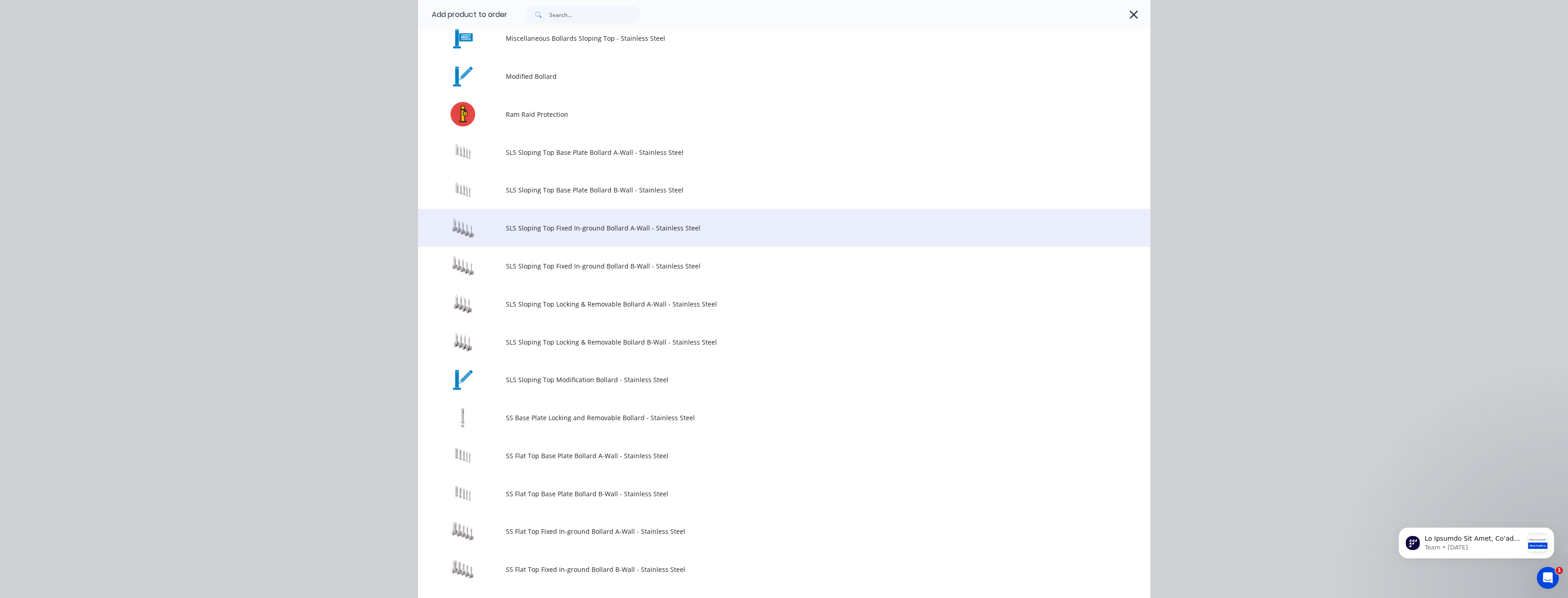
click at [518, 226] on span "SLS Sloping Top Fixed In-ground Bollard A-Wall - Stainless Steel" at bounding box center [764, 227] width 516 height 10
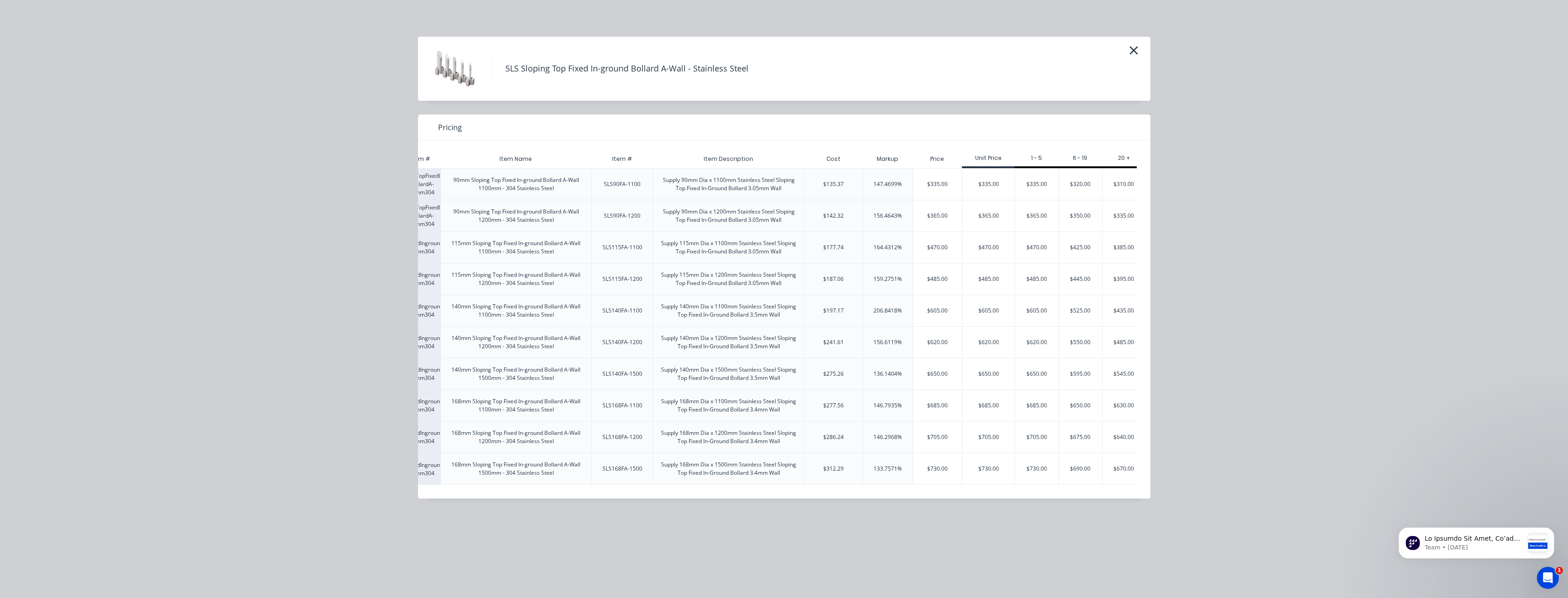
scroll to position [0, 62]
click at [1113, 407] on div "$630.00" at bounding box center [1114, 405] width 43 height 32
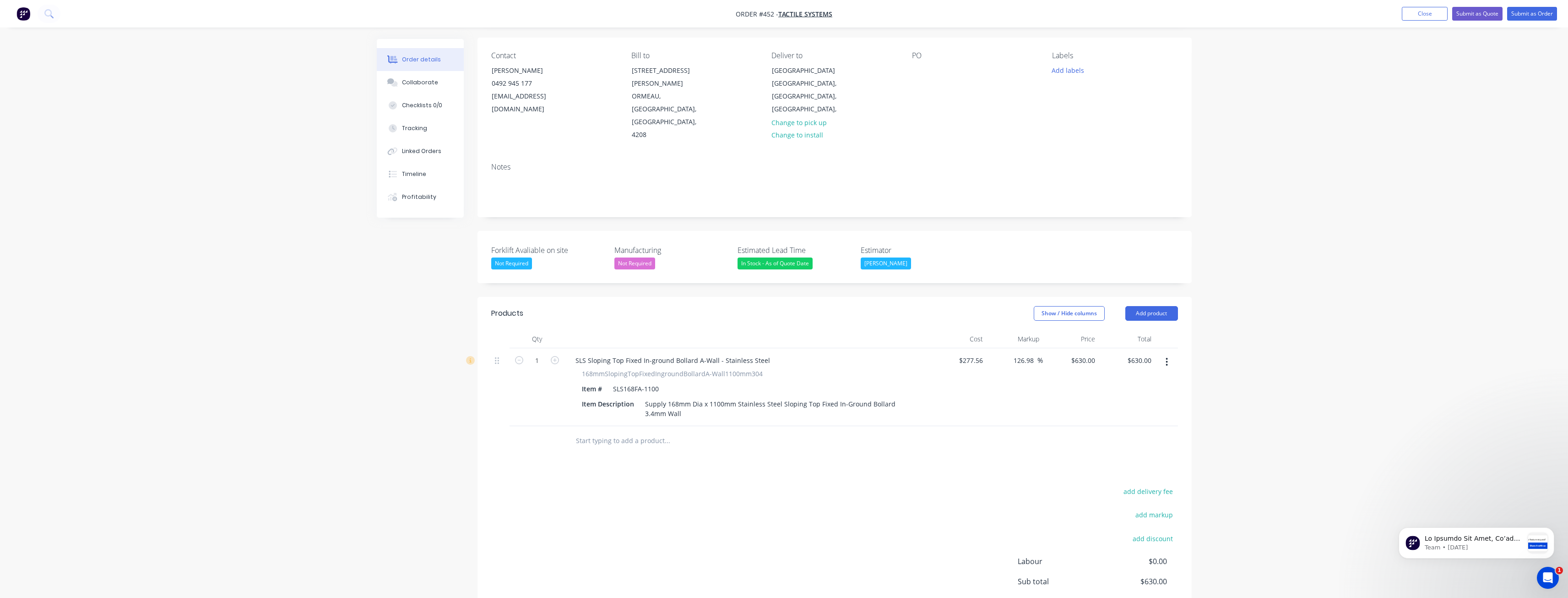
scroll to position [46, 0]
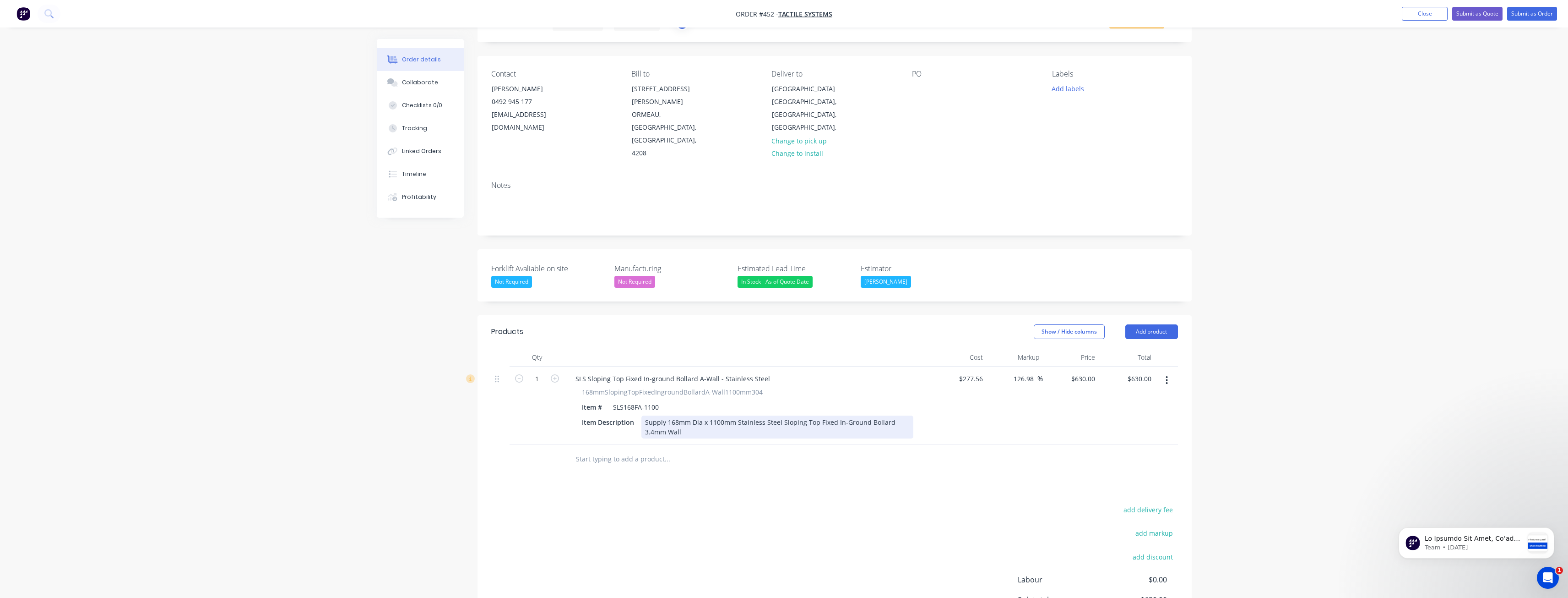
click at [693, 416] on div "Supply 168mm Dia x 1100mm Stainless Steel Sloping Top Fixed In-Ground Bollard 3…" at bounding box center [777, 427] width 272 height 23
click at [1167, 376] on icon "button" at bounding box center [1167, 380] width 2 height 9
click at [855, 455] on div "Products Show / Hide columns Add product Qty Cost Markup Price Total 1 SLS Slop…" at bounding box center [835, 504] width 714 height 378
drag, startPoint x: 699, startPoint y: 394, endPoint x: 645, endPoint y: 375, distance: 57.2
click at [645, 387] on div "168mmSlopingTopFixedIngroundBollardA-Wall1100mm304 Item # SLS168FA-1100 Item De…" at bounding box center [748, 413] width 359 height 52
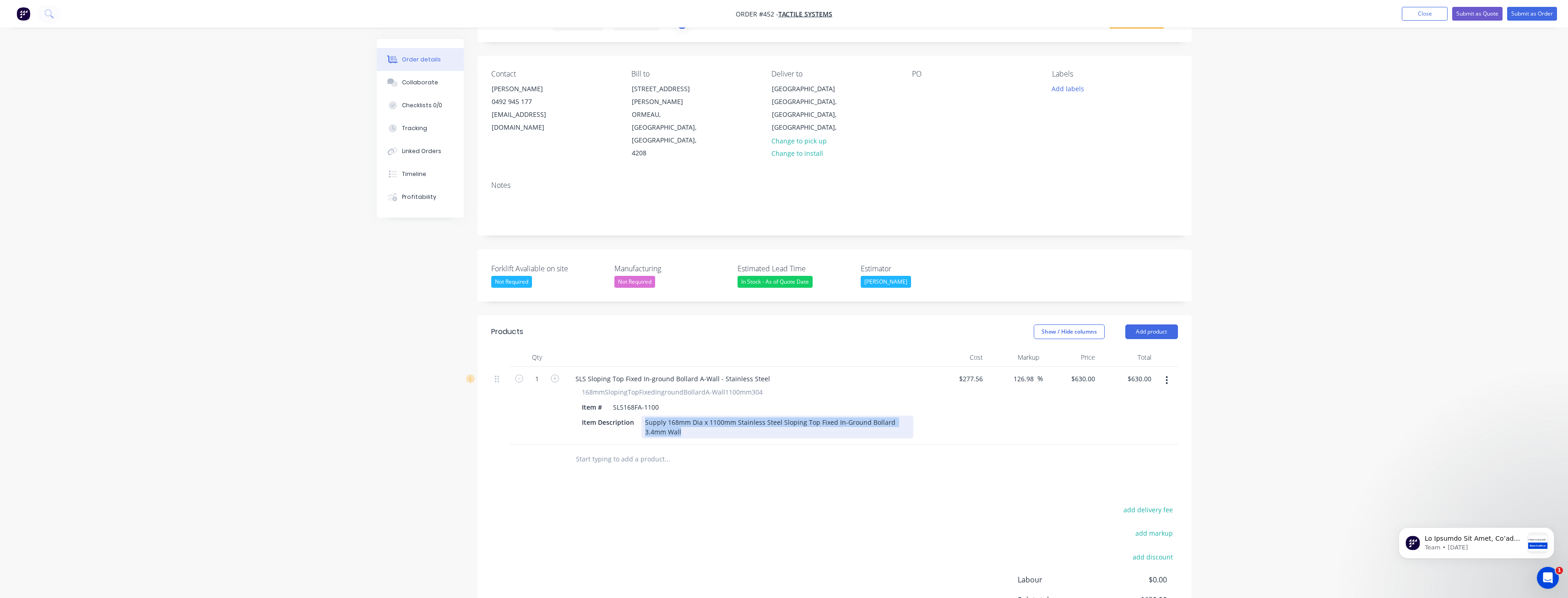
copy div "Supply 168mm Dia x 1100mm Stainless Steel Sloping Top Fixed In-Ground Bollard 3…"
click at [740, 444] on div at bounding box center [729, 459] width 329 height 30
click at [1150, 324] on button "Add product" at bounding box center [1151, 331] width 53 height 14
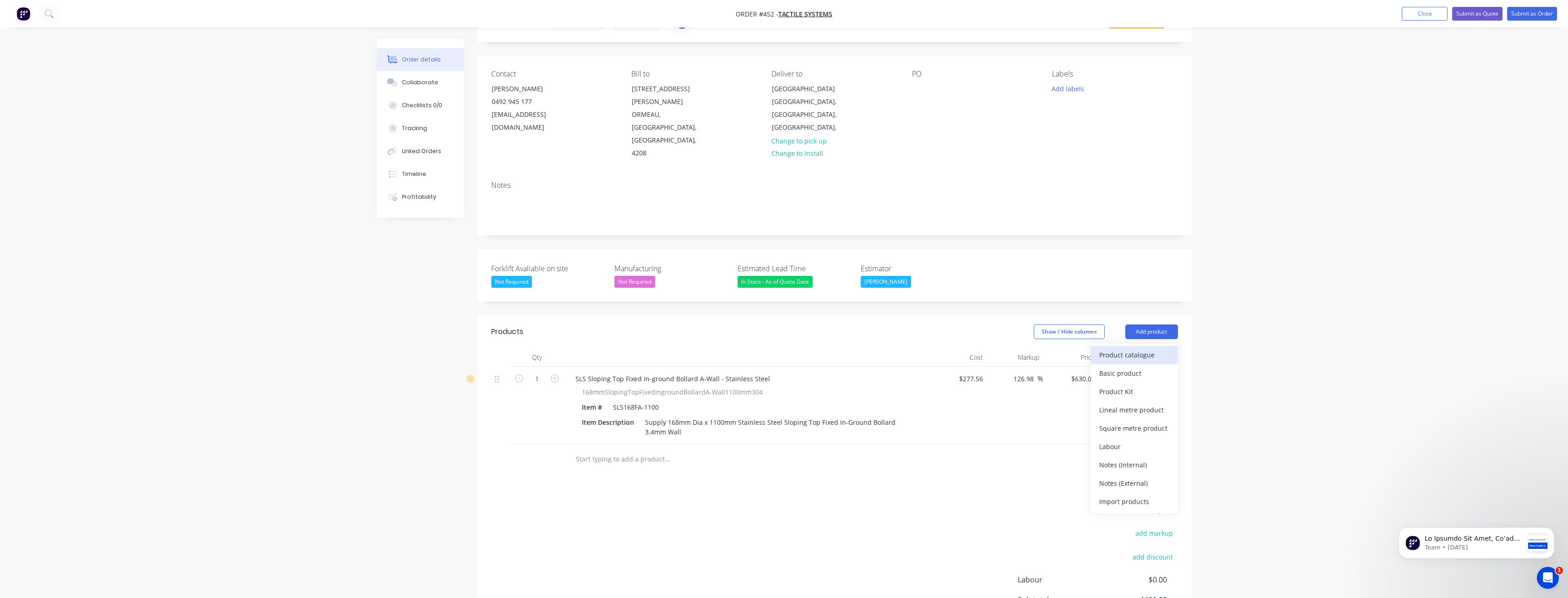
click at [1114, 348] on div "Product catalogue" at bounding box center [1134, 354] width 71 height 13
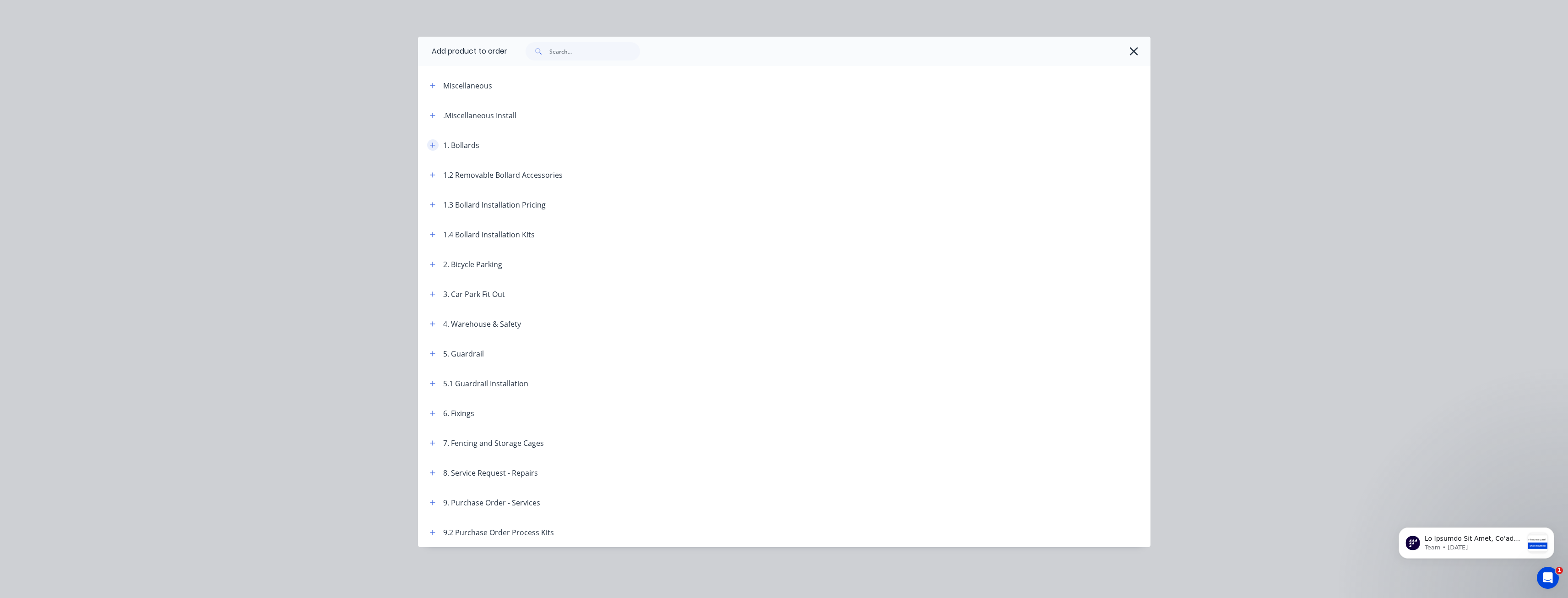
click at [431, 145] on icon "button" at bounding box center [432, 144] width 5 height 5
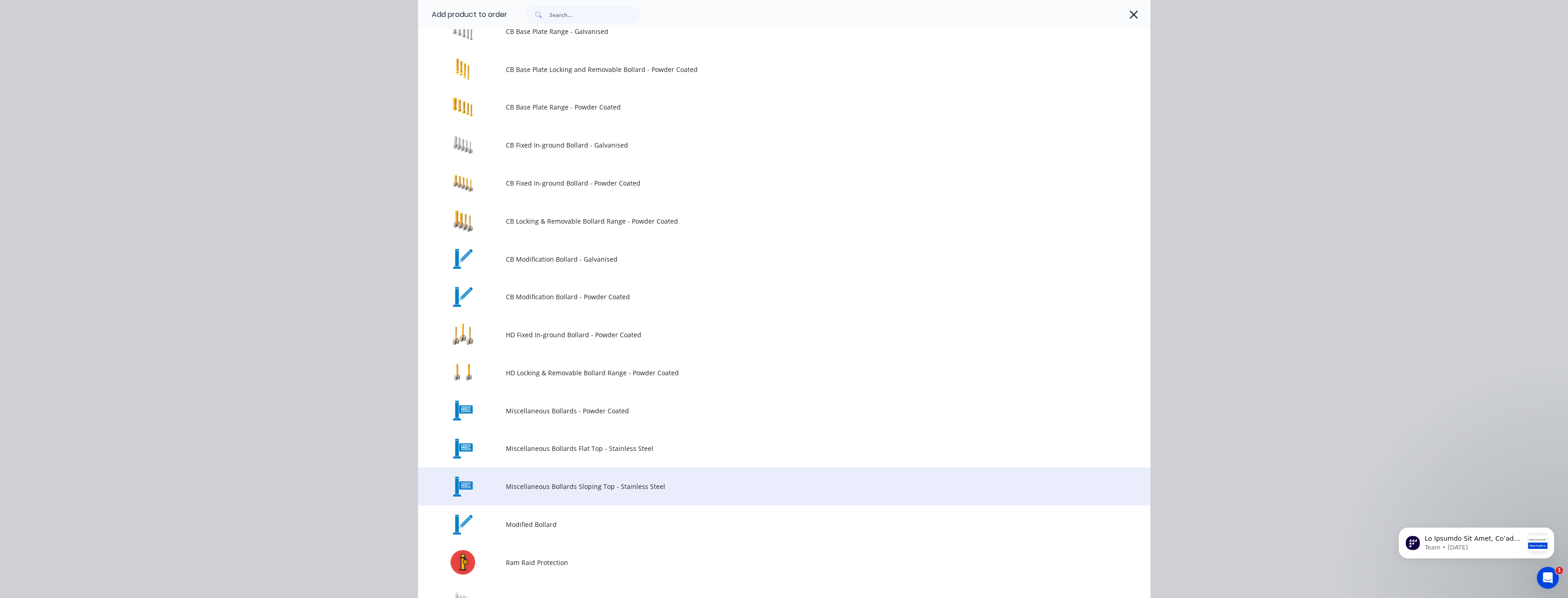
scroll to position [321, 0]
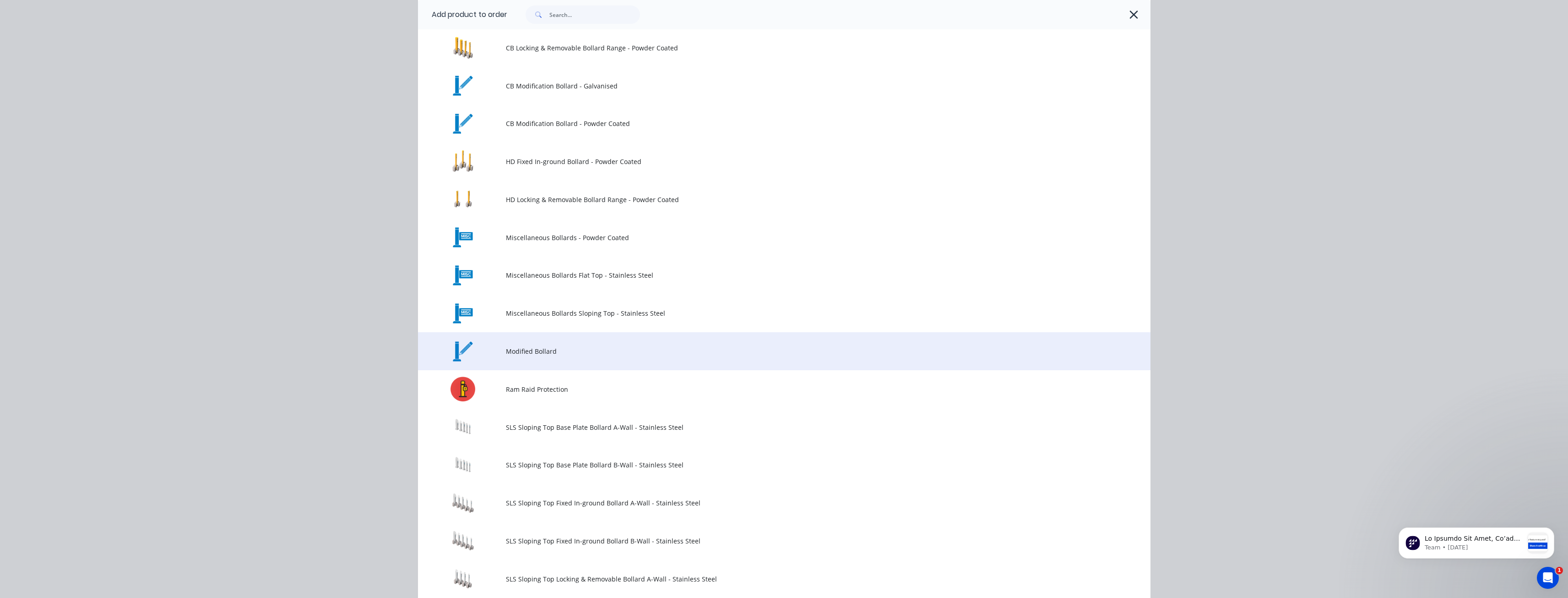
click at [510, 355] on td "Modified Bollard" at bounding box center [828, 352] width 645 height 38
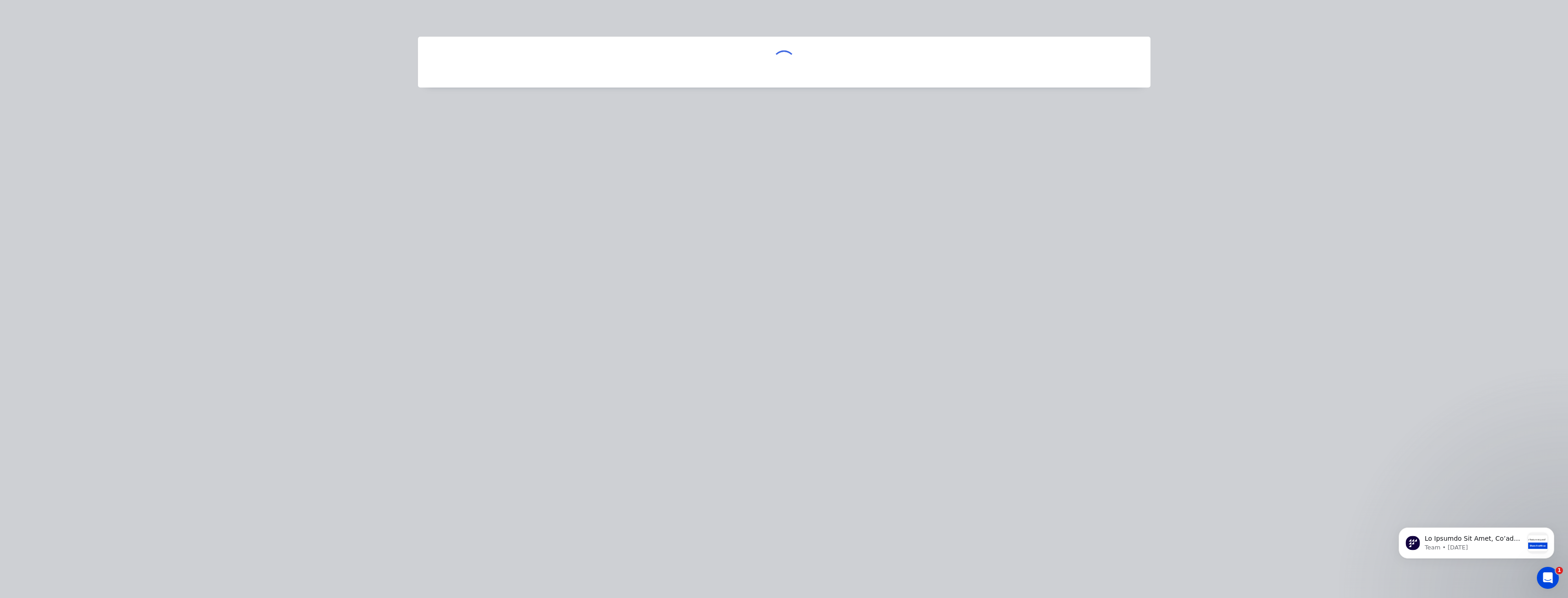
scroll to position [0, 0]
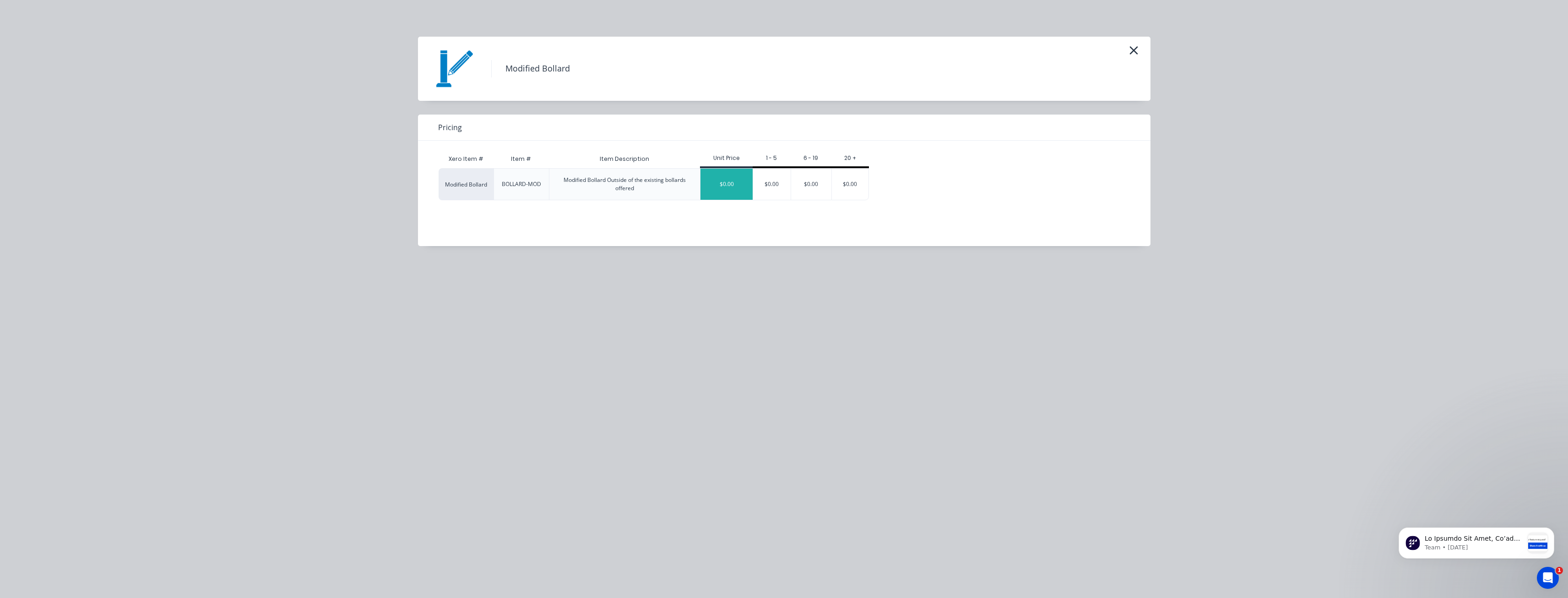
click at [725, 181] on div "$0.00" at bounding box center [726, 183] width 53 height 32
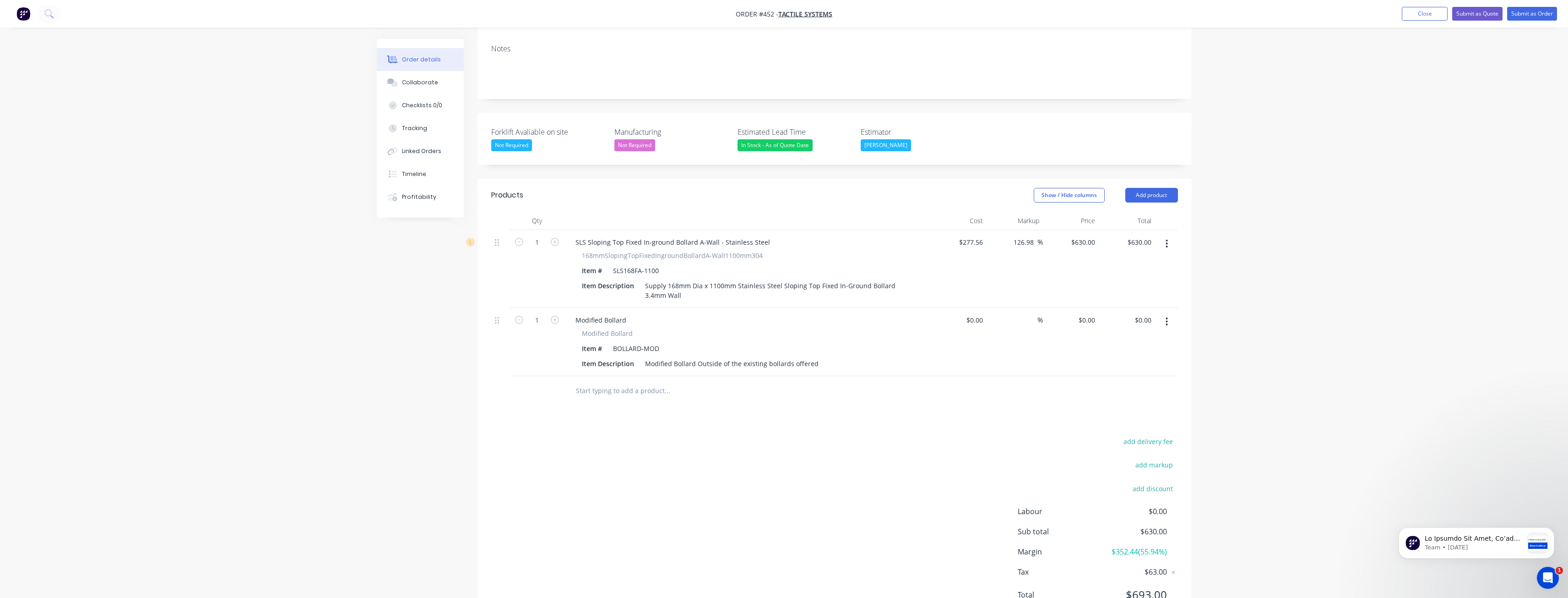
scroll to position [183, 0]
drag, startPoint x: 812, startPoint y: 327, endPoint x: 585, endPoint y: 342, distance: 227.5
click at [585, 342] on div "Qty Cost Markup Price Total 1 SLS Sloping Top Fixed In-ground Bollard A-Wall - …" at bounding box center [835, 308] width 714 height 194
drag, startPoint x: 662, startPoint y: 307, endPoint x: 572, endPoint y: 311, distance: 90.1
click at [572, 328] on div "Modified Bollard Item # BOLLARD-MOD Item Description Supply 168mm Dia x 1100mm …" at bounding box center [748, 353] width 359 height 52
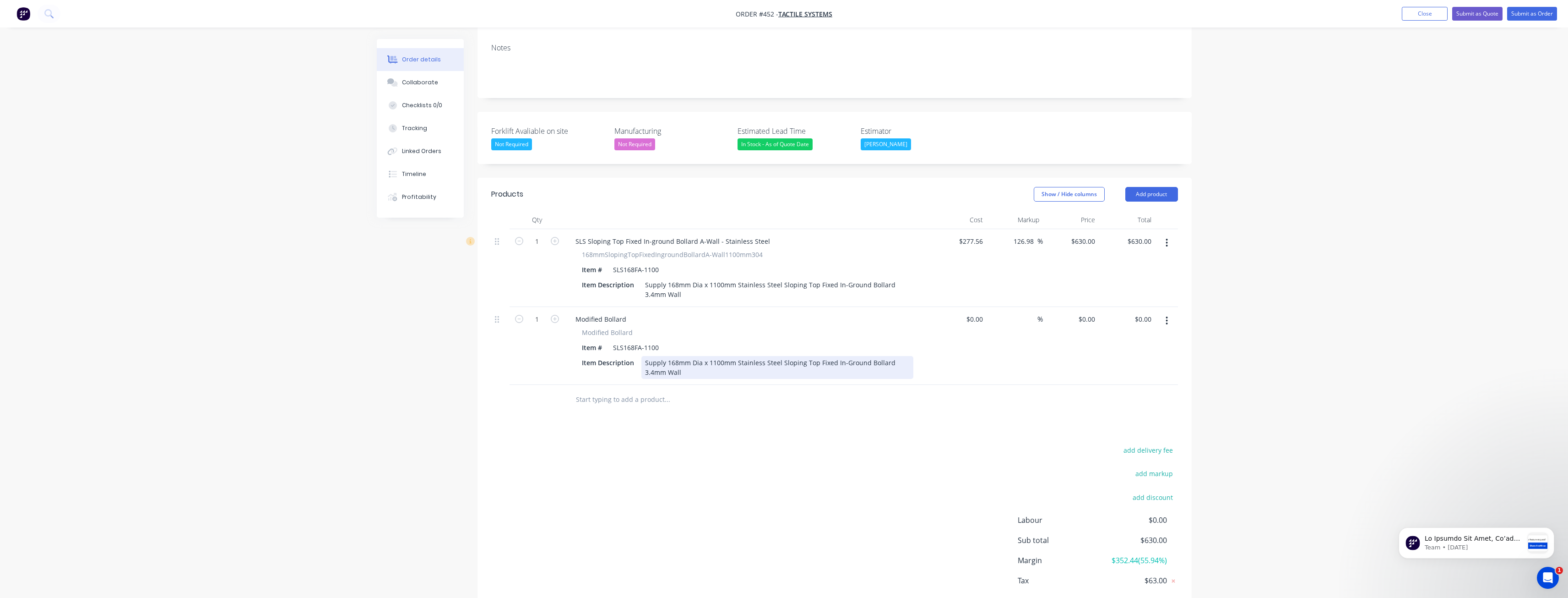
click at [684, 355] on div "Supply 168mm Dia x 1100mm Stainless Steel Sloping Top Fixed In-Ground Bollard 3…" at bounding box center [777, 367] width 272 height 23
click at [1145, 312] on input "0.00" at bounding box center [1144, 319] width 21 height 13
type input "785"
type input "$785.00"
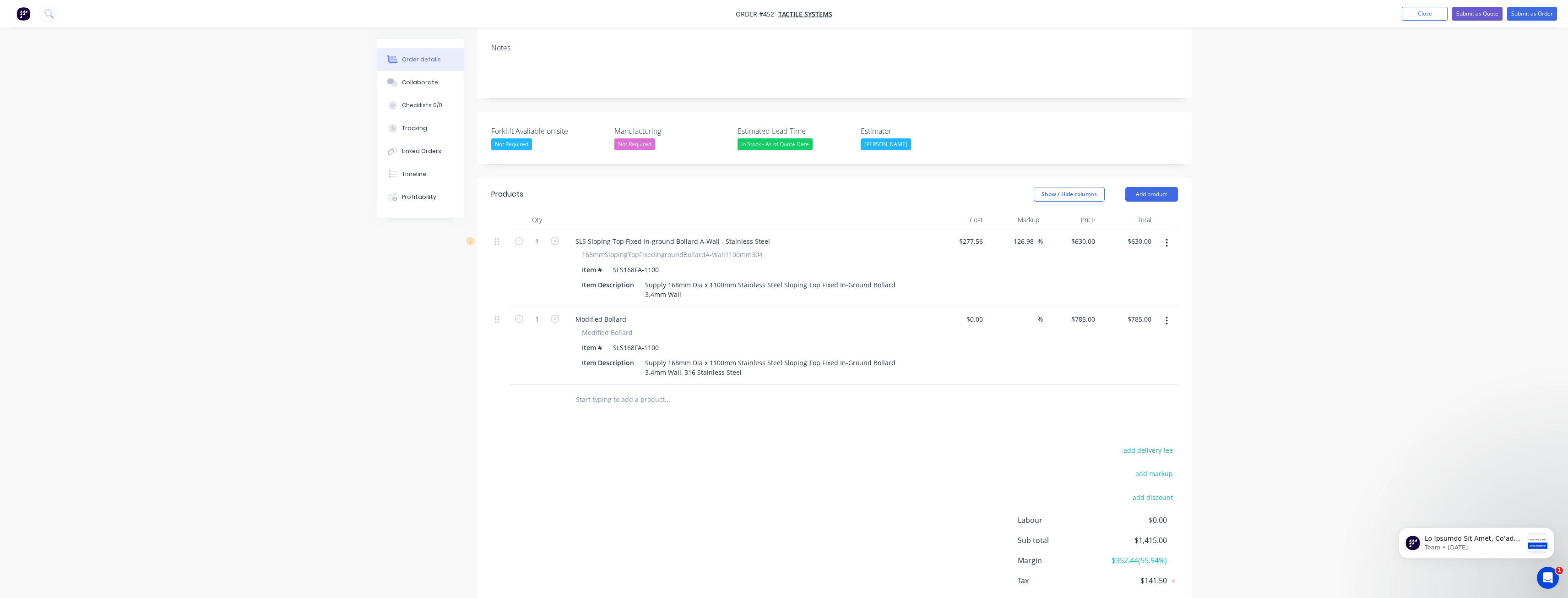
click at [773, 390] on div at bounding box center [706, 398] width 275 height 18
click at [544, 312] on input "1" at bounding box center [537, 319] width 24 height 13
type input "60"
type input "$47,100.00"
click at [528, 444] on div "add delivery fee add markup add discount Labour $0.00 Sub total $1,415.00 Margi…" at bounding box center [834, 532] width 687 height 177
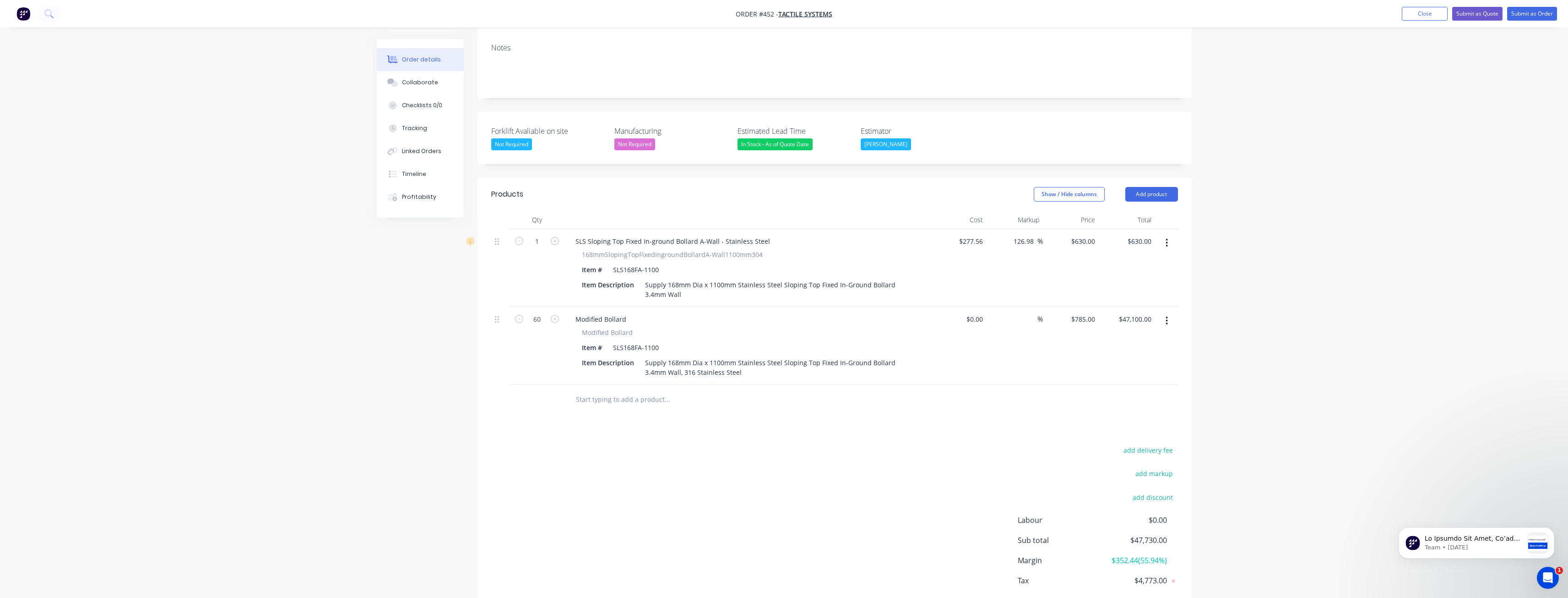
click at [1165, 238] on icon "button" at bounding box center [1166, 243] width 2 height 11
click at [1110, 315] on div "Delete" at bounding box center [1134, 322] width 71 height 13
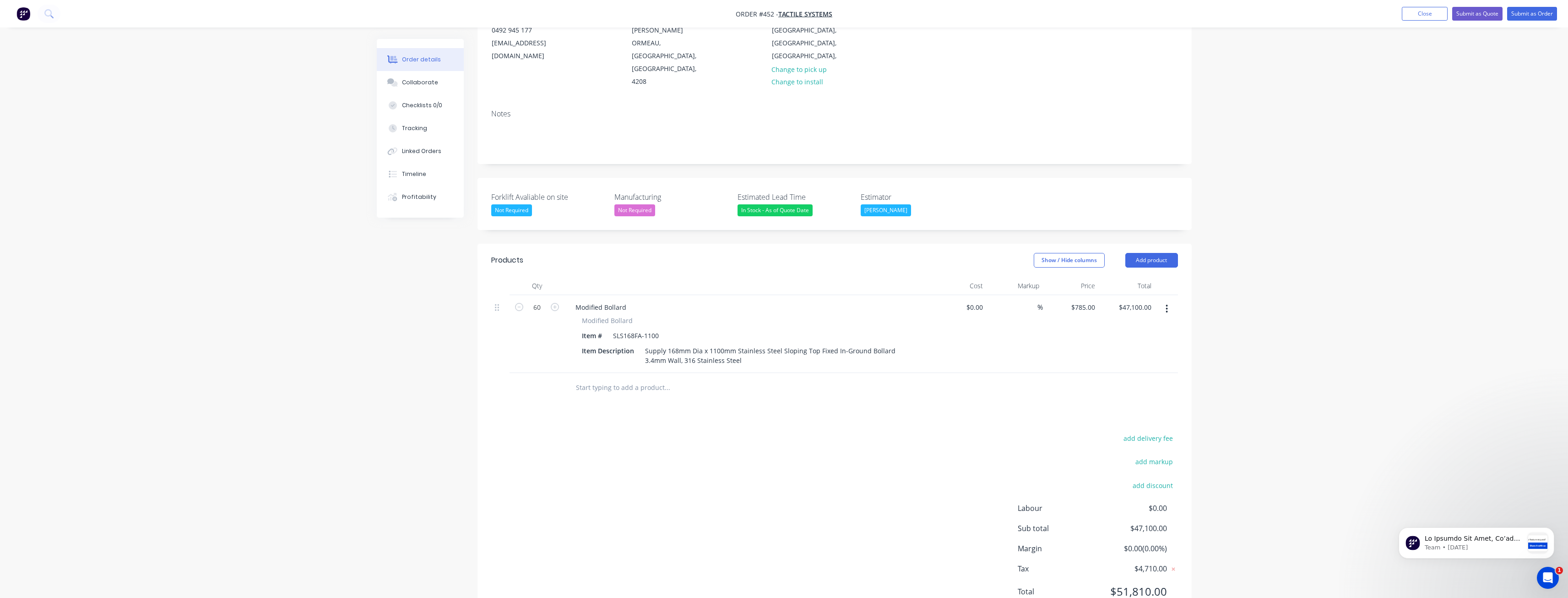
click at [521, 432] on div "add delivery fee add markup add discount Labour $0.00 Sub total $47,100.00 Marg…" at bounding box center [834, 520] width 687 height 177
click at [1158, 253] on button "Add product" at bounding box center [1151, 260] width 53 height 14
click at [1105, 277] on div "Product catalogue" at bounding box center [1134, 284] width 71 height 13
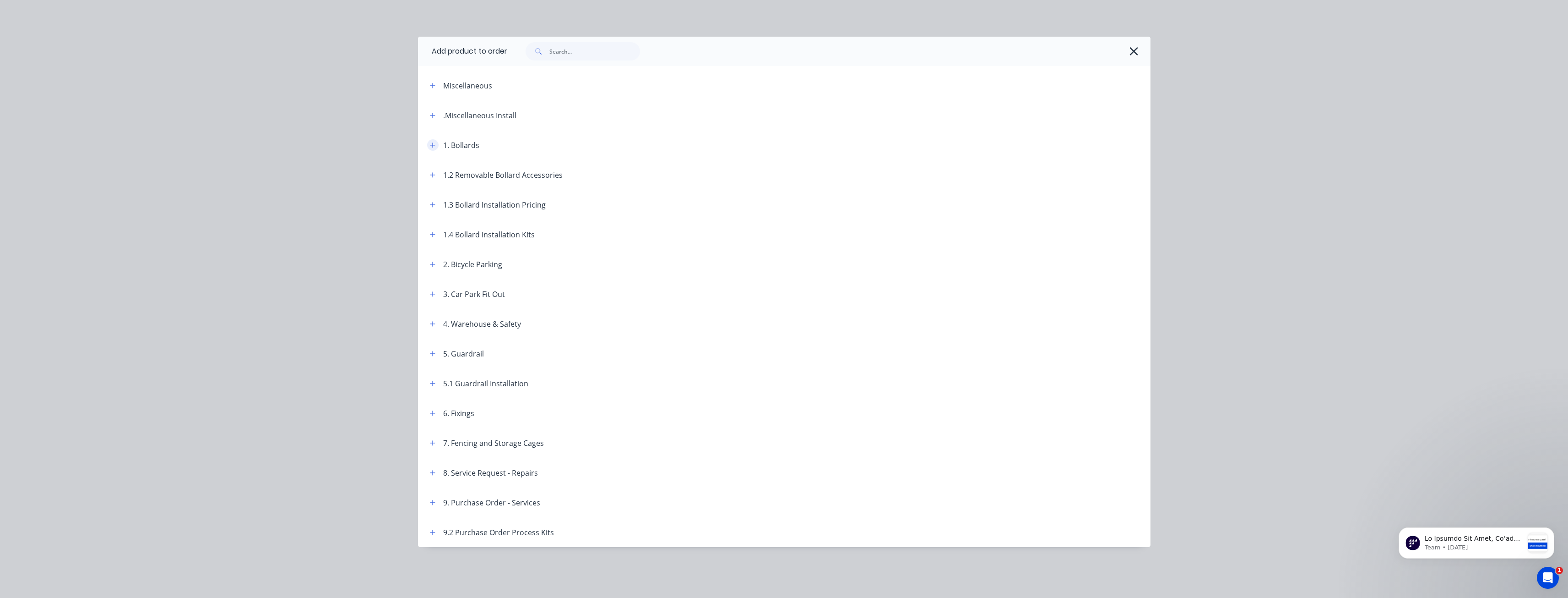
click at [434, 146] on icon "button" at bounding box center [433, 145] width 6 height 7
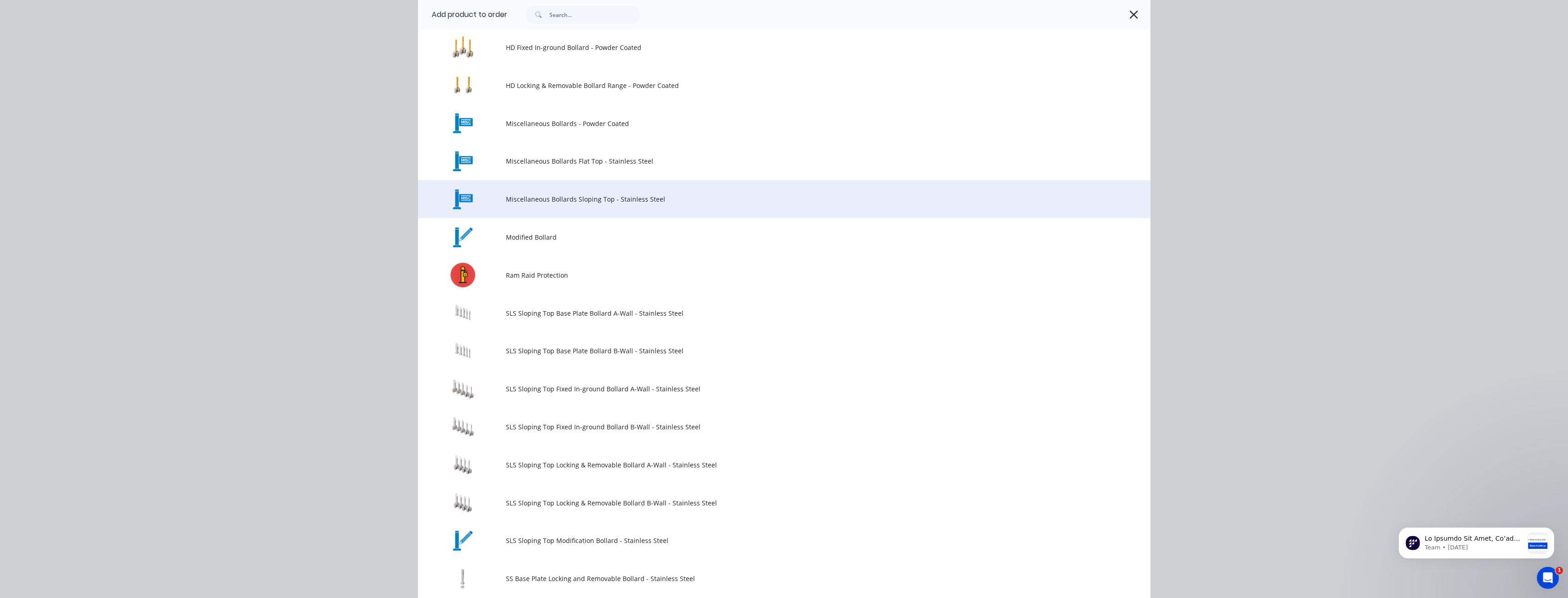
scroll to position [458, 0]
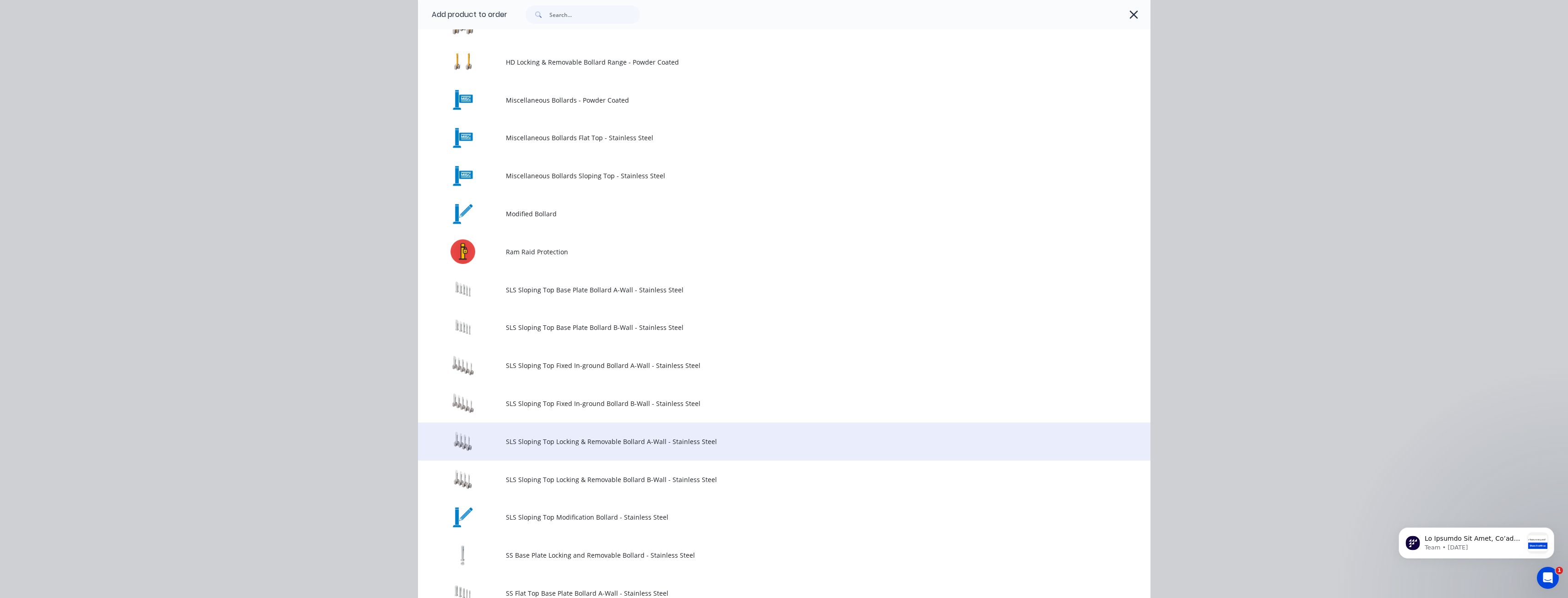
click at [539, 442] on span "SLS Sloping Top Locking & Removable Bollard A-Wall - Stainless Steel" at bounding box center [764, 441] width 516 height 10
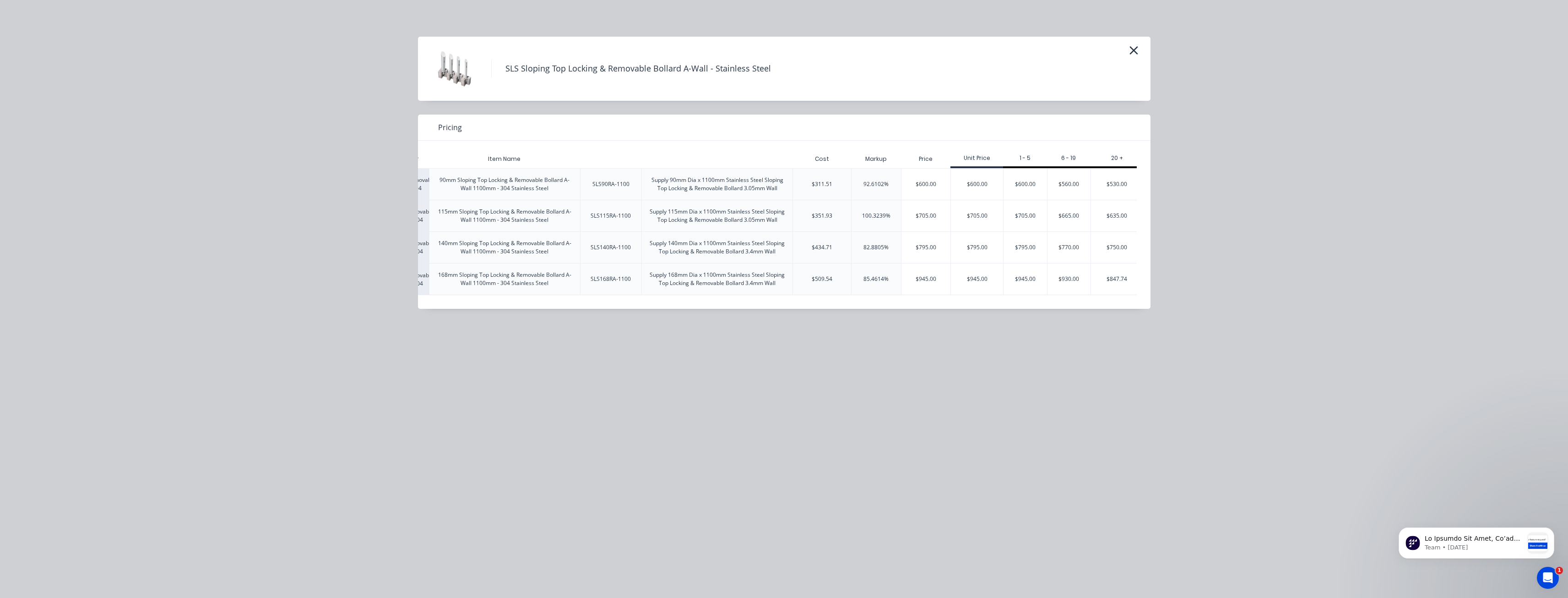
scroll to position [0, 71]
click at [1017, 278] on div "$945.00" at bounding box center [1019, 279] width 44 height 32
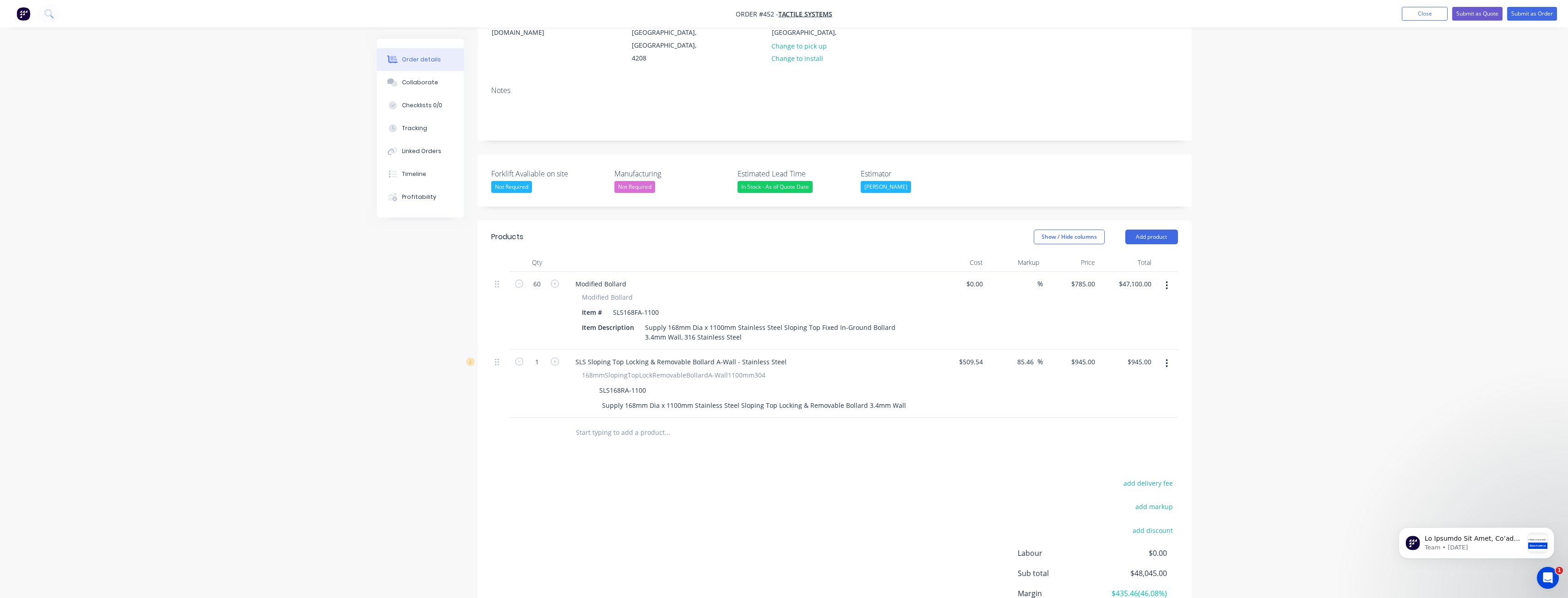
scroll to position [163, 0]
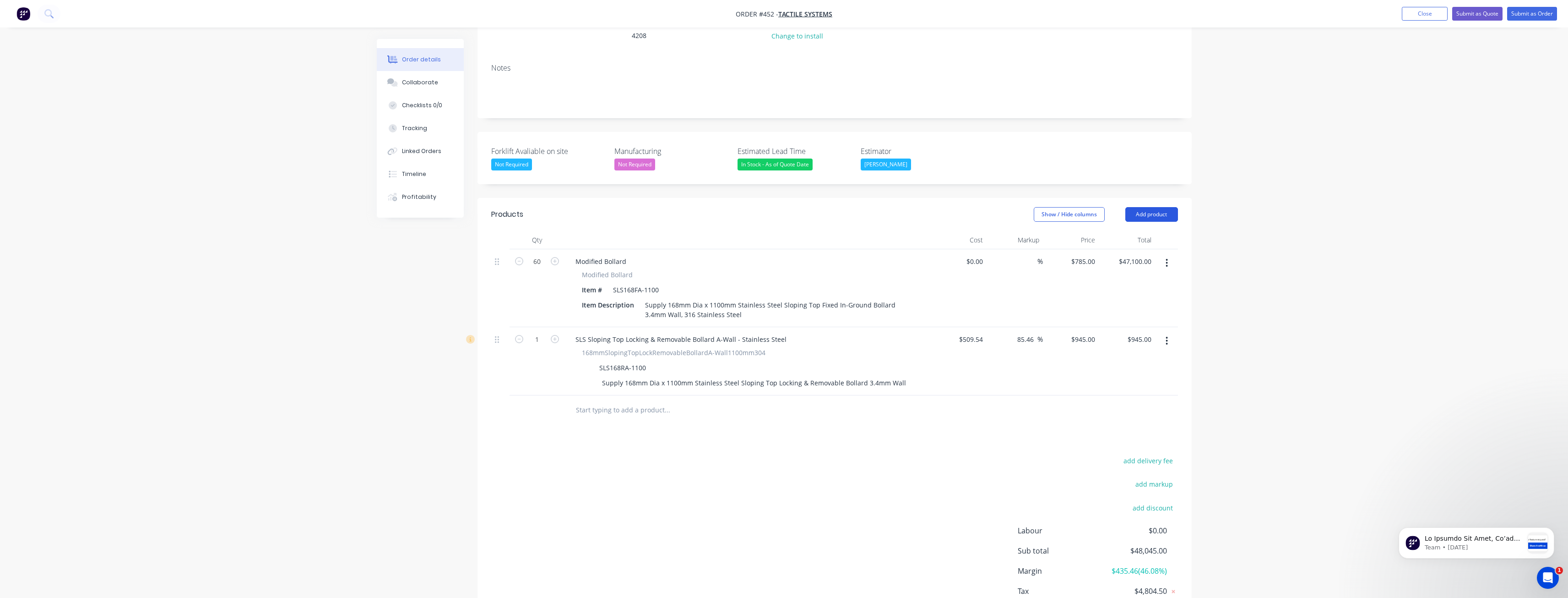
click at [1145, 207] on button "Add product" at bounding box center [1151, 214] width 53 height 14
click at [1132, 228] on button "Product catalogue" at bounding box center [1134, 237] width 87 height 18
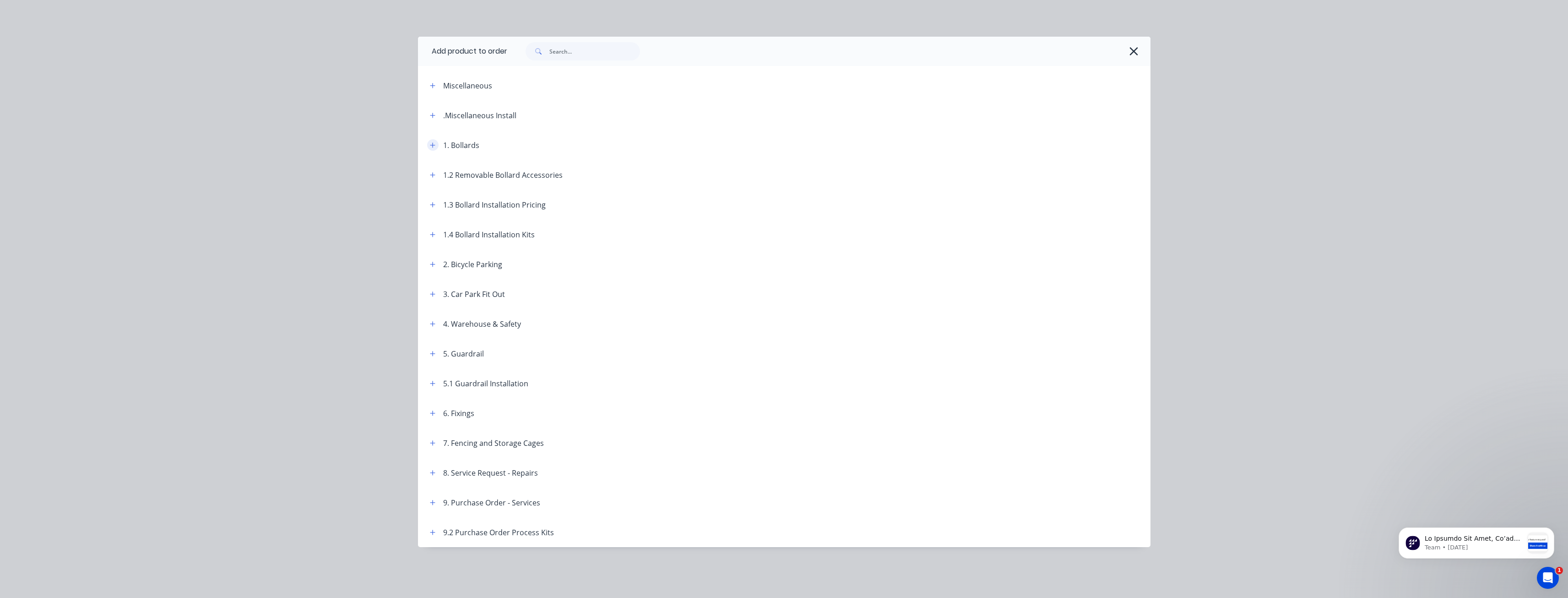
click at [428, 142] on button "button" at bounding box center [433, 145] width 11 height 11
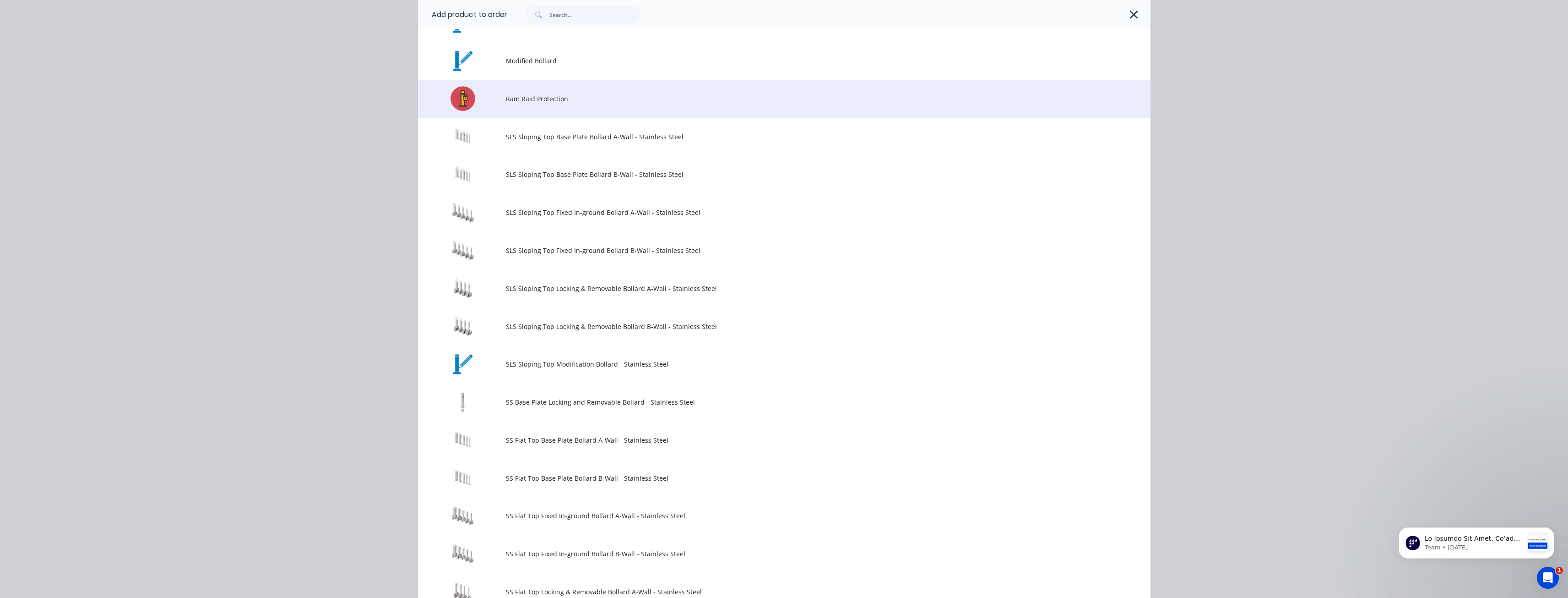
scroll to position [595, 0]
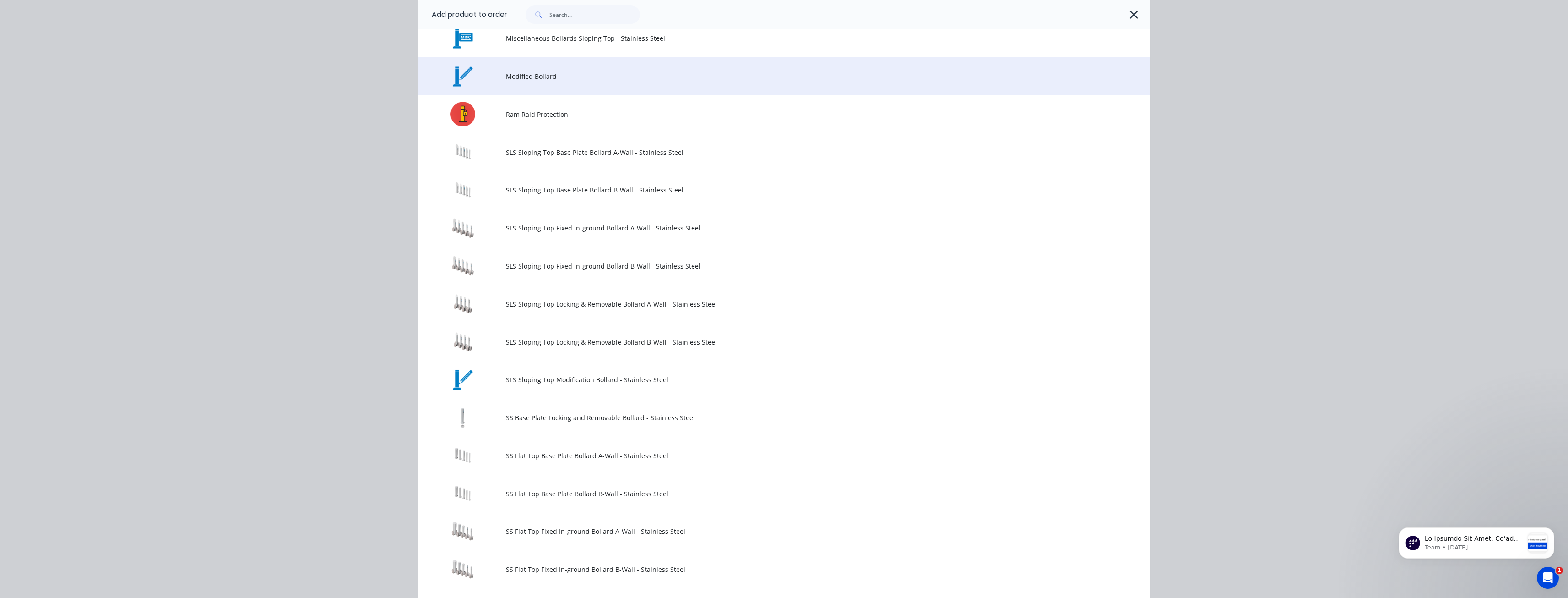
click at [517, 78] on span "Modified Bollard" at bounding box center [764, 76] width 516 height 10
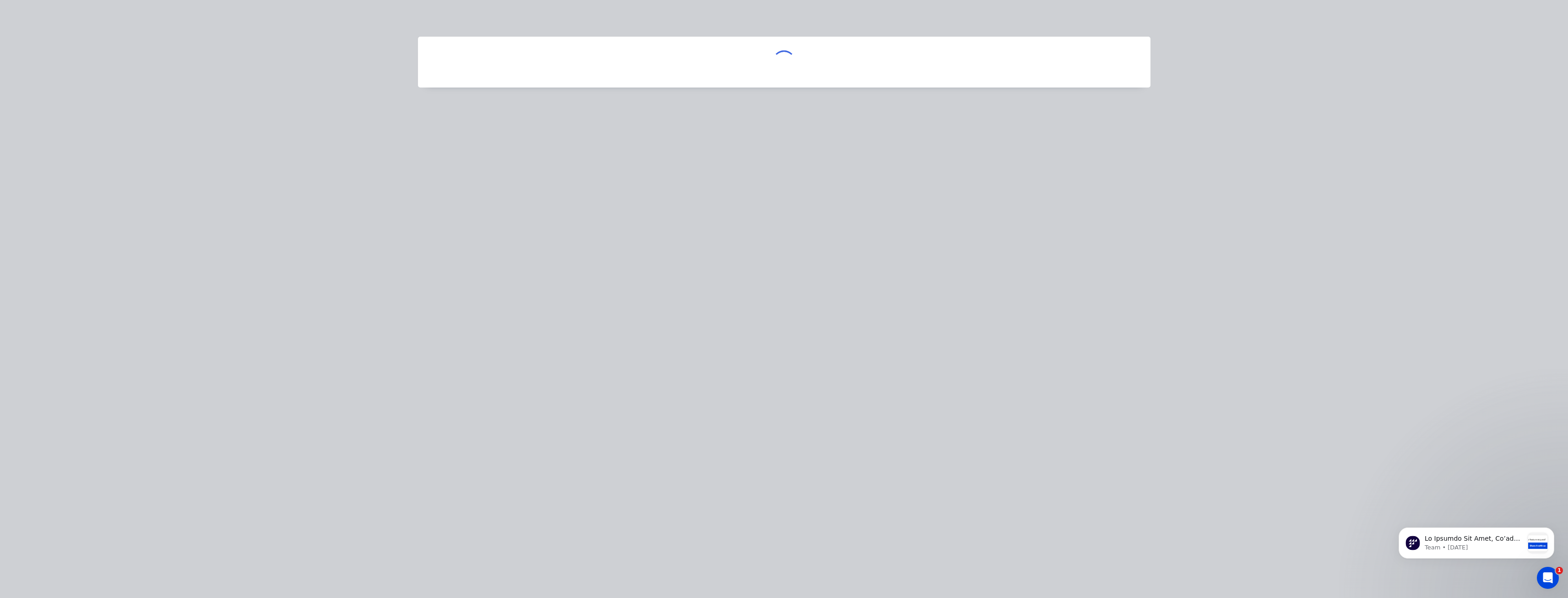
scroll to position [0, 0]
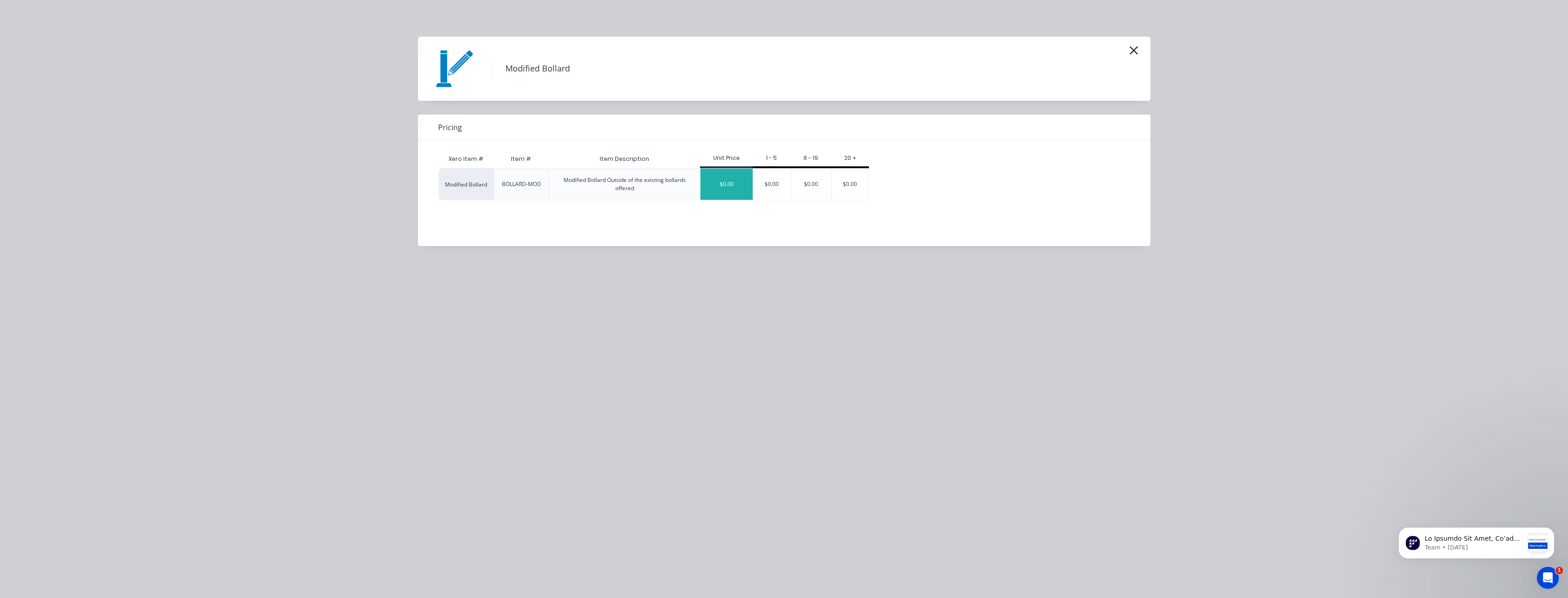
click at [728, 180] on div "$0.00" at bounding box center [726, 183] width 53 height 32
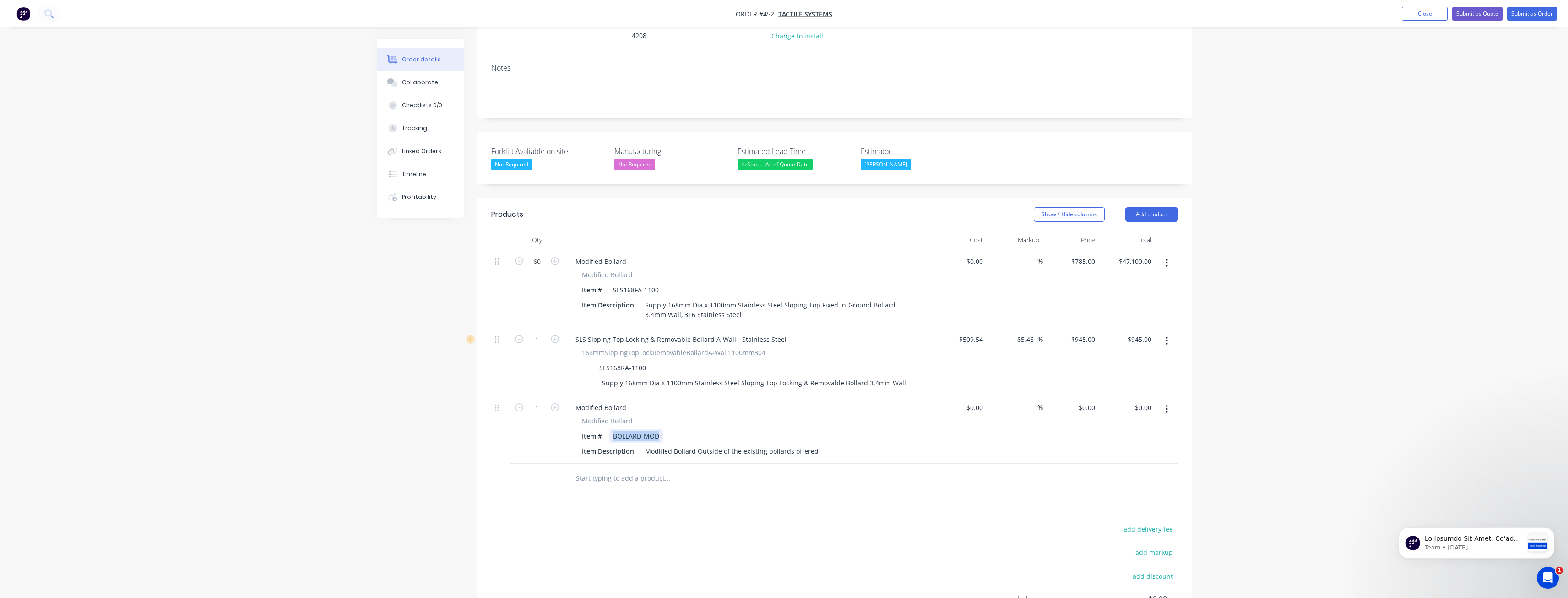
drag, startPoint x: 662, startPoint y: 396, endPoint x: 573, endPoint y: 397, distance: 89.0
click at [573, 416] on div "Modified Bollard Item # BOLLARD-MOD Item Description Modified Bollard Outside o…" at bounding box center [748, 437] width 359 height 42
drag, startPoint x: 815, startPoint y: 411, endPoint x: 581, endPoint y: 423, distance: 234.3
click at [581, 423] on div "Modified Bollard Modified Bollard Item # SLS168RA Item Description Modified Bol…" at bounding box center [747, 429] width 366 height 68
drag, startPoint x: 897, startPoint y: 342, endPoint x: 578, endPoint y: 352, distance: 319.2
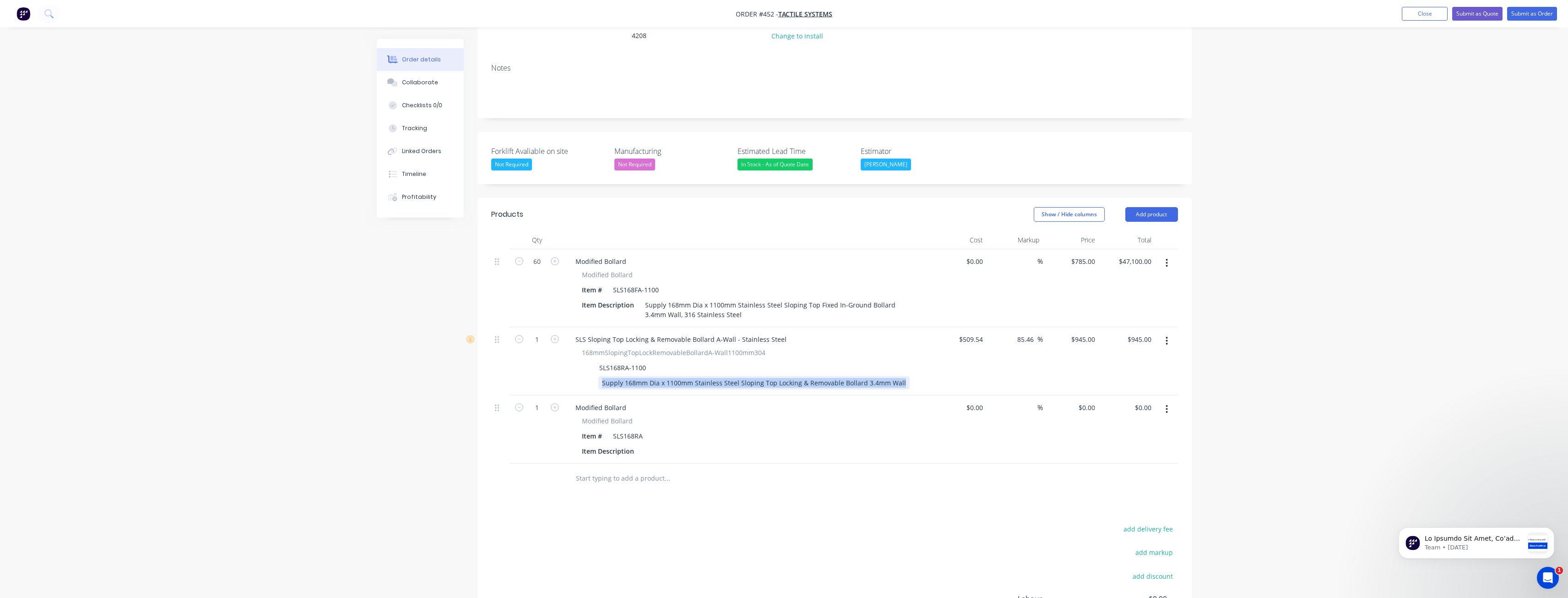
click at [578, 352] on div "SLS Sloping Top Locking & Removable Bollard A-Wall - Stainless Steel 168mmSlopi…" at bounding box center [747, 360] width 366 height 68
copy div "Supply 168mm Dia x 1100mm Stainless Steel Sloping Top Locking & Removable Bolla…"
click at [646, 444] on div at bounding box center [648, 451] width 13 height 13
click at [694, 491] on div "Products Show / Hide columns Add product Qty Cost Markup Price Total 60 Modifie…" at bounding box center [835, 459] width 714 height 524
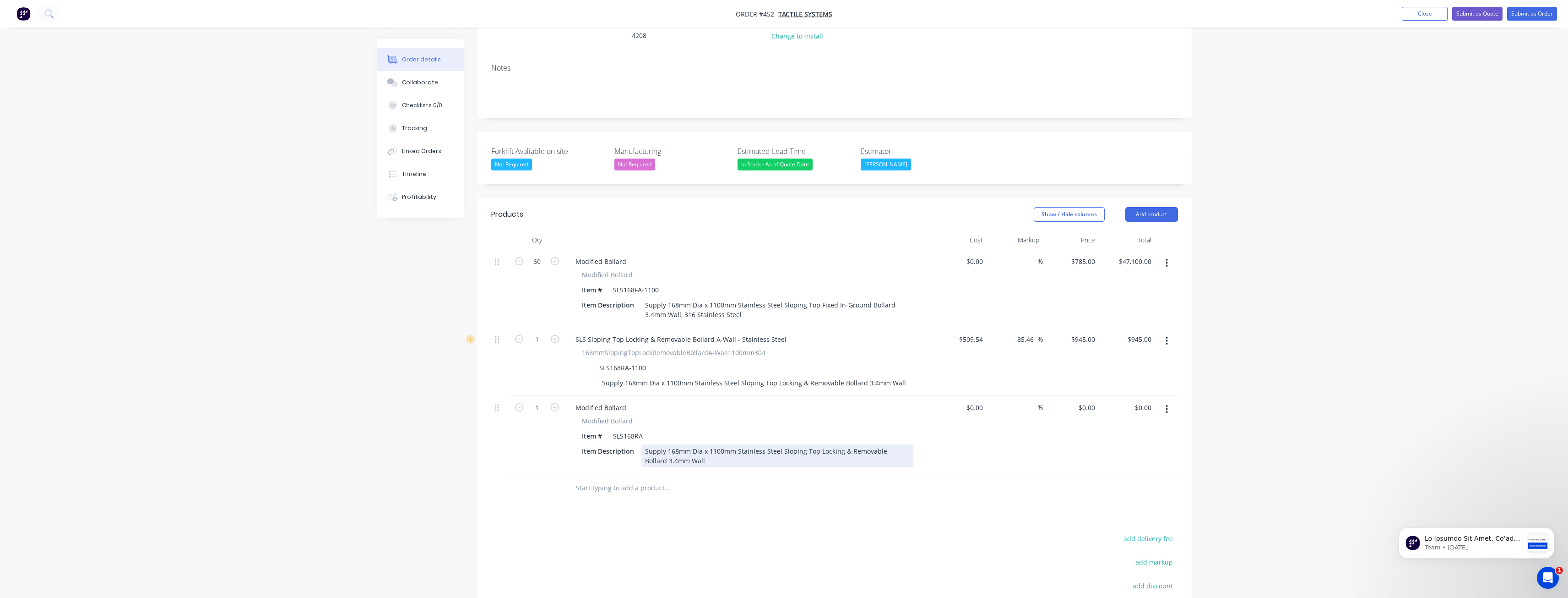
click at [689, 444] on div "Supply 168mm Dia x 1100mm Stainless Steel Sloping Top Locking & Removable Bolla…" at bounding box center [777, 456] width 272 height 23
click at [719, 482] on div "Products Show / Hide columns Add product Qty Cost Markup Price Total 60 Modifie…" at bounding box center [835, 459] width 714 height 524
click at [1165, 332] on button "button" at bounding box center [1166, 340] width 22 height 16
click at [1110, 413] on div "Delete" at bounding box center [1134, 419] width 71 height 13
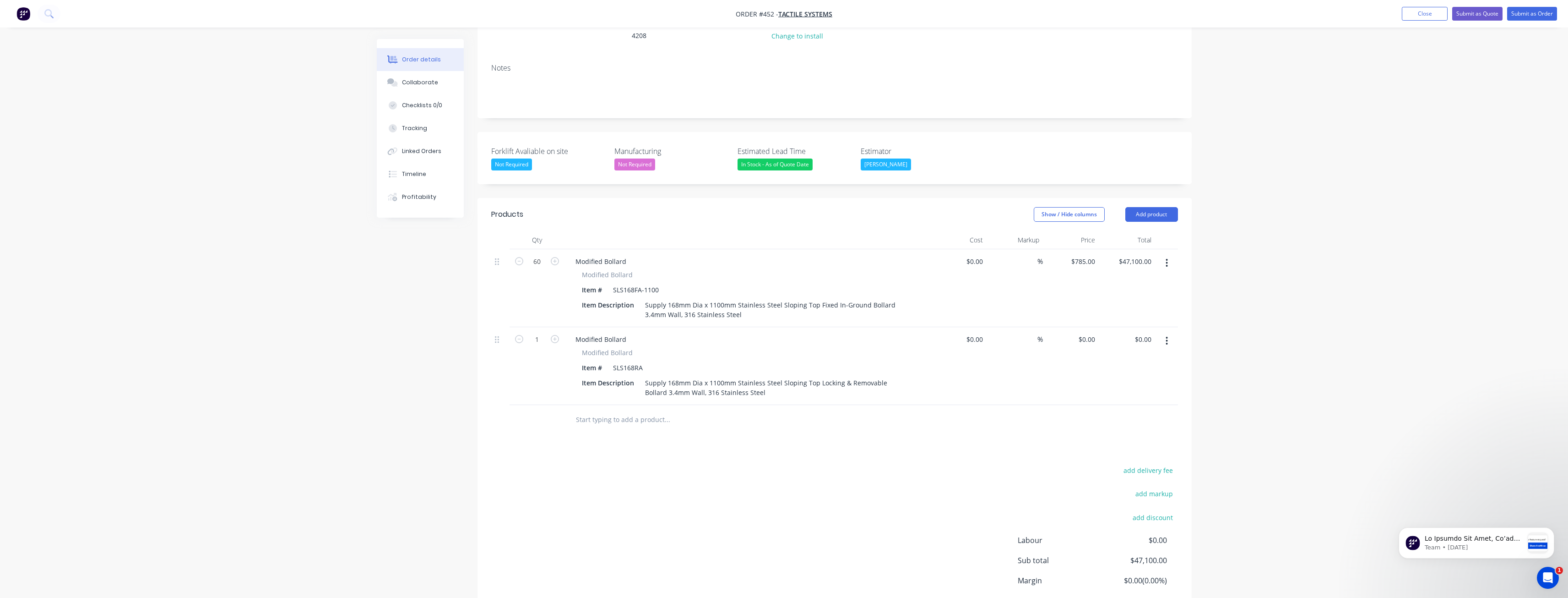
click at [592, 419] on div "Products Show / Hide columns Add product Qty Cost Markup Price Total 60 Modifie…" at bounding box center [835, 426] width 714 height 457
click at [1086, 332] on div "0 $0.00" at bounding box center [1087, 339] width 25 height 13
type input "$1,180.00"
click at [708, 424] on div "Products Show / Hide columns Add product Qty Cost Markup Price Total 60 Modifie…" at bounding box center [835, 426] width 714 height 457
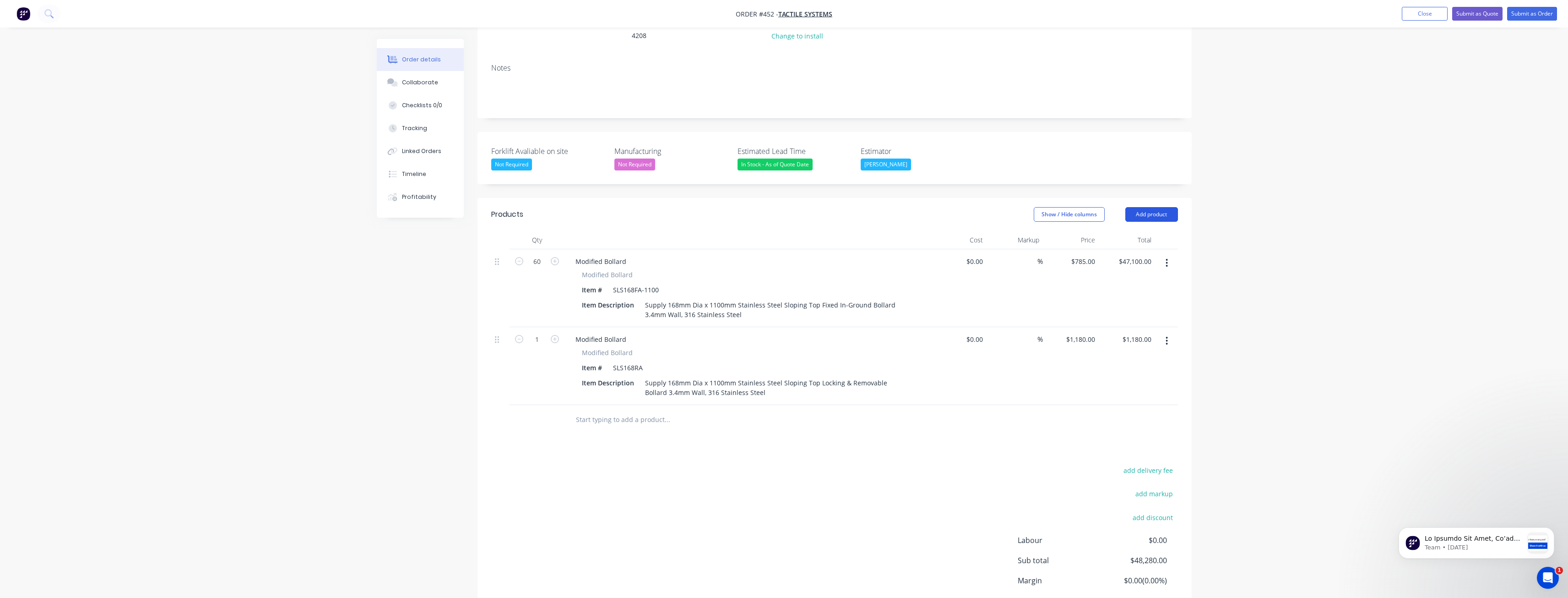
click at [1139, 207] on button "Add product" at bounding box center [1151, 214] width 53 height 14
click at [1120, 231] on div "Product catalogue" at bounding box center [1134, 238] width 71 height 13
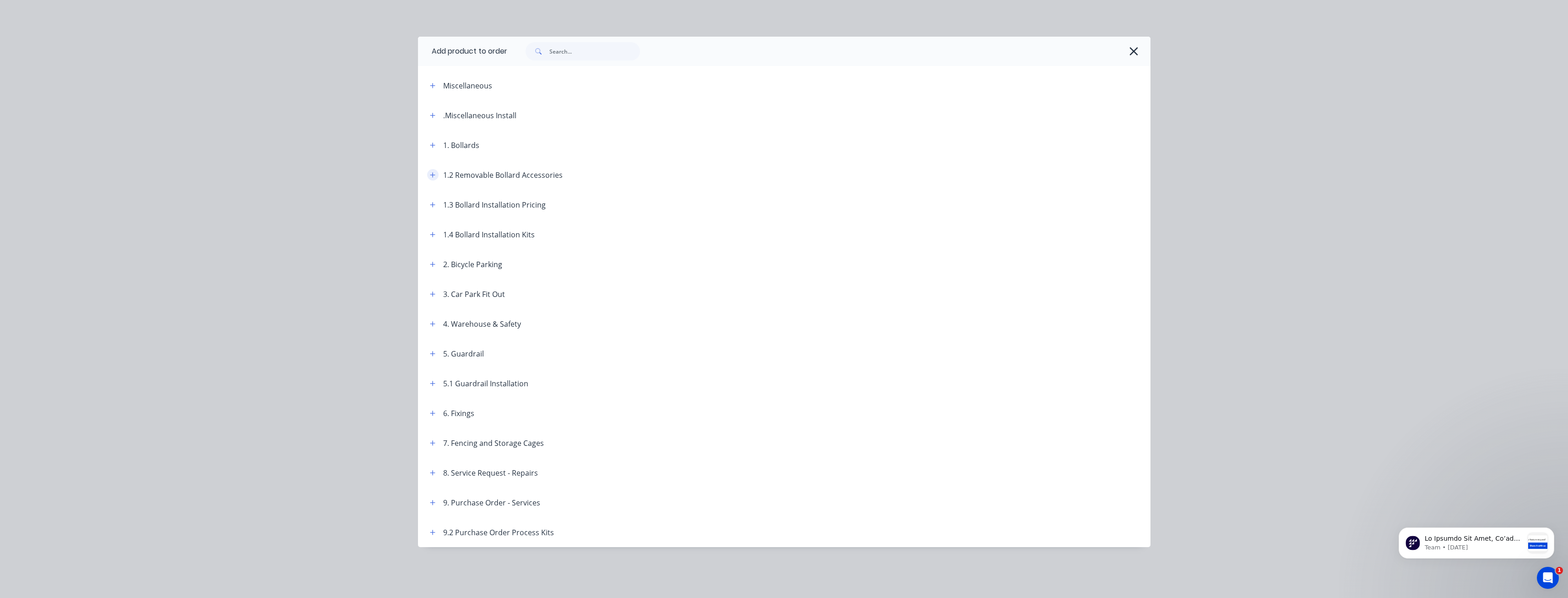
click at [434, 172] on icon "button" at bounding box center [433, 175] width 6 height 7
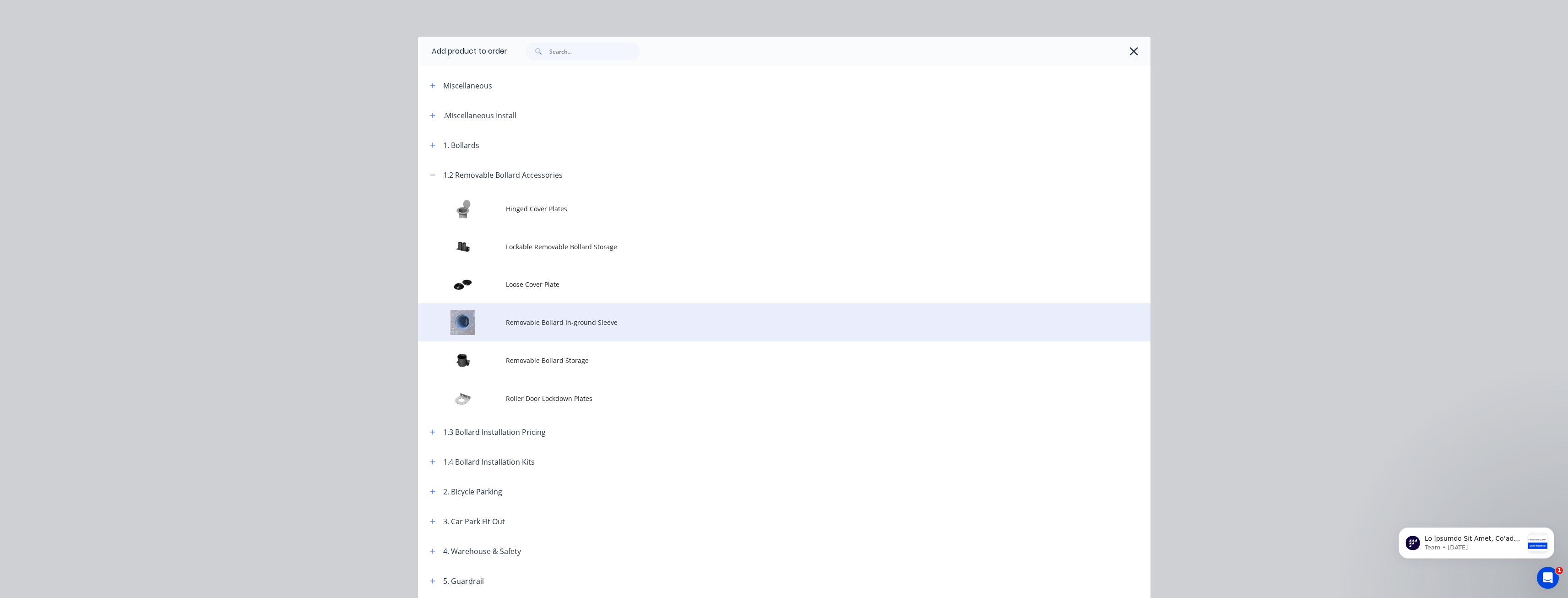
click at [520, 320] on span "Removable Bollard In-ground Sleeve" at bounding box center [764, 322] width 516 height 10
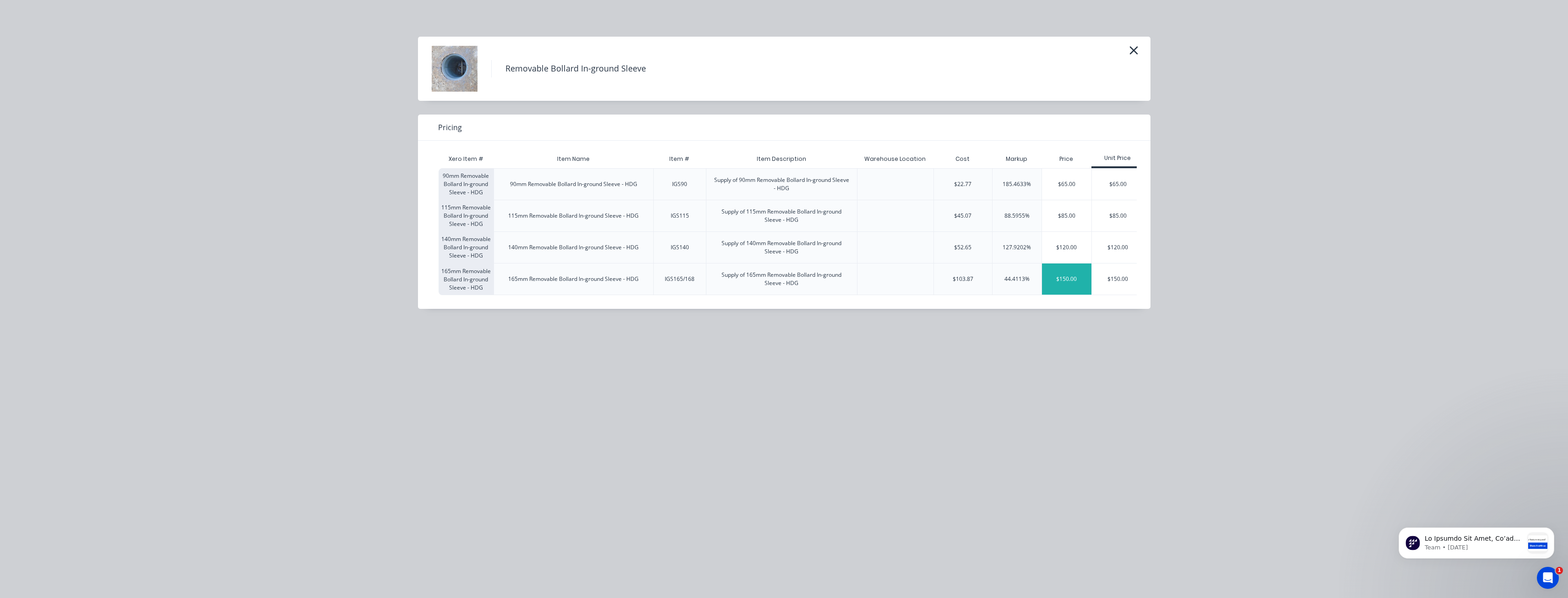
click at [1061, 275] on div "$150.00" at bounding box center [1067, 279] width 50 height 32
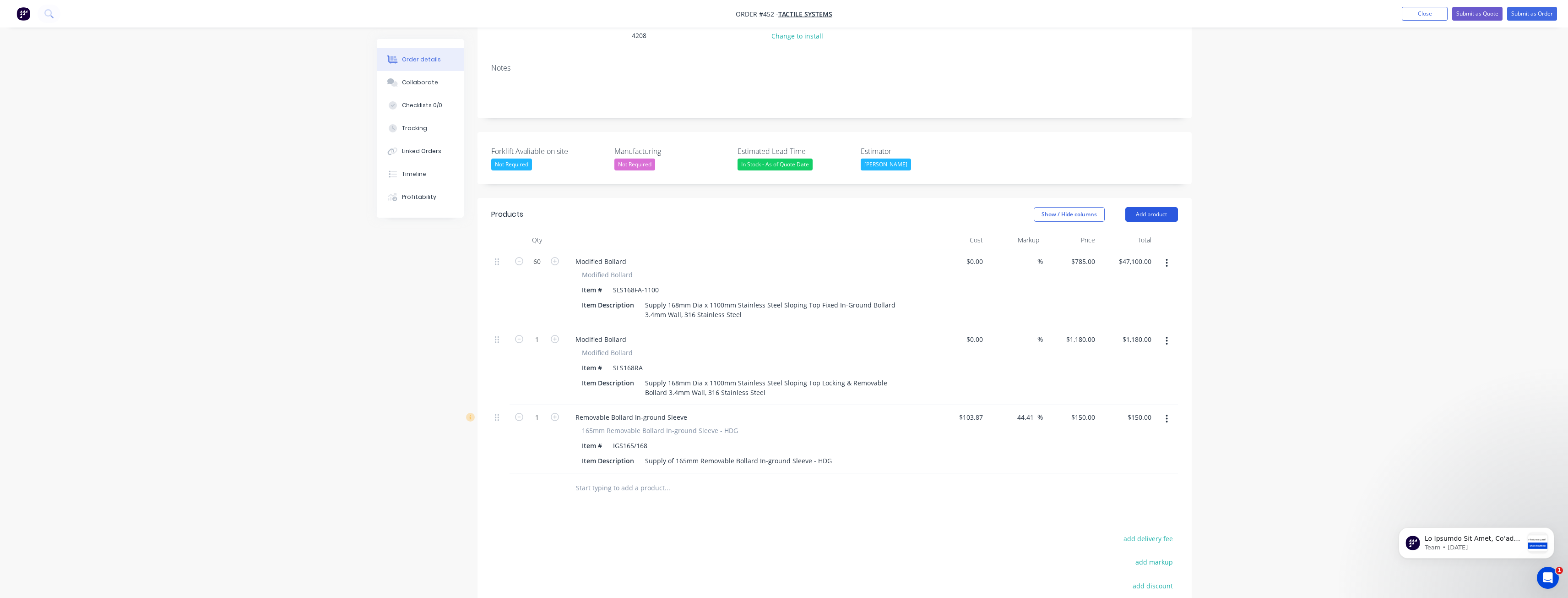
click at [1138, 207] on button "Add product" at bounding box center [1151, 214] width 53 height 14
click at [1121, 231] on div "Product catalogue" at bounding box center [1134, 238] width 71 height 13
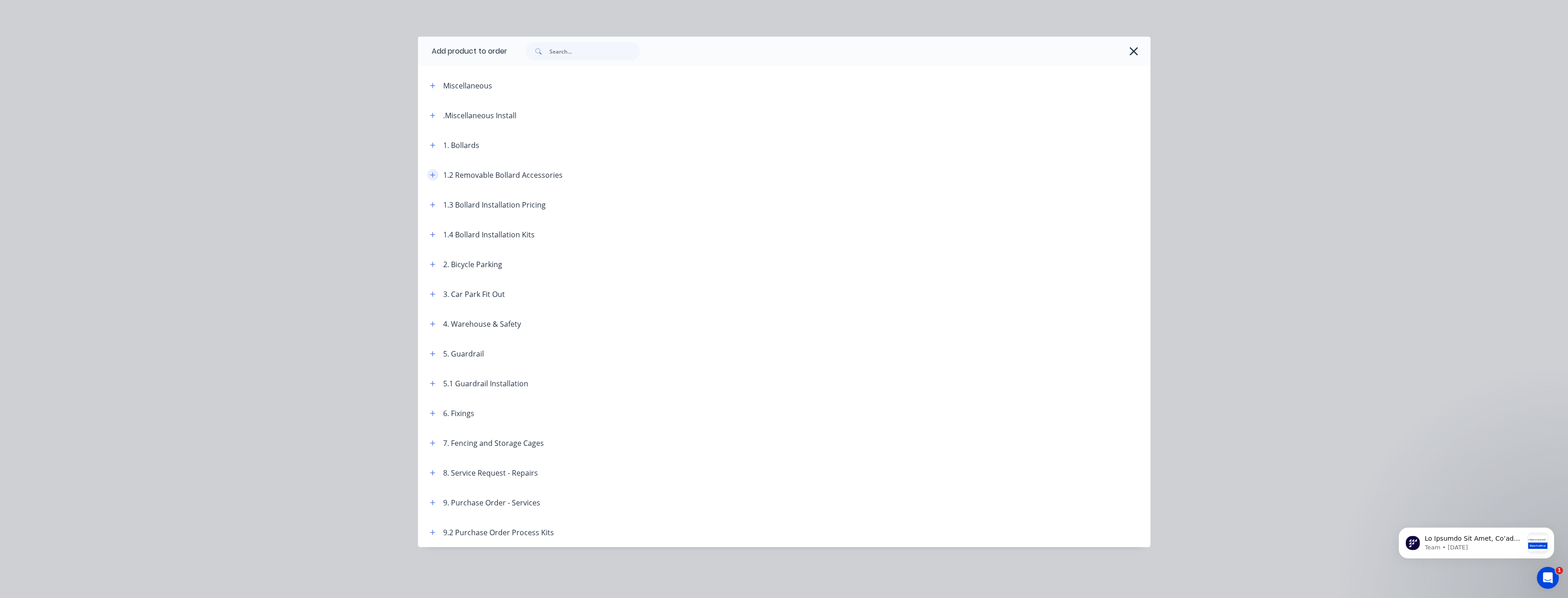
click at [433, 175] on icon "button" at bounding box center [432, 174] width 5 height 5
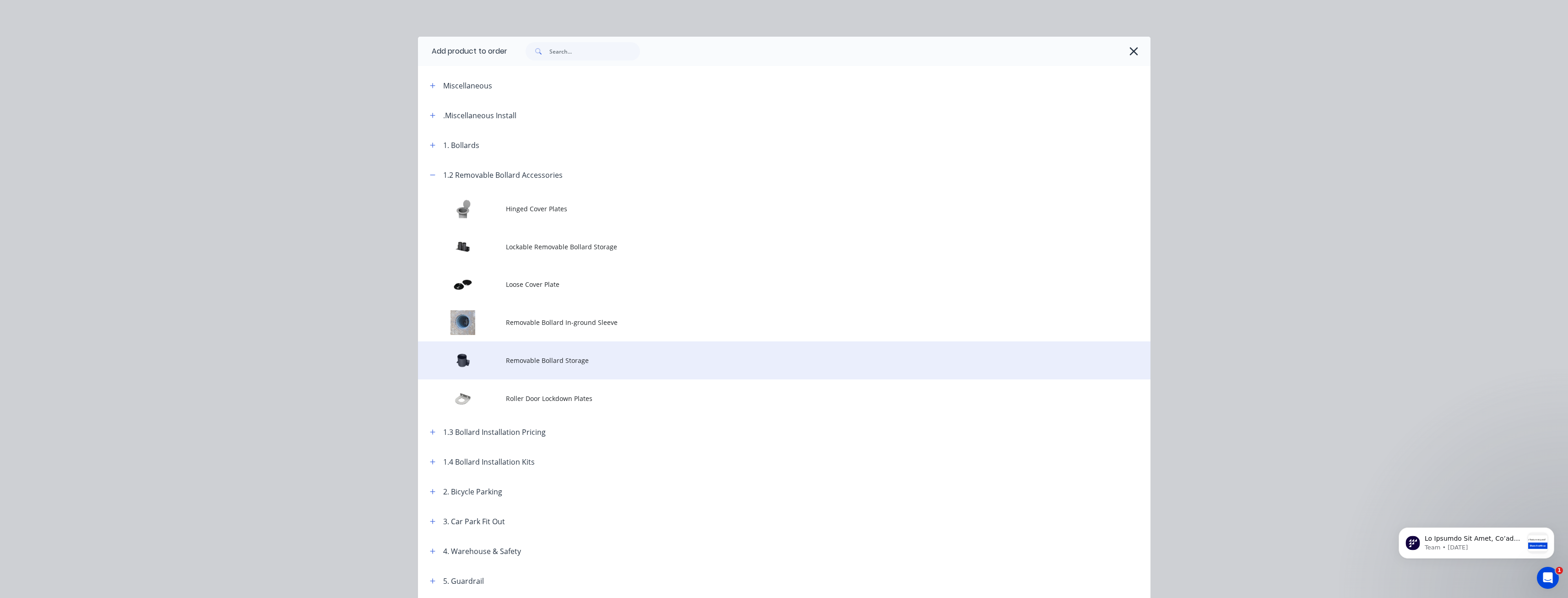
click at [523, 363] on span "Removable Bollard Storage" at bounding box center [764, 360] width 516 height 10
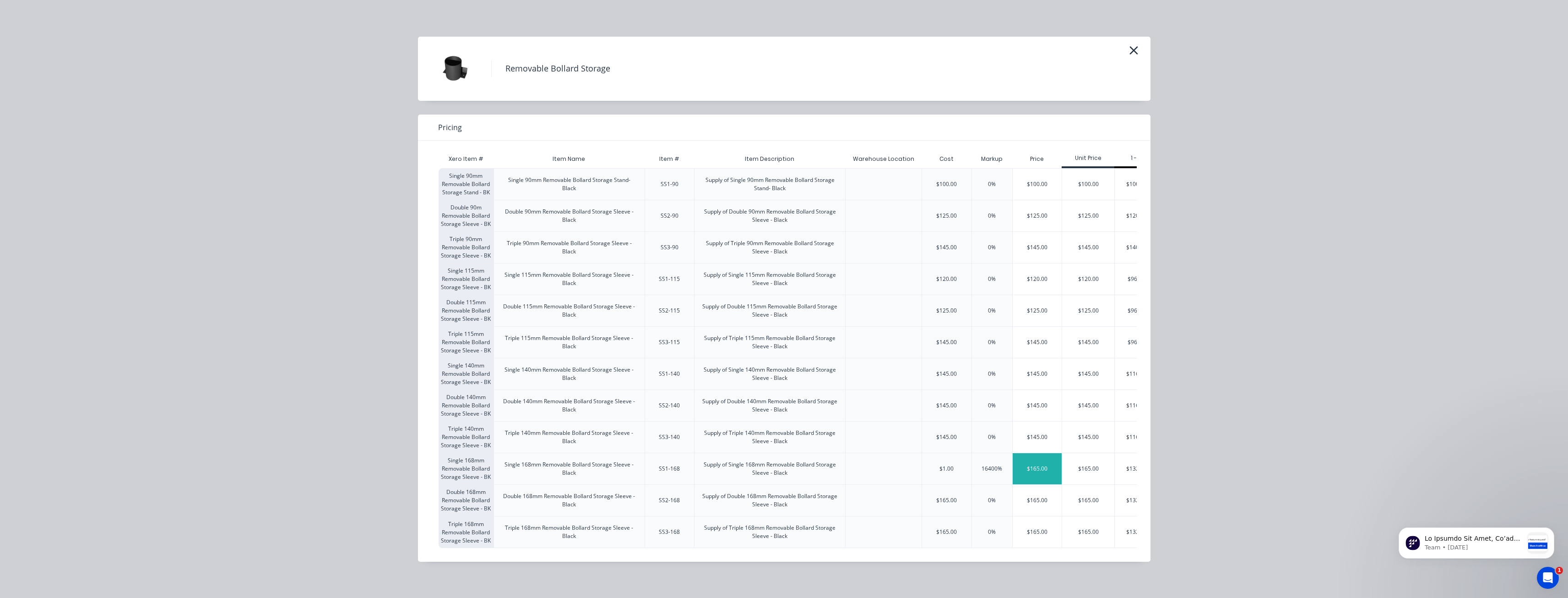
click at [1032, 466] on div "$165.00" at bounding box center [1037, 468] width 50 height 32
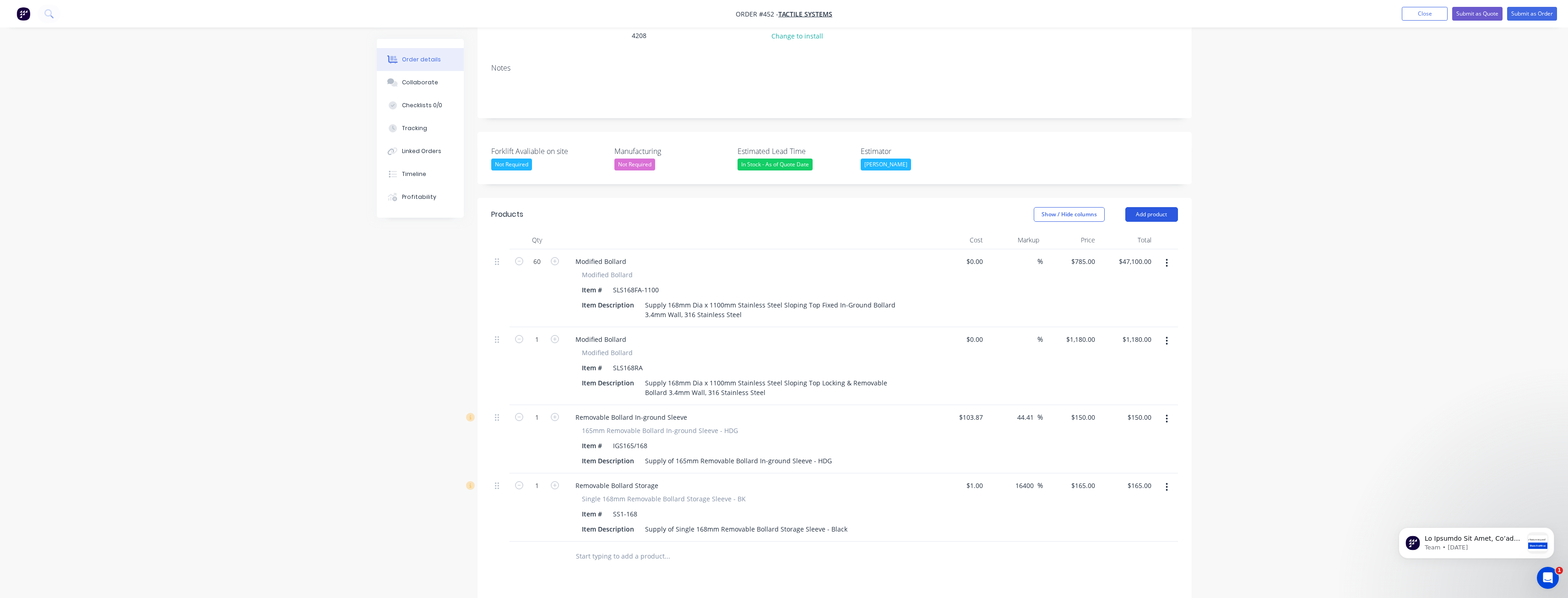
click at [1144, 207] on button "Add product" at bounding box center [1151, 214] width 53 height 14
click at [1123, 231] on div "Product catalogue" at bounding box center [1134, 238] width 71 height 13
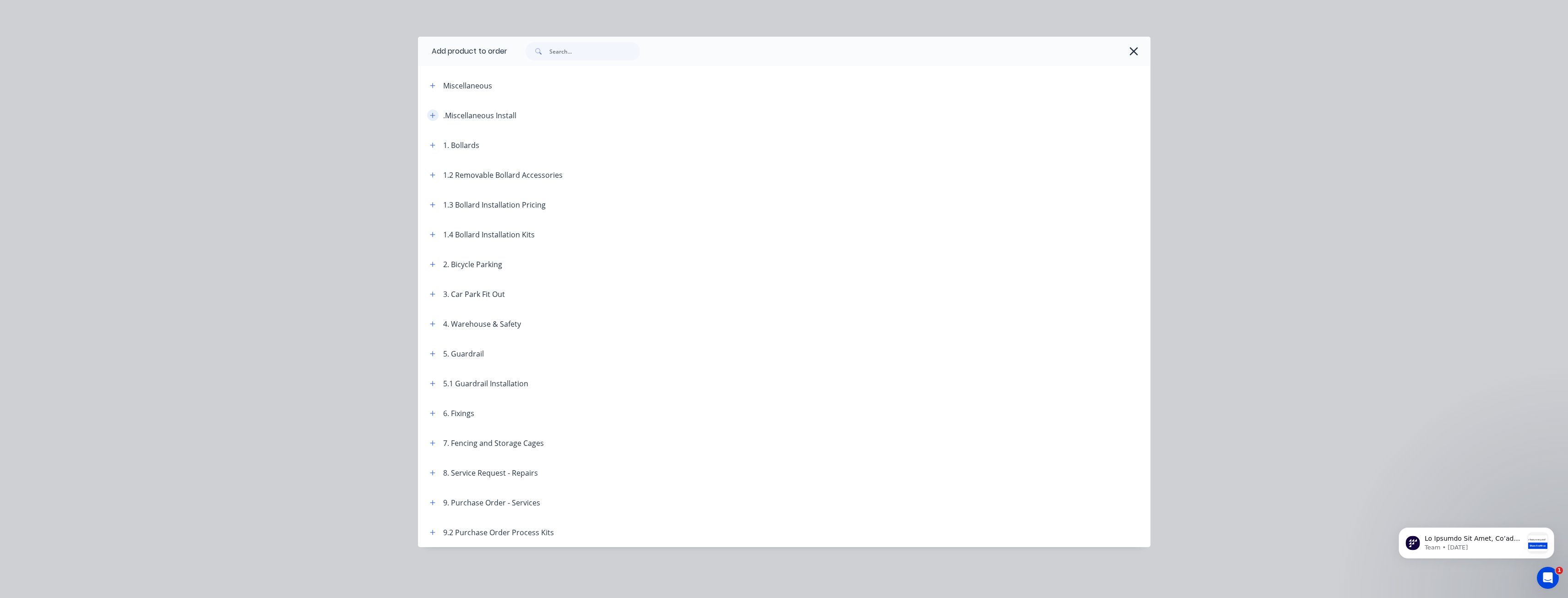
click at [432, 114] on icon "button" at bounding box center [433, 115] width 6 height 7
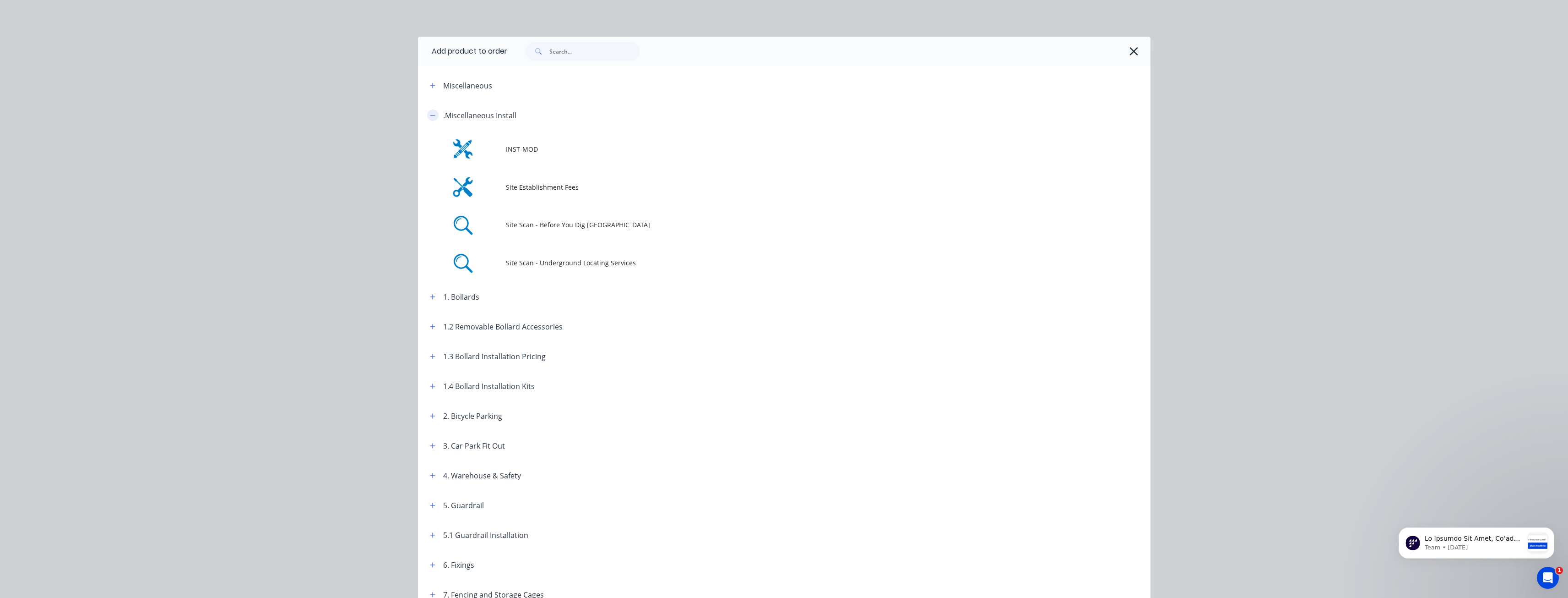
click at [432, 114] on icon "button" at bounding box center [433, 115] width 6 height 7
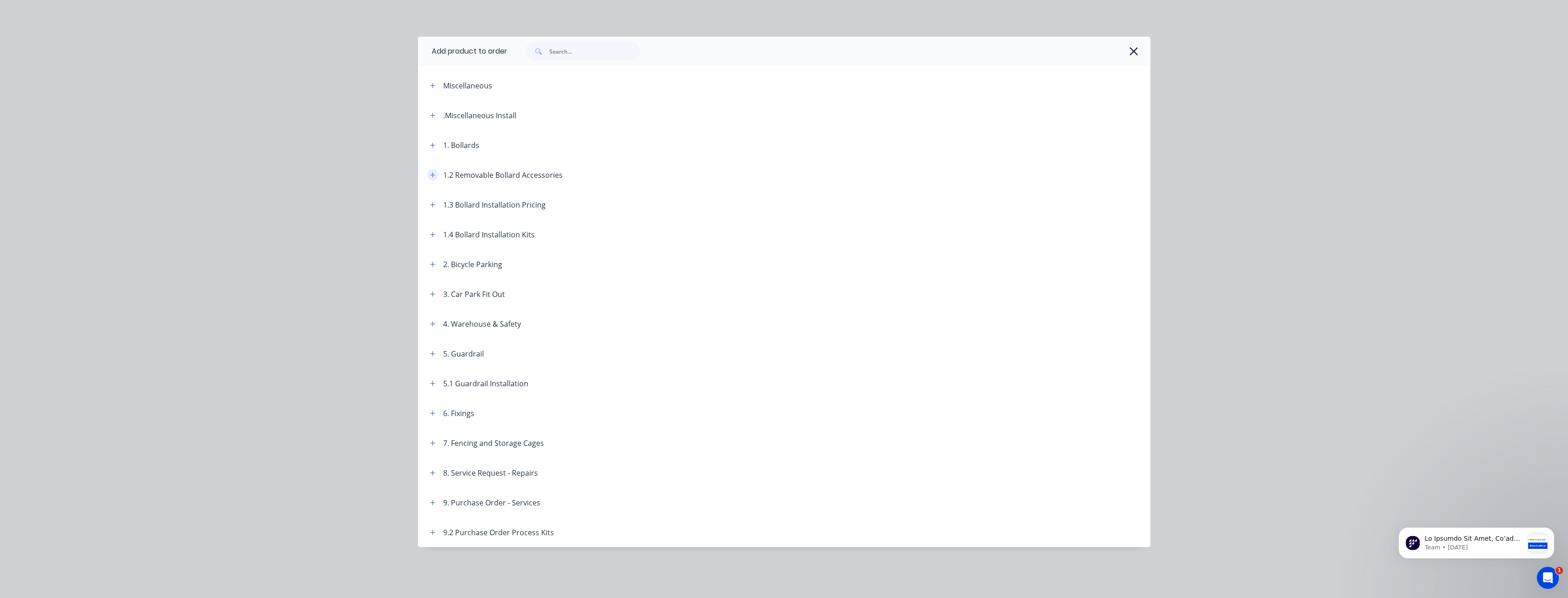
click at [432, 173] on icon "button" at bounding box center [433, 175] width 6 height 7
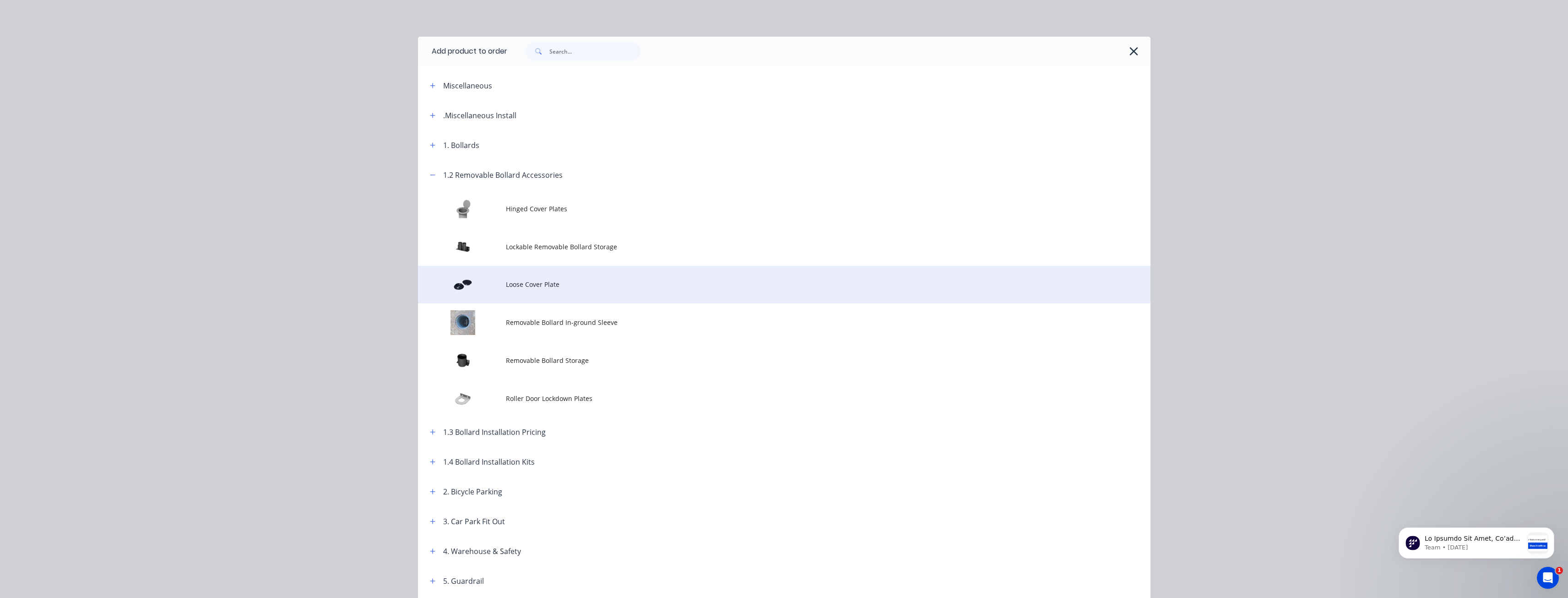
click at [534, 285] on span "Loose Cover Plate" at bounding box center [764, 284] width 516 height 10
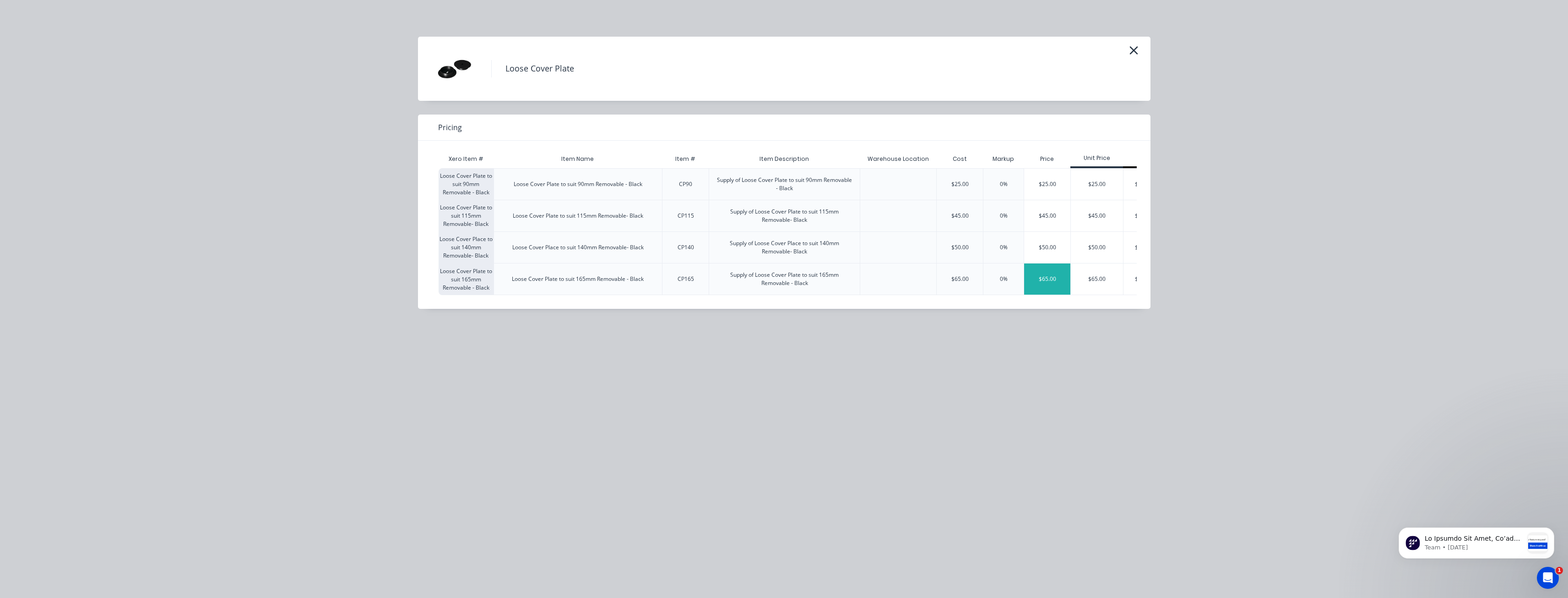
click at [1054, 277] on div "$65.00" at bounding box center [1047, 279] width 46 height 32
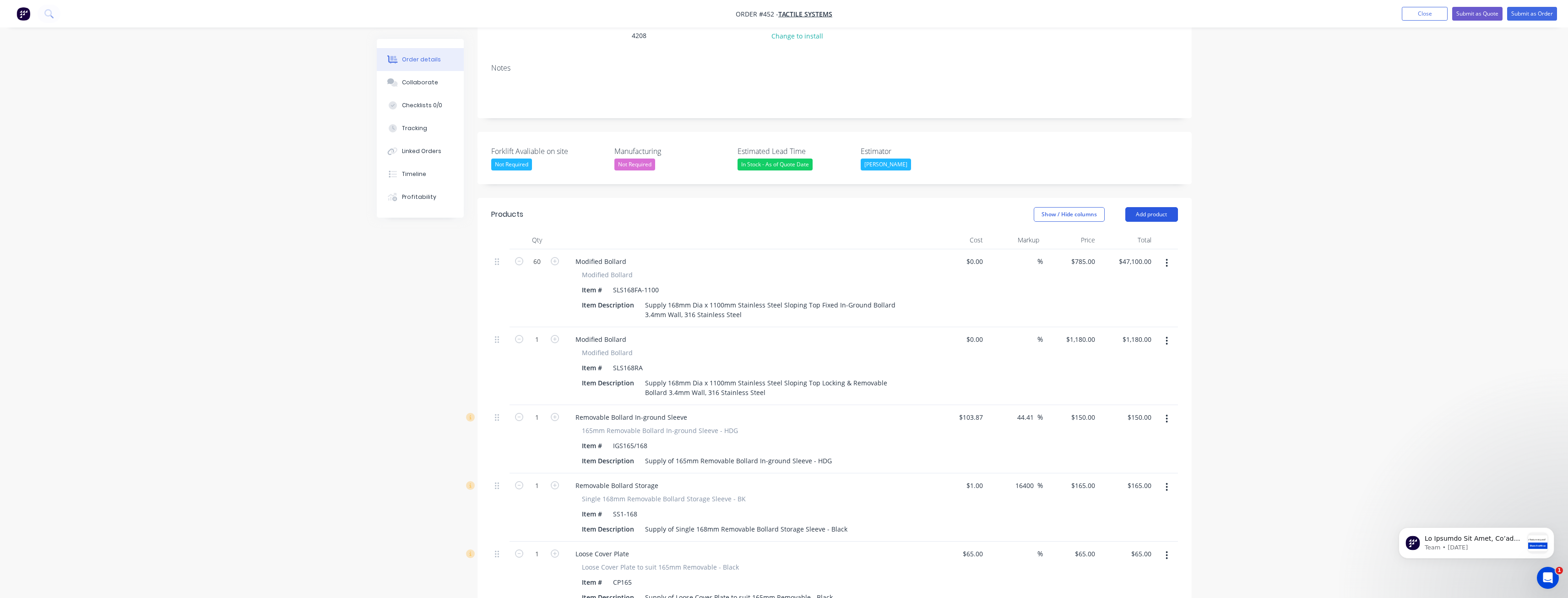
click at [1148, 207] on button "Add product" at bounding box center [1151, 214] width 53 height 14
click at [1123, 231] on div "Product catalogue" at bounding box center [1134, 238] width 71 height 13
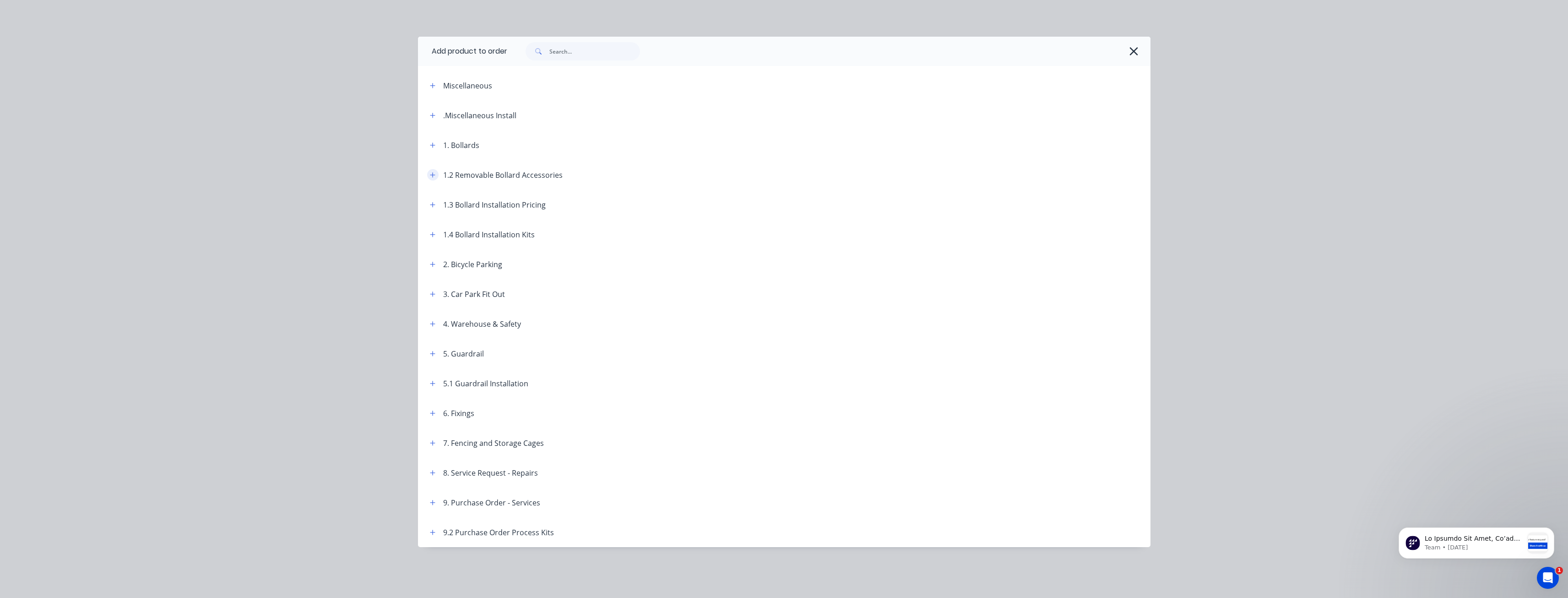
click at [433, 174] on icon "button" at bounding box center [433, 175] width 6 height 7
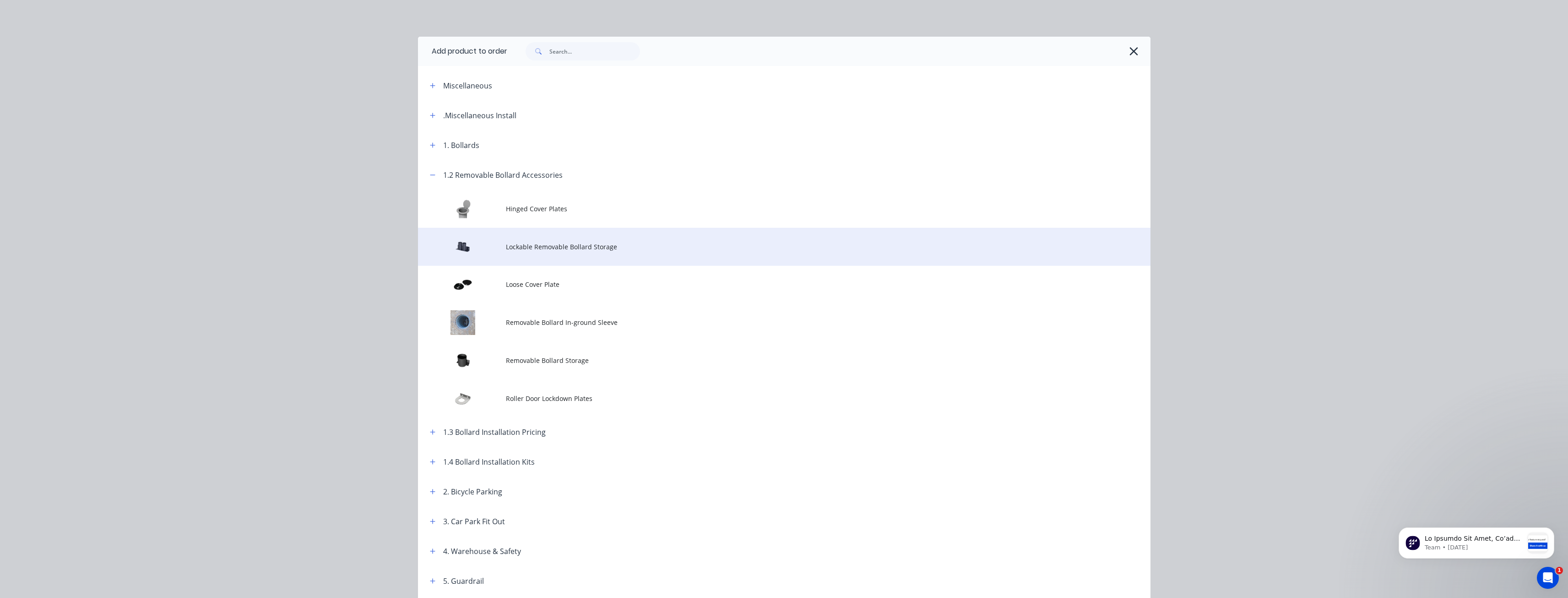
click at [513, 237] on td "Lockable Removable Bollard Storage" at bounding box center [828, 246] width 645 height 38
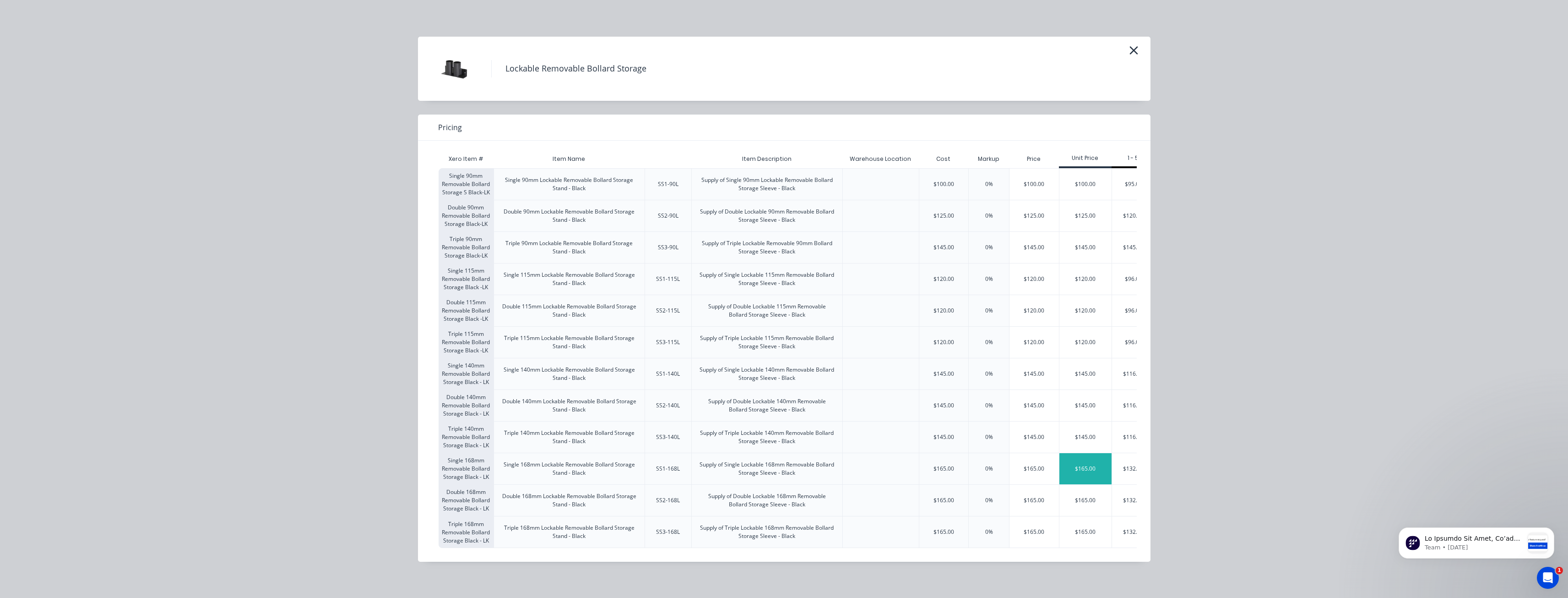
click at [1091, 465] on div "$165.00" at bounding box center [1085, 468] width 53 height 32
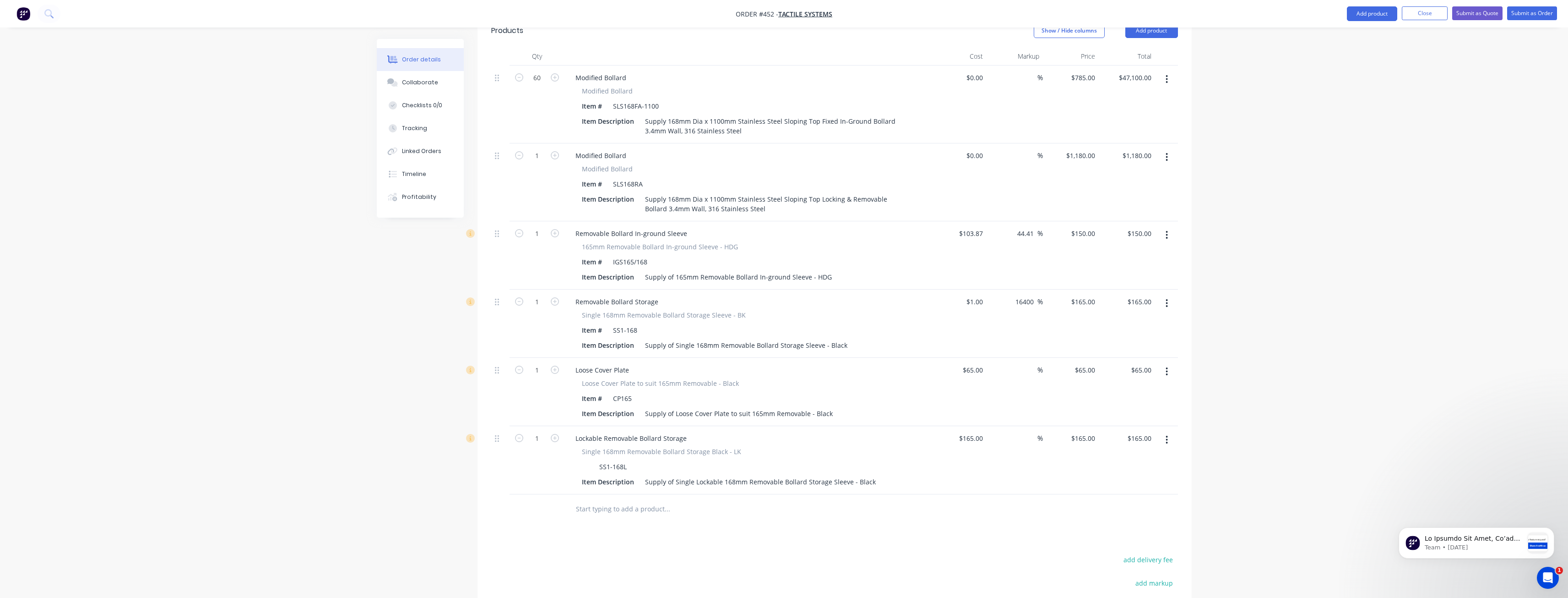
scroll to position [346, 0]
click at [1165, 295] on button "button" at bounding box center [1166, 303] width 22 height 16
click at [1111, 376] on div "Delete" at bounding box center [1134, 383] width 71 height 13
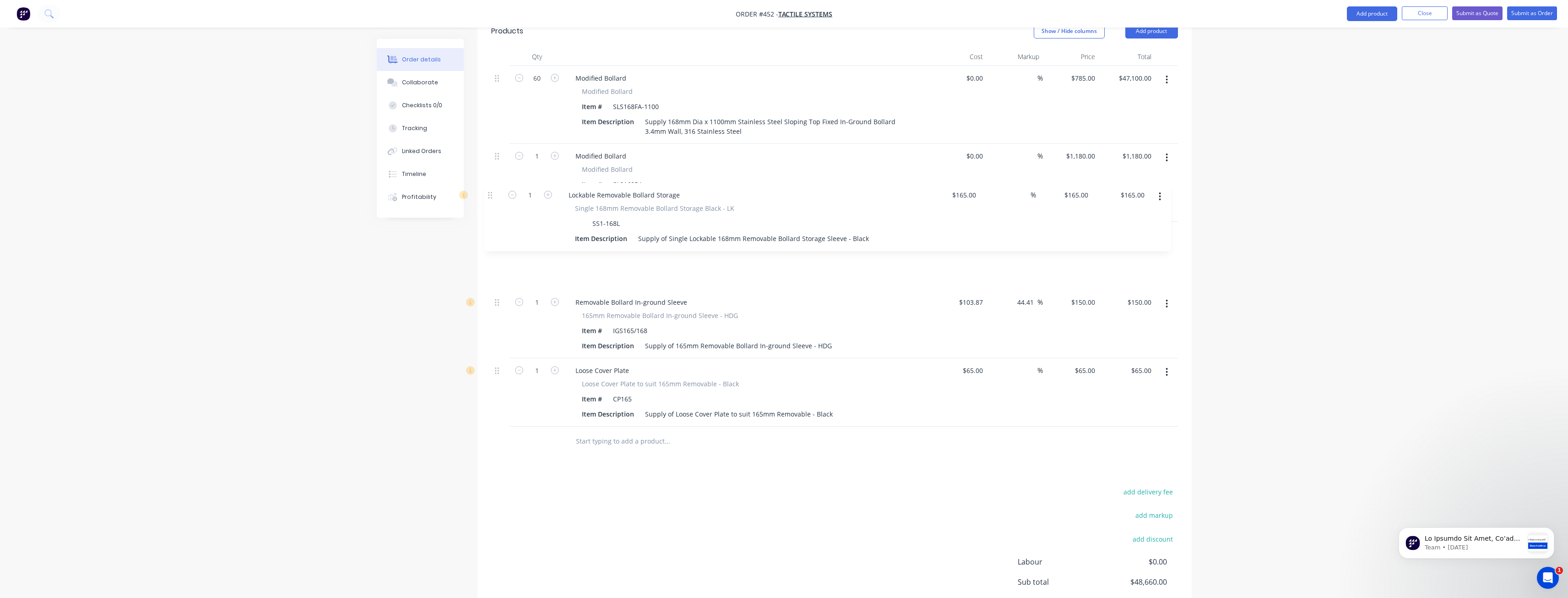
drag, startPoint x: 498, startPoint y: 333, endPoint x: 491, endPoint y: 194, distance: 139.2
click at [491, 194] on div "60 Modified Bollard Modified Bollard Item # SLS168FA-1100 Item Description Supp…" at bounding box center [834, 246] width 687 height 360
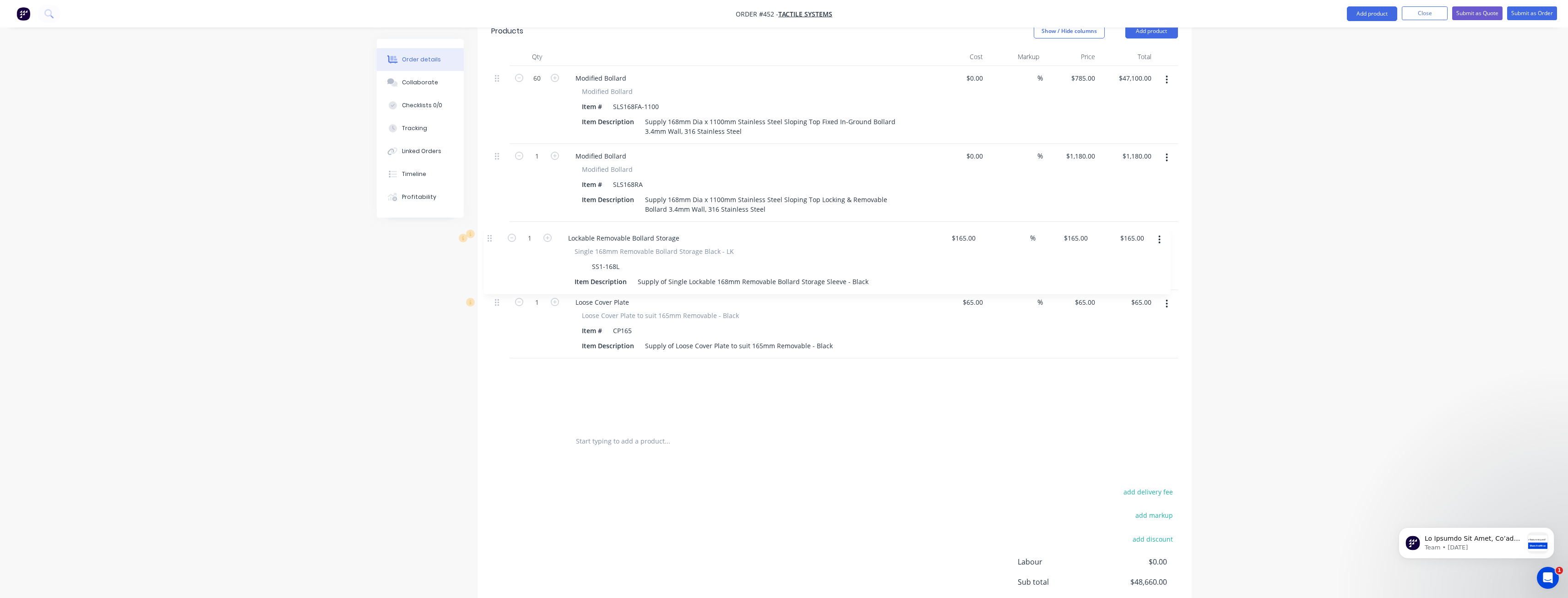
drag, startPoint x: 499, startPoint y: 198, endPoint x: 491, endPoint y: 243, distance: 45.7
click at [491, 243] on div "60 Modified Bollard Modified Bollard Item # SLS168FA-1100 Item Description Supp…" at bounding box center [834, 246] width 687 height 360
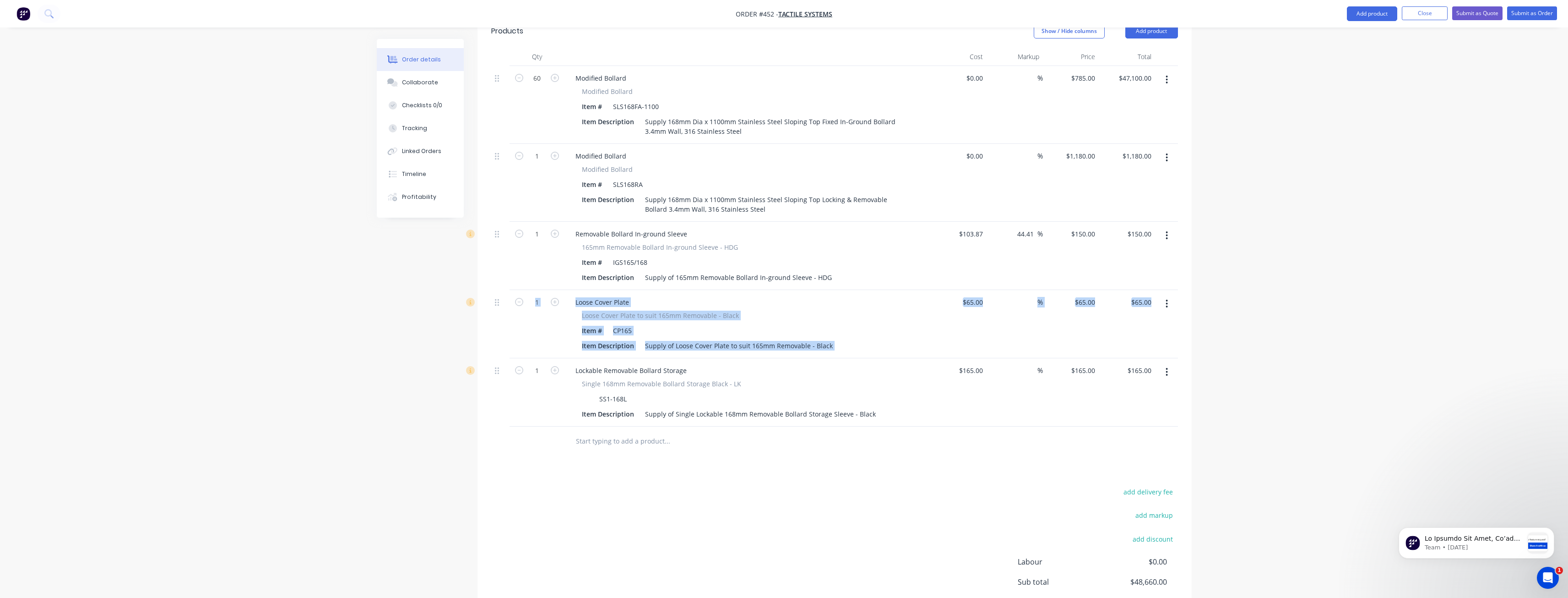
drag, startPoint x: 494, startPoint y: 337, endPoint x: 498, endPoint y: 286, distance: 51.2
click at [498, 286] on div "60 Modified Bollard Modified Bollard Item # SLS168FA-1100 Item Description Supp…" at bounding box center [834, 246] width 687 height 360
drag, startPoint x: 540, startPoint y: 424, endPoint x: 528, endPoint y: 408, distance: 20.0
click at [539, 423] on div "Products Show / Hide columns Add product Qty Cost Markup Price Total 60 Modifie…" at bounding box center [835, 345] width 714 height 661
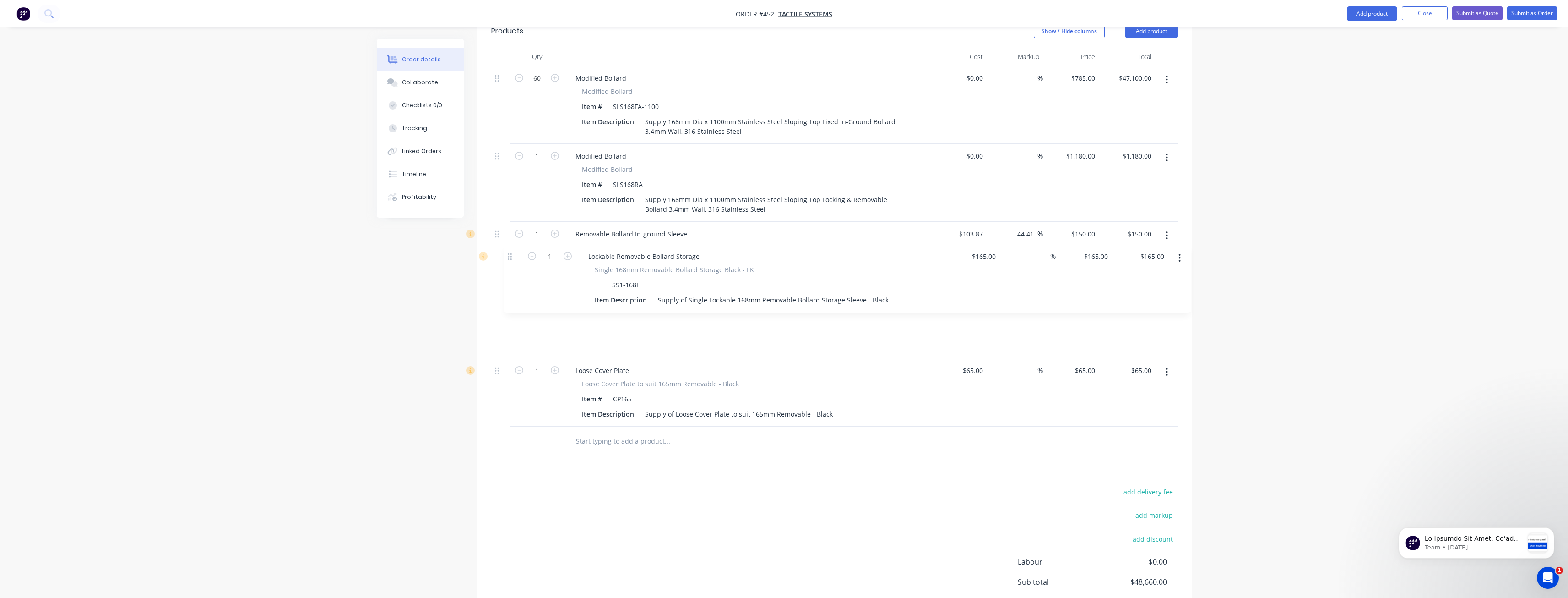
drag, startPoint x: 499, startPoint y: 334, endPoint x: 512, endPoint y: 255, distance: 80.1
click at [512, 255] on div "60 Modified Bollard Modified Bollard Item # SLS168FA-1100 Item Description Supp…" at bounding box center [834, 246] width 687 height 360
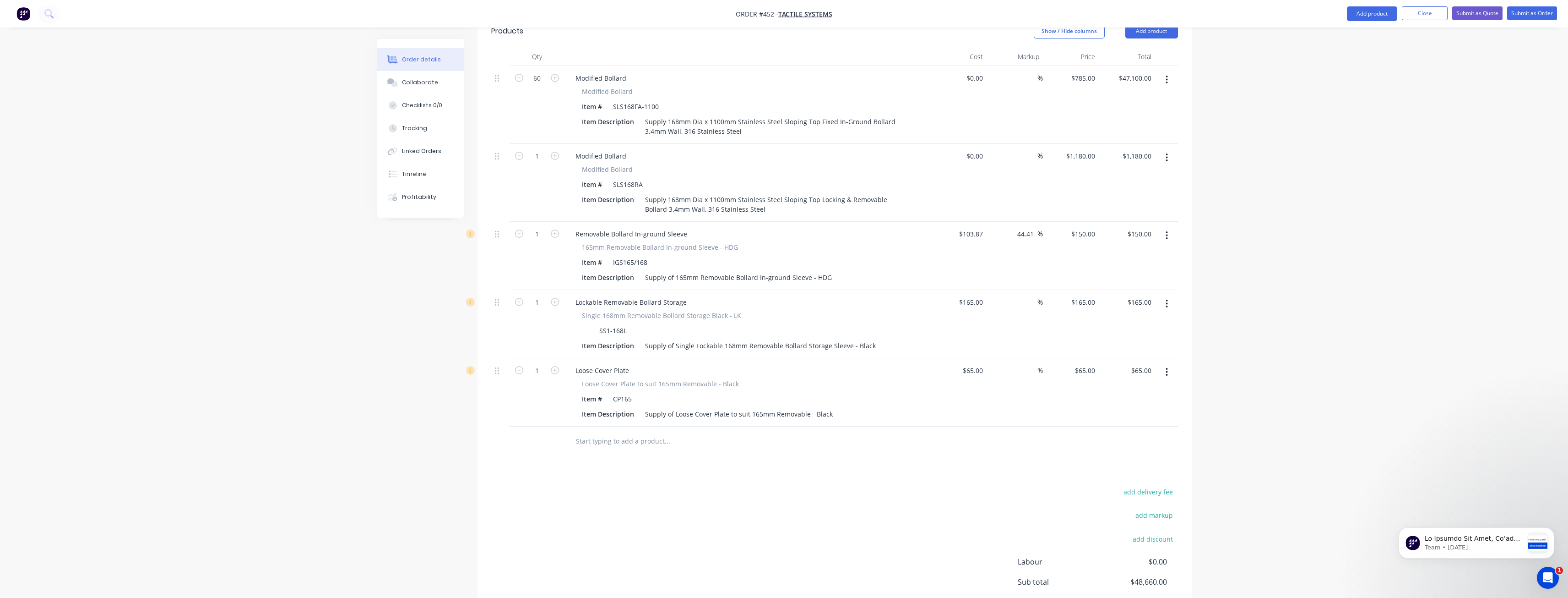
click at [577, 418] on div "Products Show / Hide columns Add product Qty Cost Markup Price Total 60 Modifie…" at bounding box center [835, 345] width 714 height 661
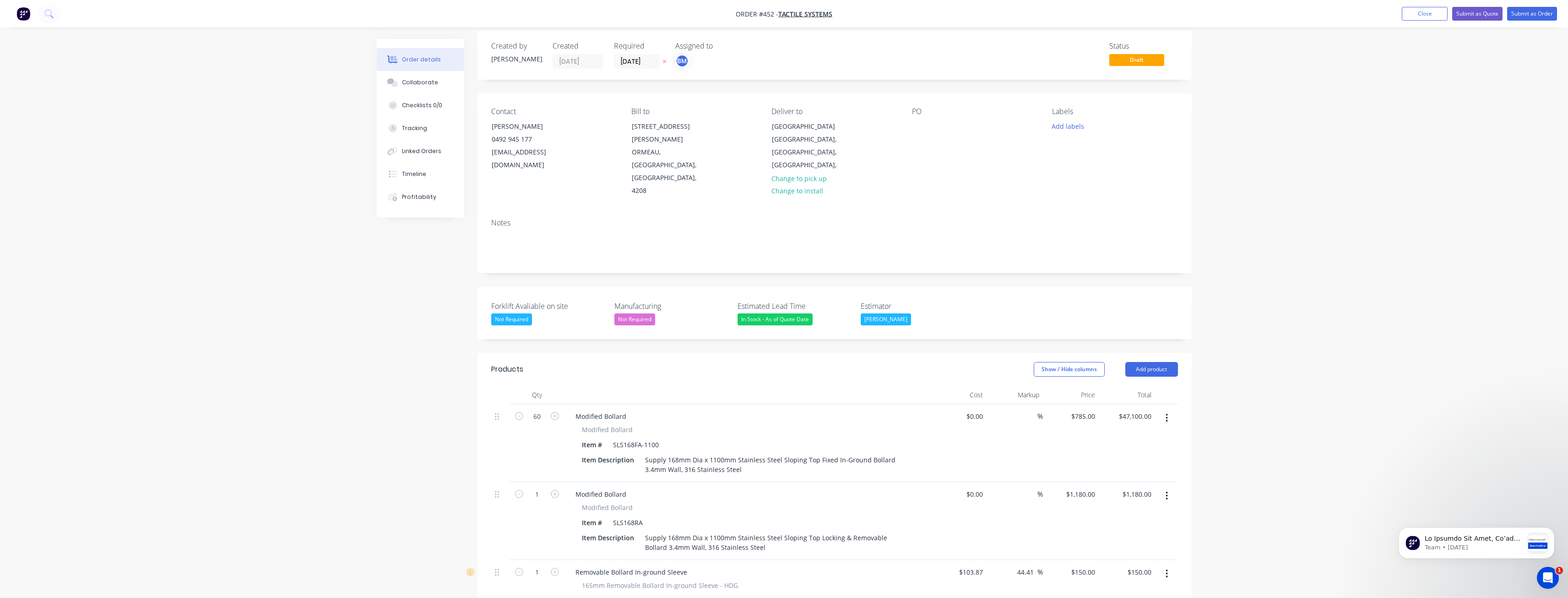
scroll to position [0, 0]
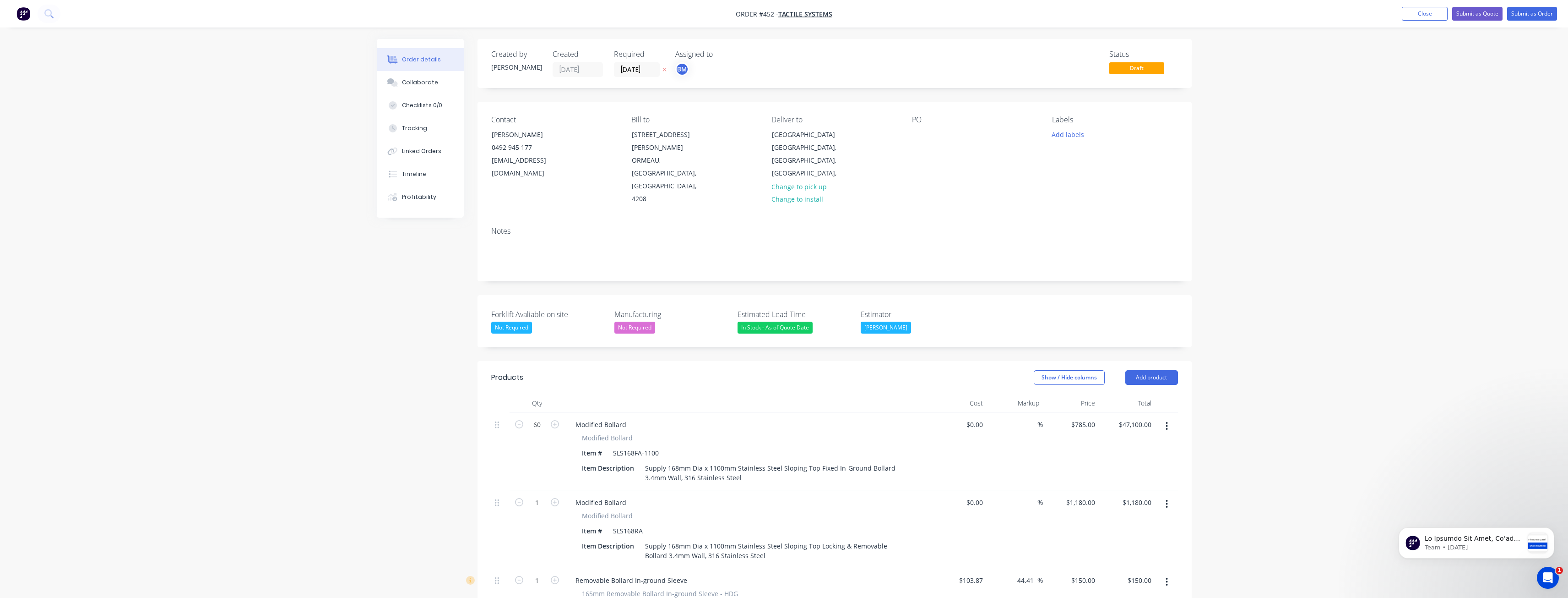
click at [316, 153] on div "Order details Collaborate Checklists 0/0 Tracking Linked Orders Timeline Profit…" at bounding box center [784, 518] width 1568 height 1036
click at [1484, 12] on button "Submit as Quote" at bounding box center [1477, 13] width 51 height 13
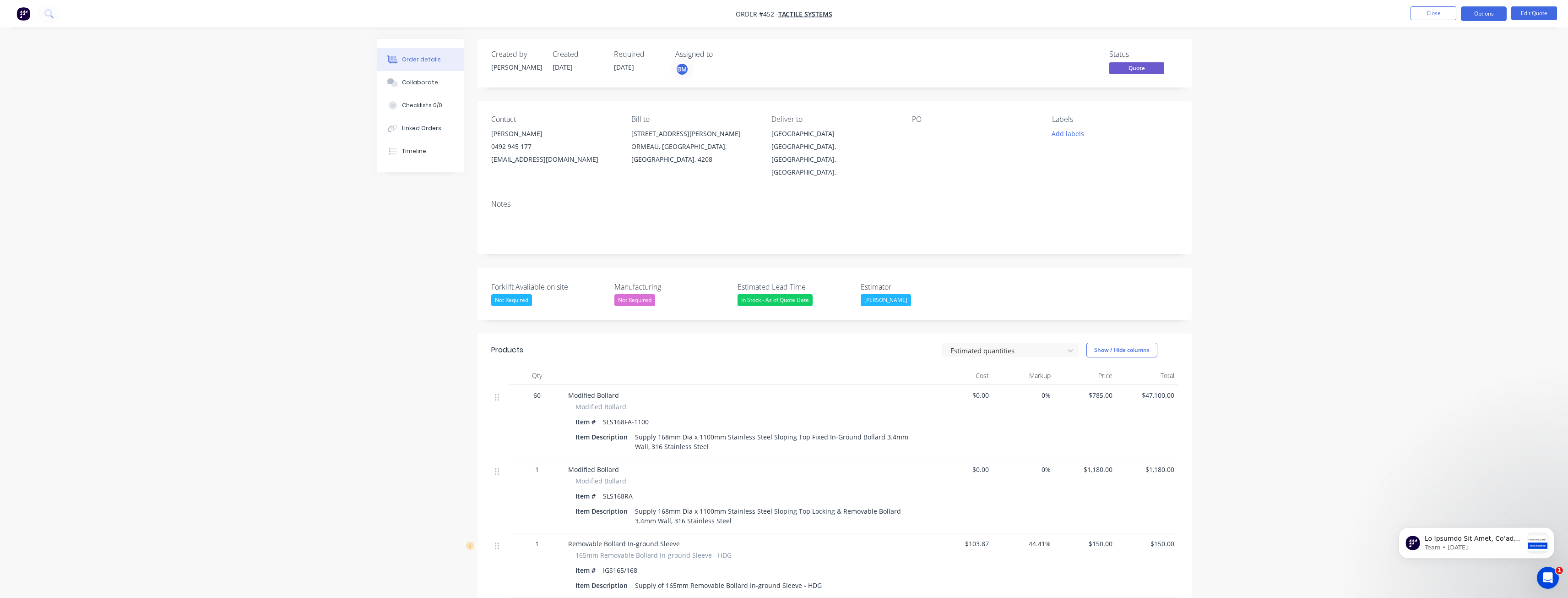
click at [1484, 12] on button "Options" at bounding box center [1484, 13] width 46 height 14
click at [1447, 108] on div "Convert to Order" at bounding box center [1456, 111] width 84 height 13
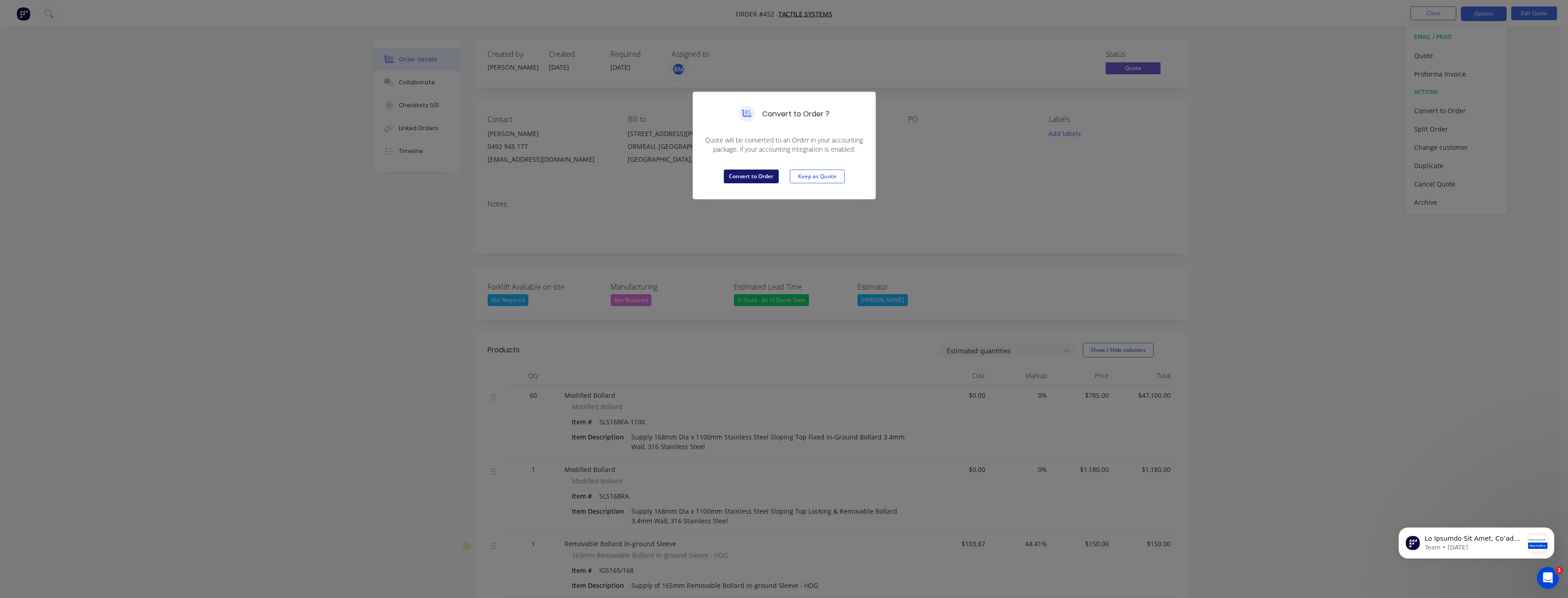
click at [741, 179] on button "Convert to Order" at bounding box center [752, 176] width 55 height 13
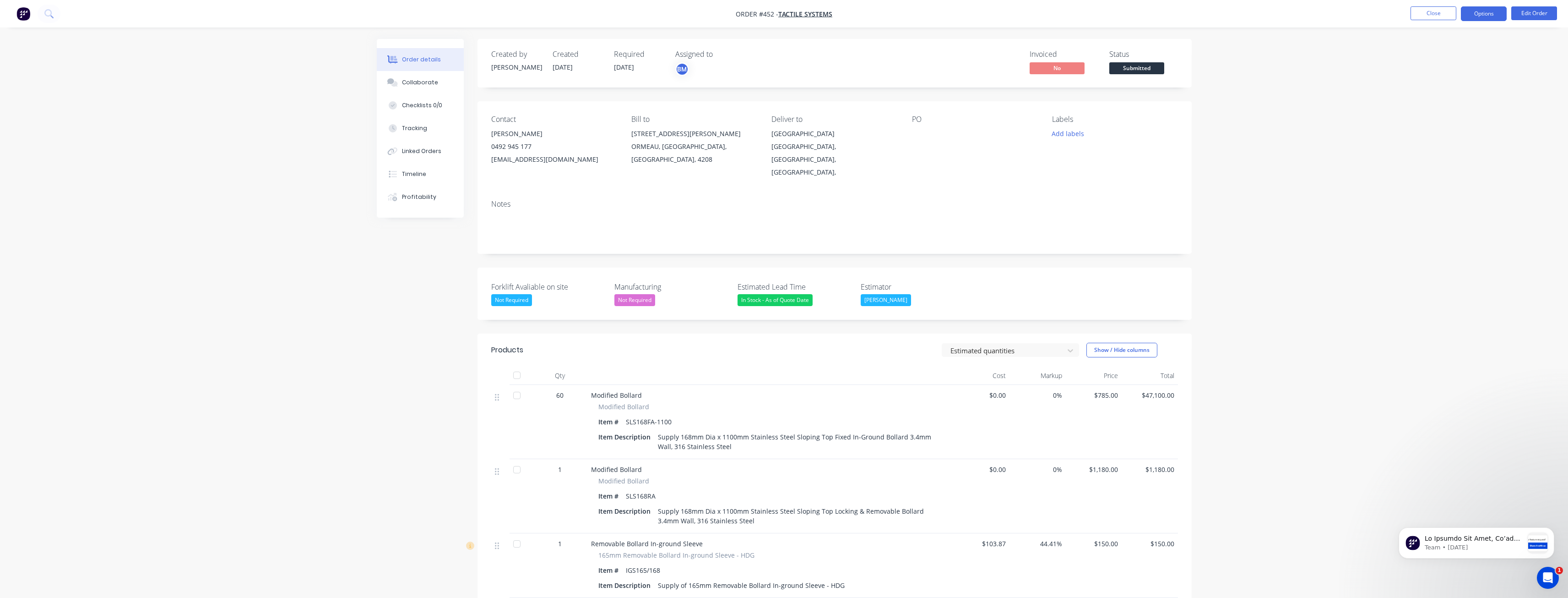
click at [1476, 15] on button "Options" at bounding box center [1484, 13] width 46 height 14
click at [1423, 132] on div "Delivery Docket" at bounding box center [1456, 129] width 84 height 13
click at [1433, 93] on div "Without pricing" at bounding box center [1456, 93] width 84 height 13
click at [287, 81] on div "Order details Collaborate Checklists 0/0 Tracking Linked Orders Timeline Profit…" at bounding box center [784, 444] width 1568 height 889
click at [254, 245] on div "Order details Collaborate Checklists 0/0 Tracking Linked Orders Timeline Profit…" at bounding box center [784, 444] width 1568 height 889
